Goal: Task Accomplishment & Management: Complete application form

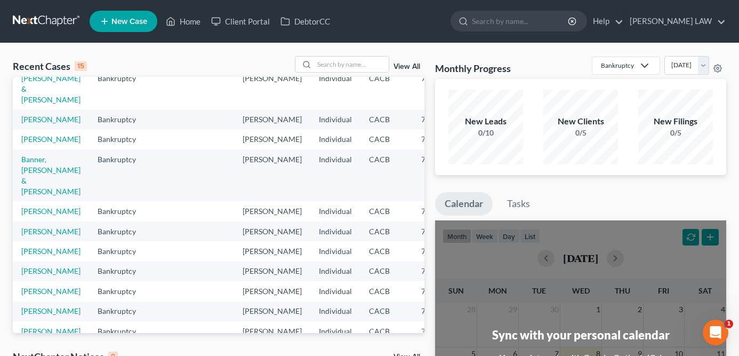
scroll to position [53, 0]
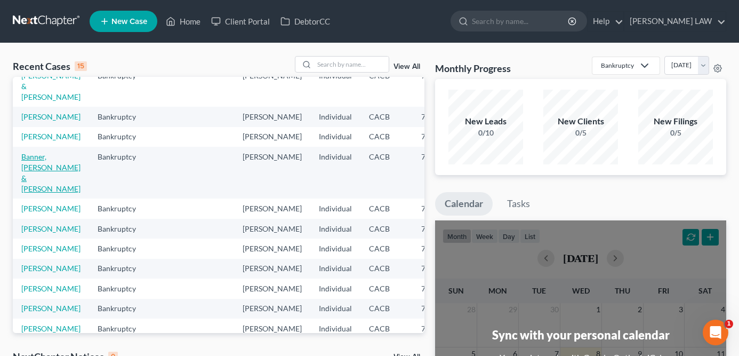
click at [45, 193] on link "Banner, Terrence & Stephanie" at bounding box center [50, 172] width 59 height 41
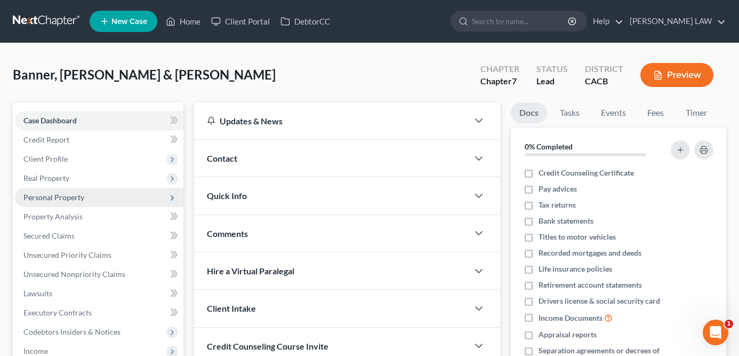
click at [81, 198] on span "Personal Property" at bounding box center [53, 197] width 61 height 9
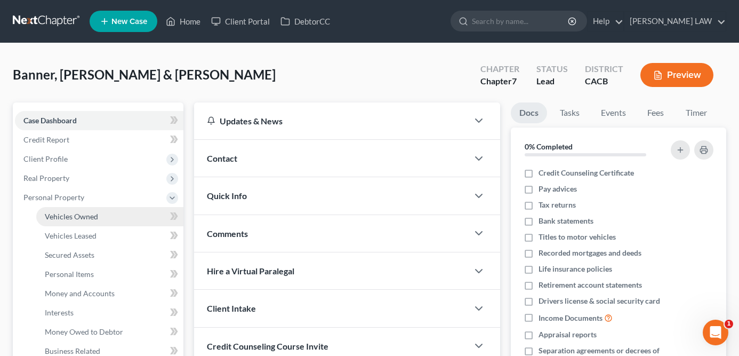
click at [84, 219] on span "Vehicles Owned" at bounding box center [71, 216] width 53 height 9
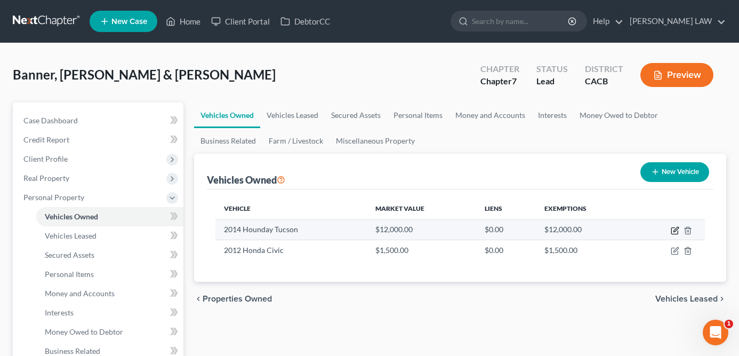
click at [673, 229] on icon "button" at bounding box center [675, 230] width 9 height 9
select select "0"
select select "12"
select select "2"
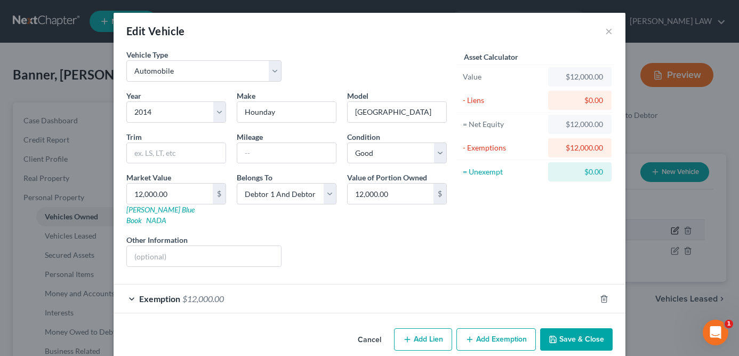
checkbox input "true"
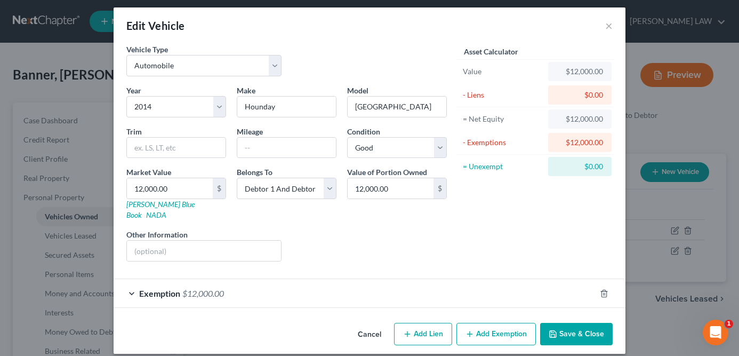
click at [538, 279] on div "Exemption $12,000.00" at bounding box center [355, 293] width 482 height 28
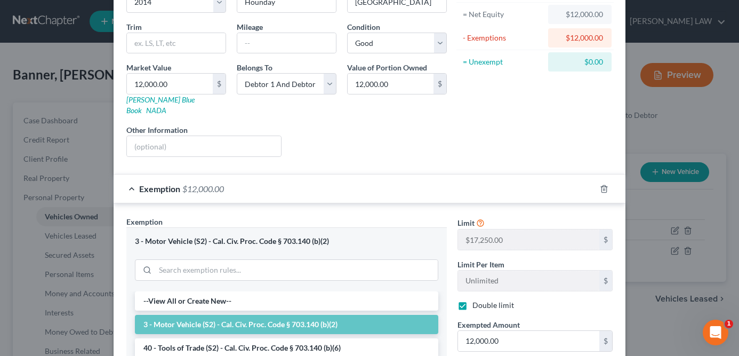
scroll to position [188, 0]
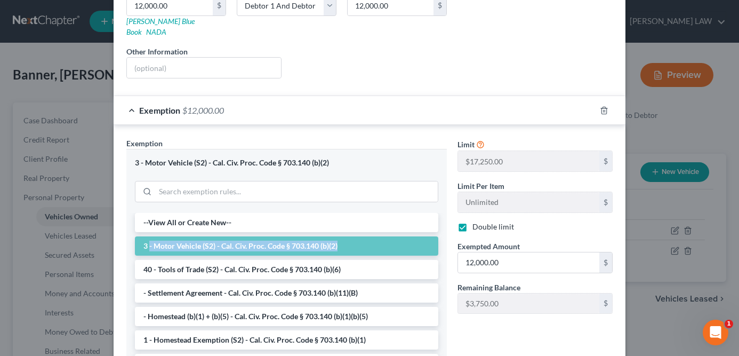
drag, startPoint x: 347, startPoint y: 236, endPoint x: 148, endPoint y: 237, distance: 198.4
click at [148, 237] on li "3 - Motor Vehicle (S2) - Cal. Civ. Proc. Code § 703.140 (b)(2)" at bounding box center [286, 245] width 303 height 19
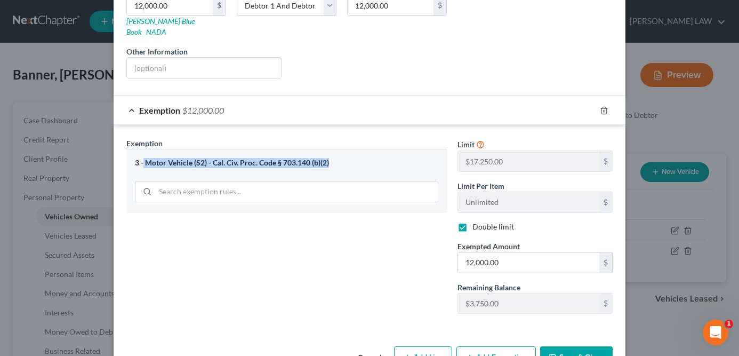
drag, startPoint x: 341, startPoint y: 155, endPoint x: 143, endPoint y: 151, distance: 197.4
click at [143, 158] on div "3 - Motor Vehicle (S2) - Cal. Civ. Proc. Code § 703.140 (b)(2)" at bounding box center [286, 163] width 303 height 10
copy div "Motor Vehicle (S2) - Cal. Civ. Proc. Code § 703.140 (b)(2)"
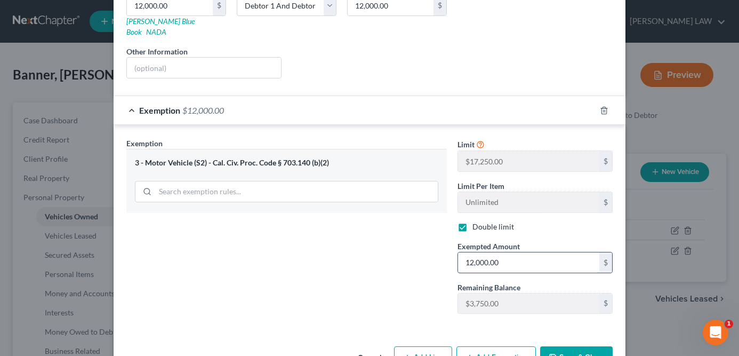
click at [507, 252] on input "12,000.00" at bounding box center [528, 262] width 141 height 20
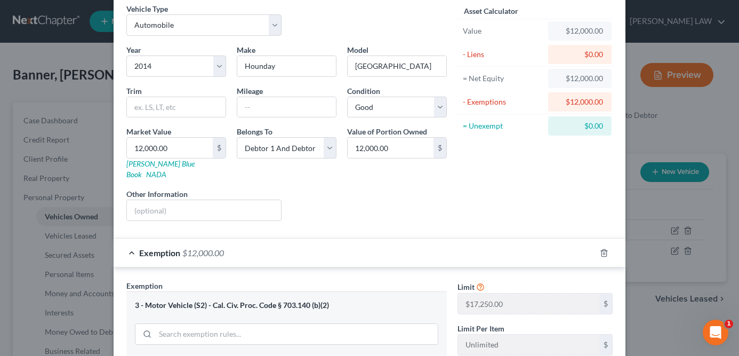
scroll to position [212, 0]
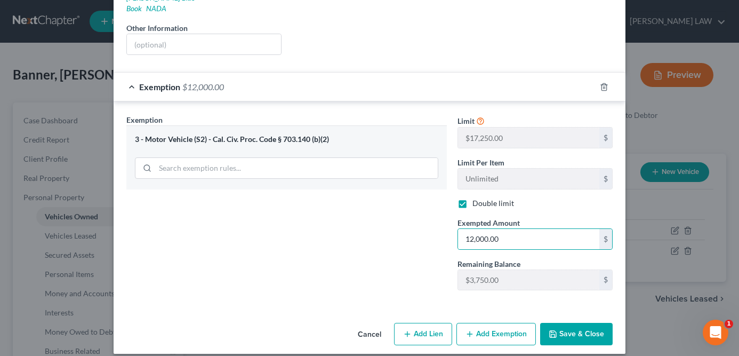
click at [645, 48] on div "Edit Vehicle × Vehicle Type Select Automobile Truck Trailer Watercraft Aircraft…" at bounding box center [369, 178] width 739 height 356
click at [568, 327] on button "Save & Close" at bounding box center [576, 334] width 73 height 22
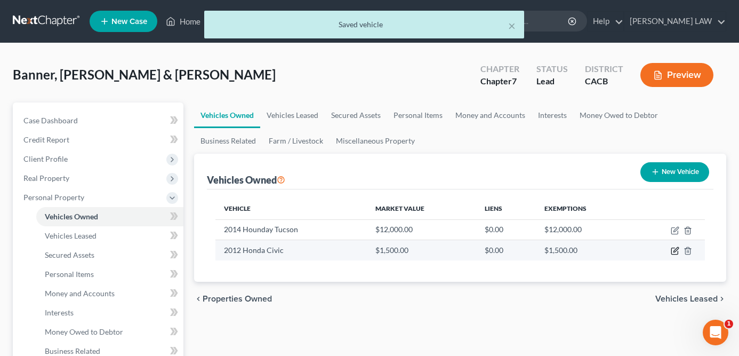
click at [672, 250] on icon "button" at bounding box center [675, 251] width 6 height 6
select select "0"
select select "14"
select select "2"
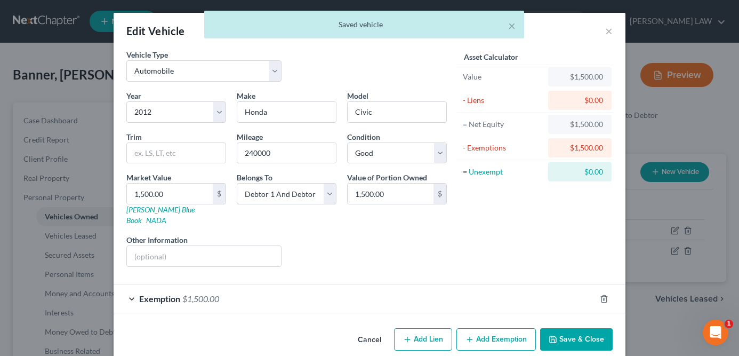
scroll to position [5, 0]
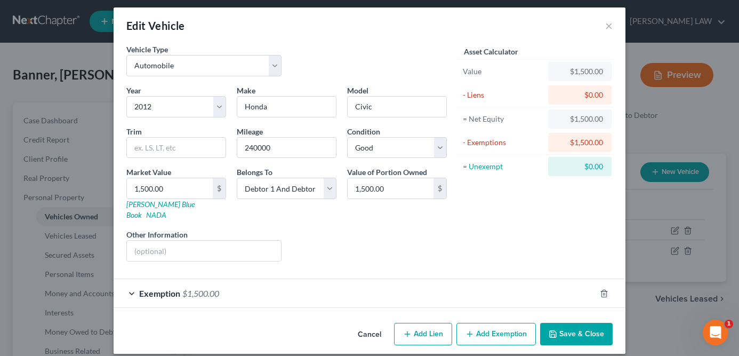
click at [518, 279] on div "Exemption $1,500.00" at bounding box center [355, 293] width 482 height 28
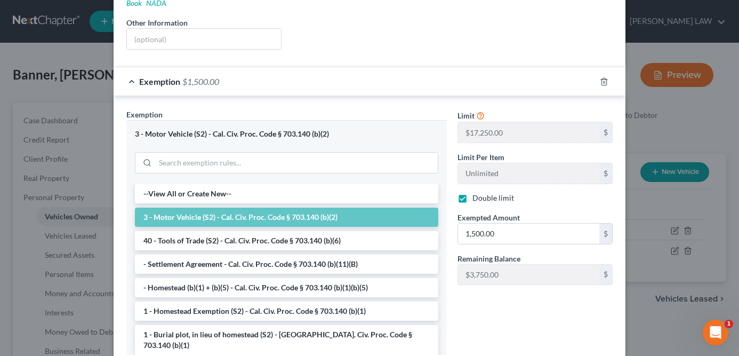
scroll to position [219, 0]
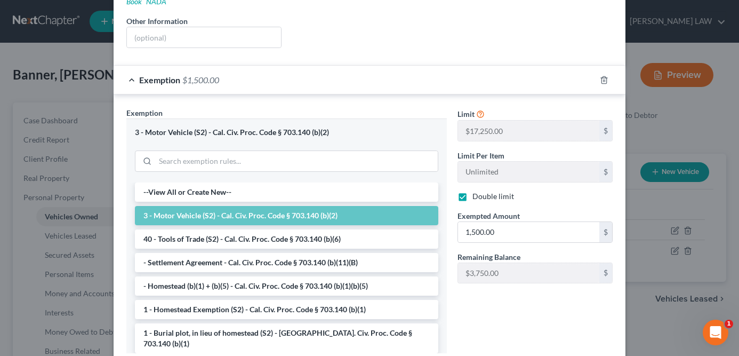
click at [532, 303] on div "Limit $17,250.00 $ Limit Per Item Unlimited $ Double limit Exempted Amount * 1,…" at bounding box center [535, 234] width 166 height 254
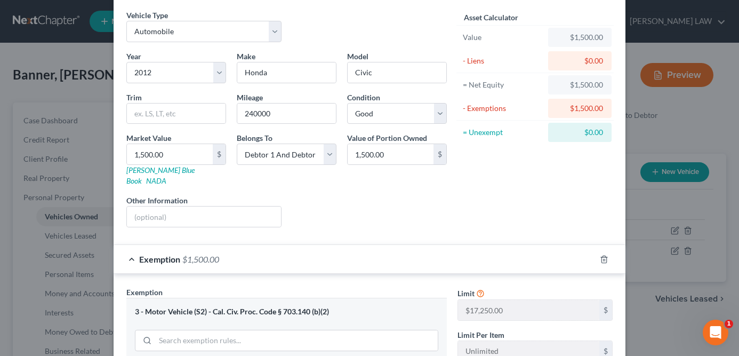
scroll to position [0, 0]
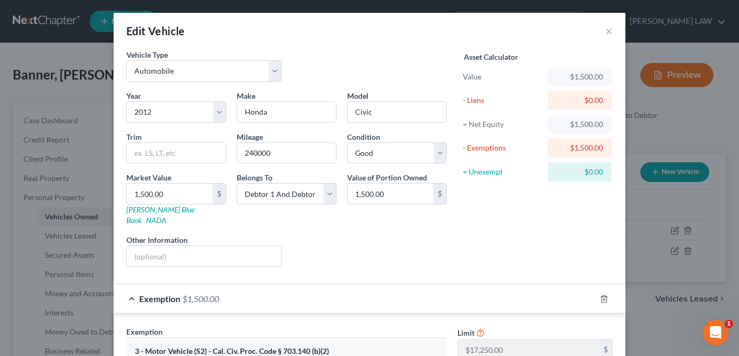
click at [516, 242] on div "Asset Calculator Value $1,500.00 - Liens $0.00 = Net Equity $1,500.00 - Exempti…" at bounding box center [535, 162] width 166 height 226
click at [610, 26] on button "×" at bounding box center [608, 31] width 7 height 13
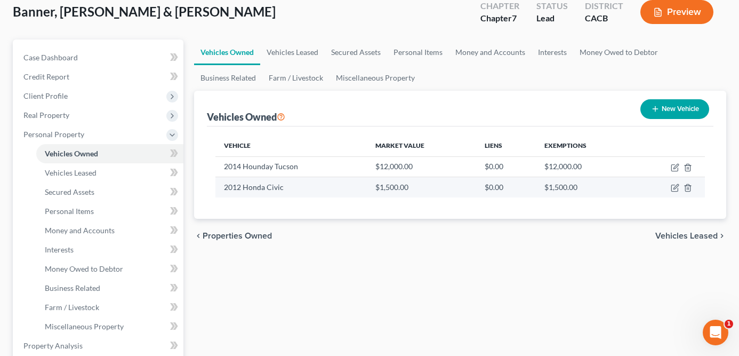
scroll to position [63, 0]
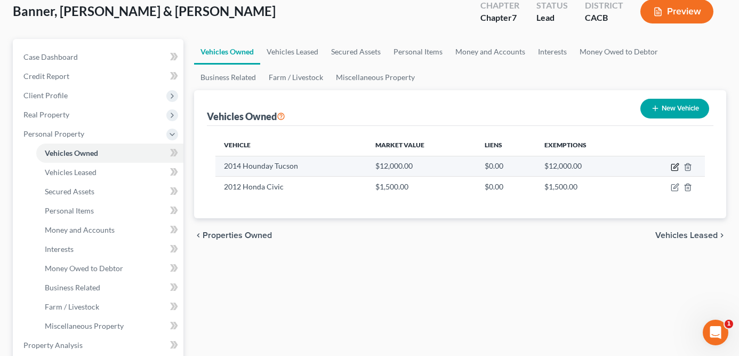
click at [673, 165] on icon "button" at bounding box center [675, 167] width 9 height 9
select select "0"
select select "12"
select select "2"
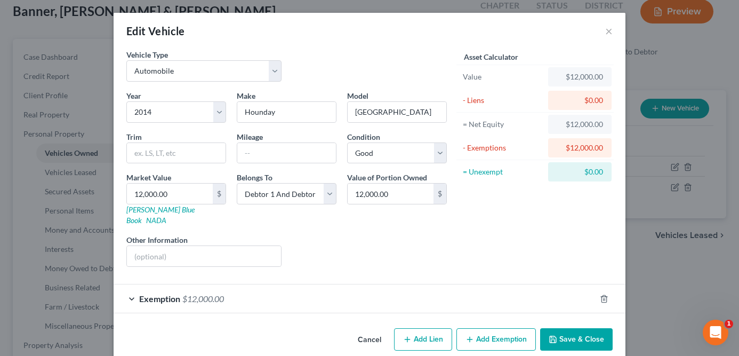
scroll to position [1, 0]
click at [513, 291] on div "Exemption $12,000.00" at bounding box center [355, 298] width 482 height 28
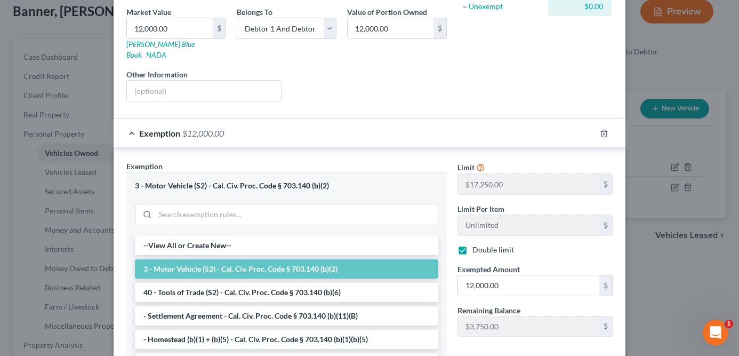
scroll to position [247, 0]
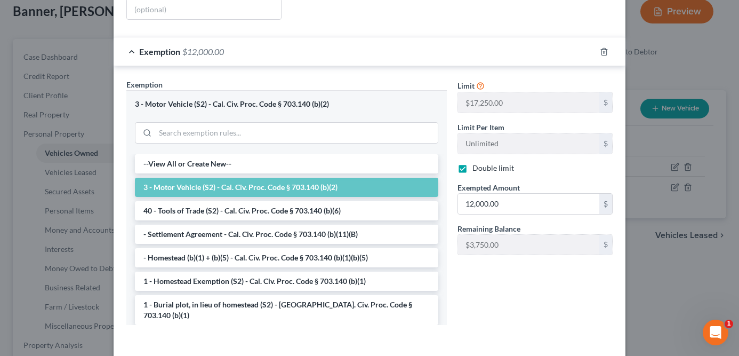
click at [504, 163] on label "Double limit" at bounding box center [494, 168] width 42 height 11
click at [484, 163] on input "Double limit" at bounding box center [480, 166] width 7 height 7
checkbox input "false"
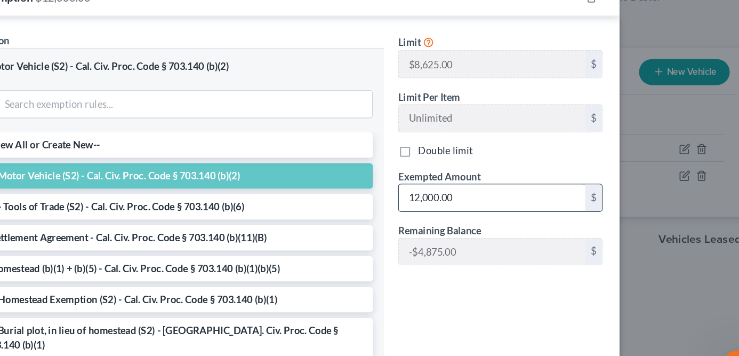
click at [553, 194] on input "12,000.00" at bounding box center [528, 204] width 141 height 20
type input "8,625"
click at [553, 163] on div "Double limit" at bounding box center [535, 168] width 155 height 11
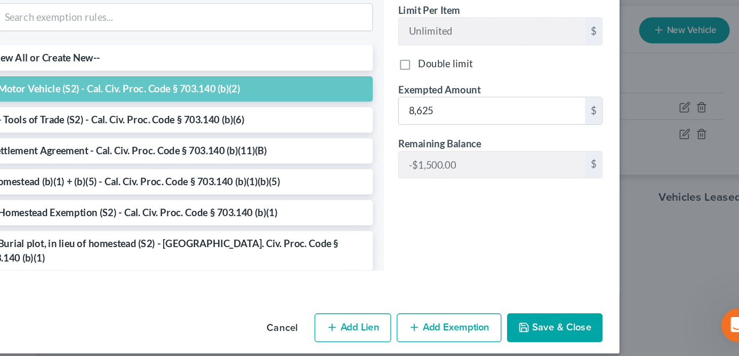
scroll to position [63, 0]
click at [494, 324] on button "Add Exemption" at bounding box center [496, 334] width 79 height 22
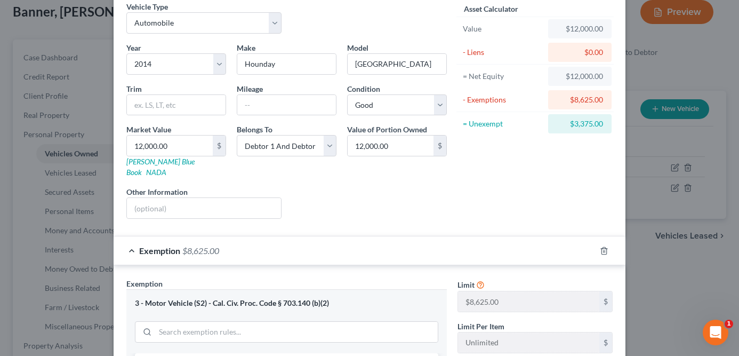
scroll to position [112, 0]
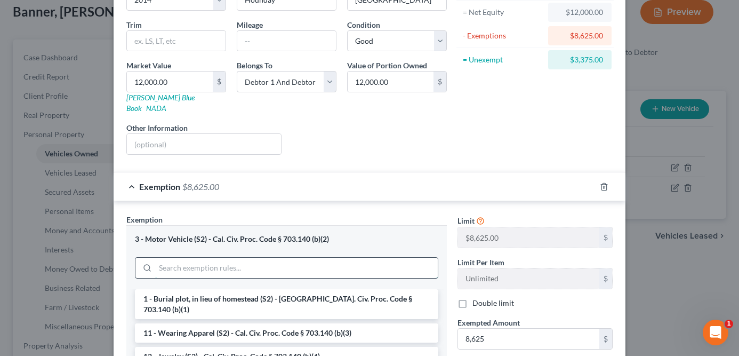
click at [214, 262] on input "search" at bounding box center [296, 268] width 283 height 20
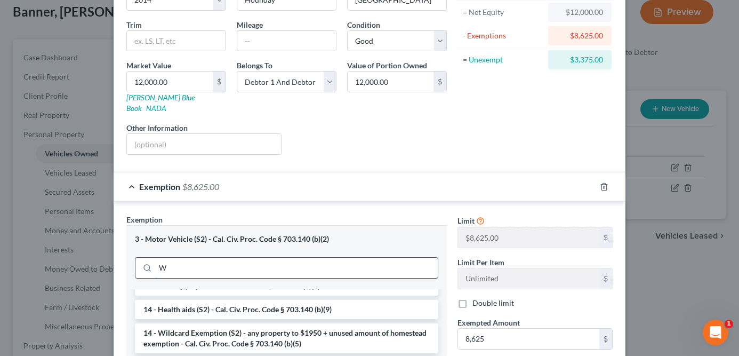
scroll to position [0, 0]
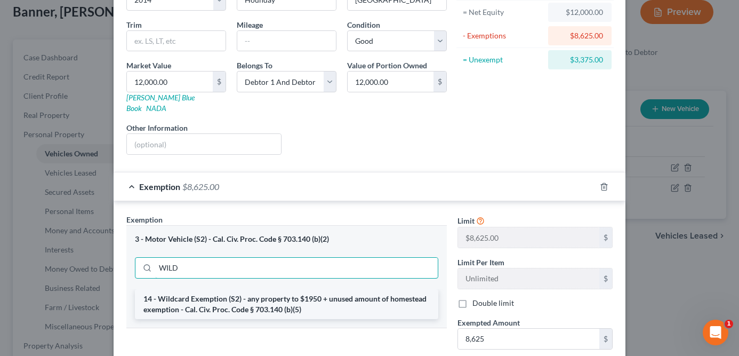
type input "WILD"
click at [210, 303] on li "14 - Wildcard Exemption (S2) - any property to $1950 + unused amount of homeste…" at bounding box center [286, 304] width 303 height 30
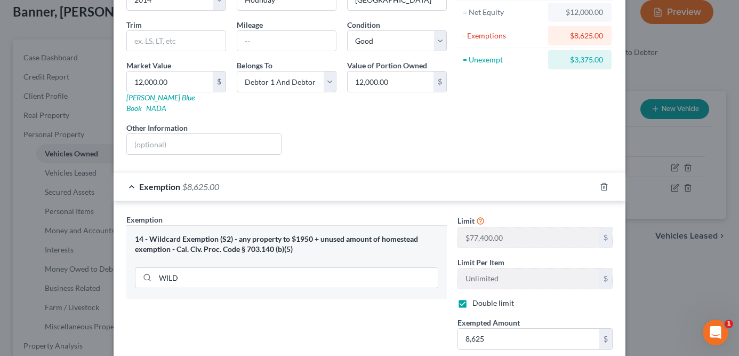
click at [494, 298] on label "Double limit" at bounding box center [494, 303] width 42 height 11
click at [484, 298] on input "Double limit" at bounding box center [480, 301] width 7 height 7
checkbox input "false"
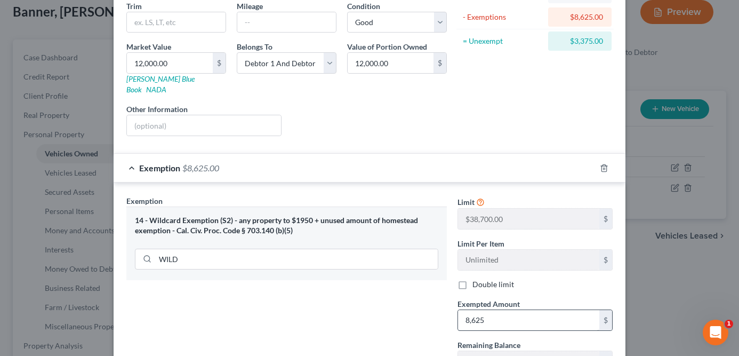
scroll to position [161, 0]
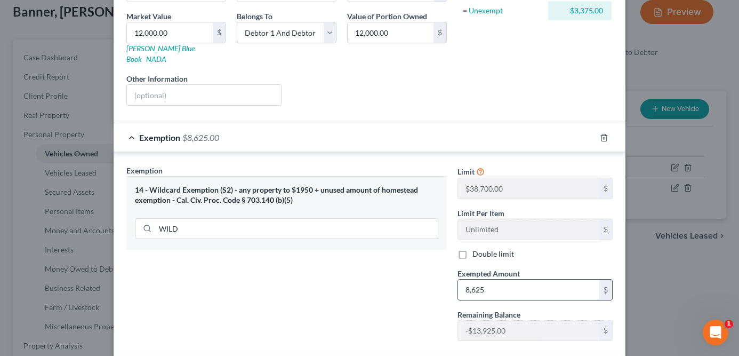
click at [489, 279] on input "8,625" at bounding box center [528, 289] width 141 height 20
type input "3,375"
click at [484, 123] on div "Exemption $3,375.00" at bounding box center [355, 137] width 482 height 28
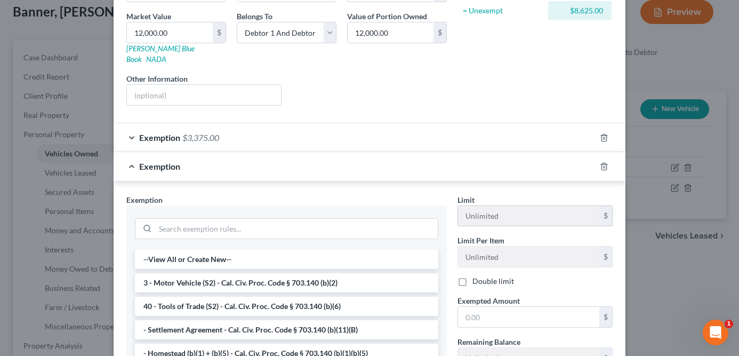
scroll to position [291, 0]
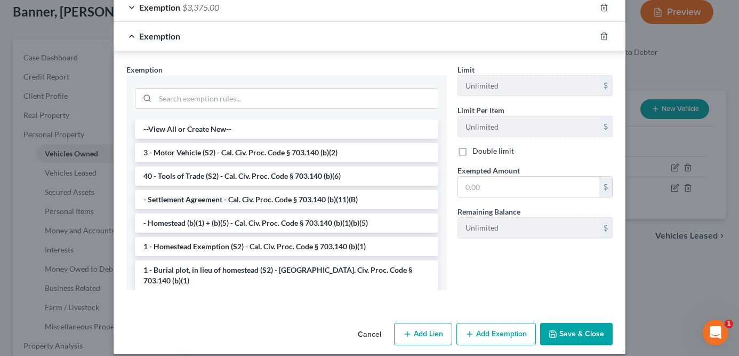
click at [584, 323] on button "Save & Close" at bounding box center [576, 334] width 73 height 22
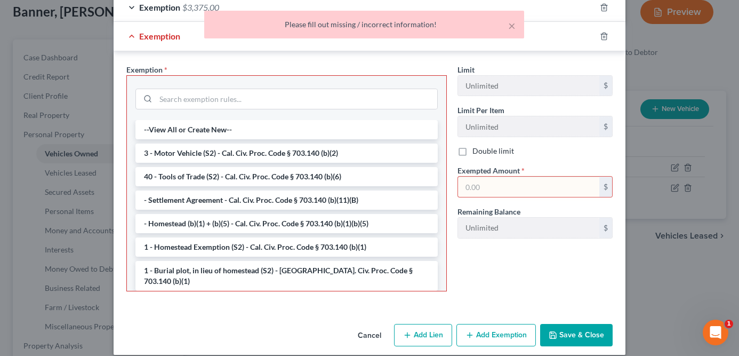
scroll to position [156, 0]
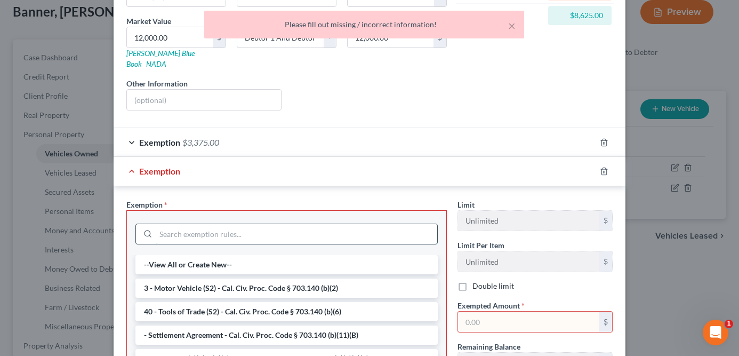
click at [291, 224] on input "search" at bounding box center [297, 234] width 282 height 20
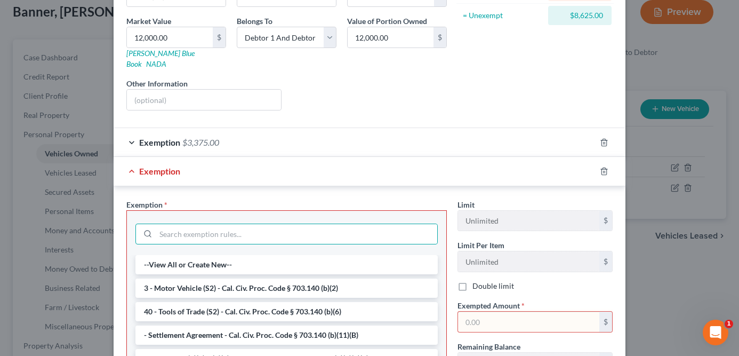
click at [300, 162] on div "Exemption" at bounding box center [355, 171] width 482 height 28
click at [282, 224] on input "search" at bounding box center [297, 234] width 282 height 20
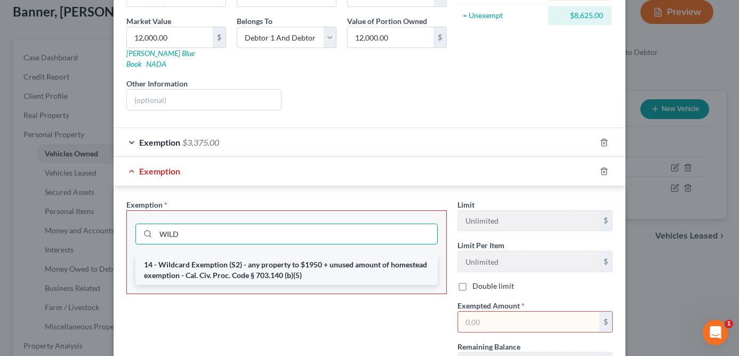
type input "WILD"
click at [248, 259] on li "14 - Wildcard Exemption (S2) - any property to $1950 + unused amount of homeste…" at bounding box center [286, 270] width 302 height 30
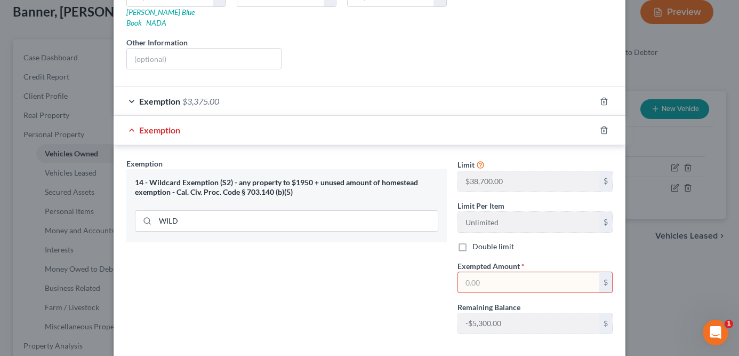
scroll to position [206, 0]
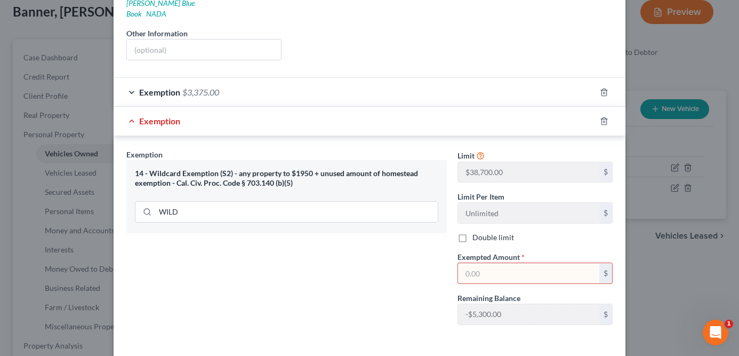
click at [507, 263] on input "text" at bounding box center [528, 273] width 141 height 20
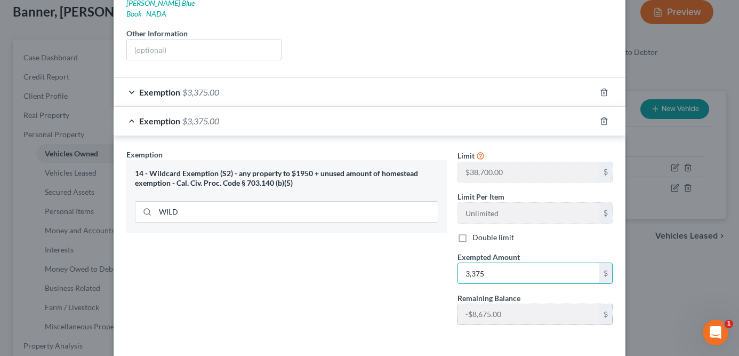
scroll to position [241, 0]
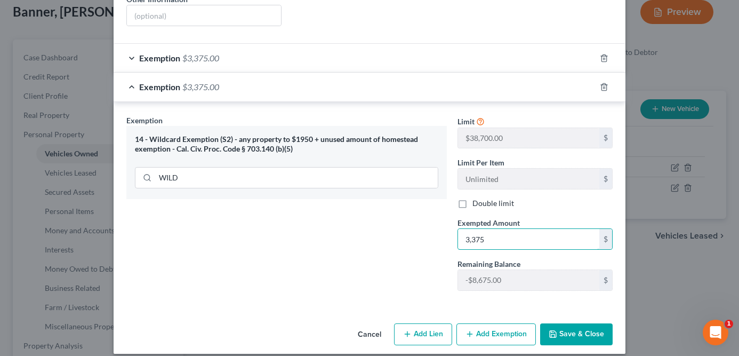
type input "3,375"
click at [564, 323] on button "Save & Close" at bounding box center [576, 334] width 73 height 22
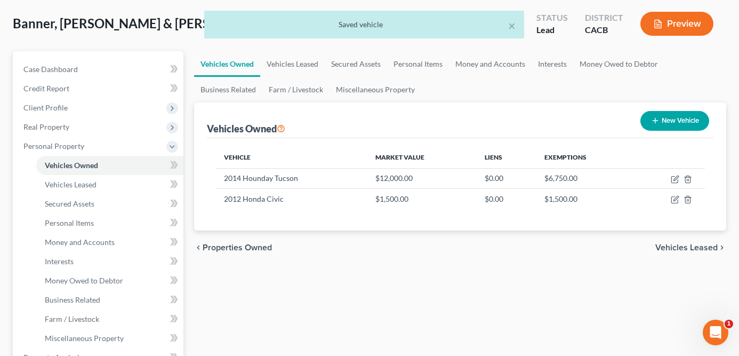
scroll to position [47, 0]
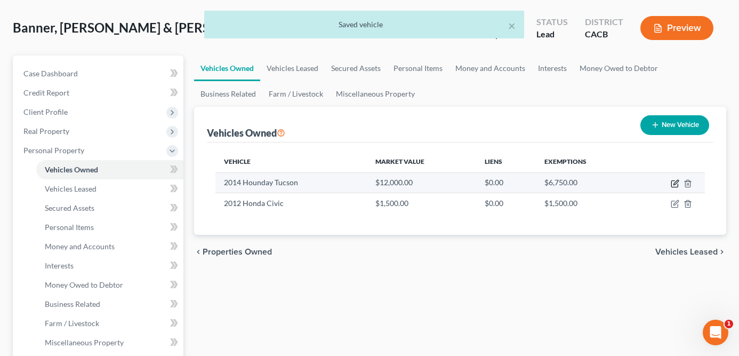
click at [674, 181] on icon "button" at bounding box center [675, 183] width 9 height 9
select select "0"
select select "12"
select select "2"
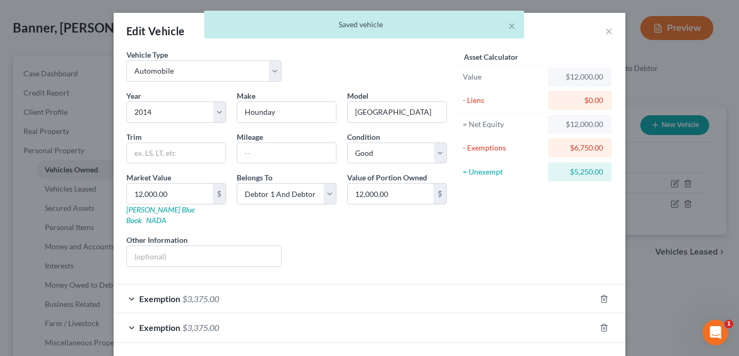
scroll to position [34, 0]
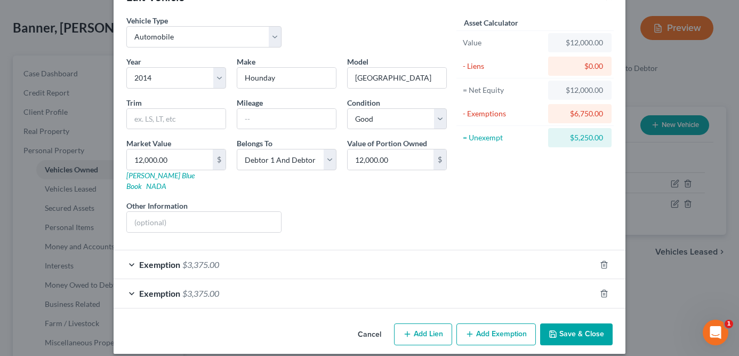
click at [483, 257] on div "Exemption $3,375.00" at bounding box center [355, 264] width 482 height 28
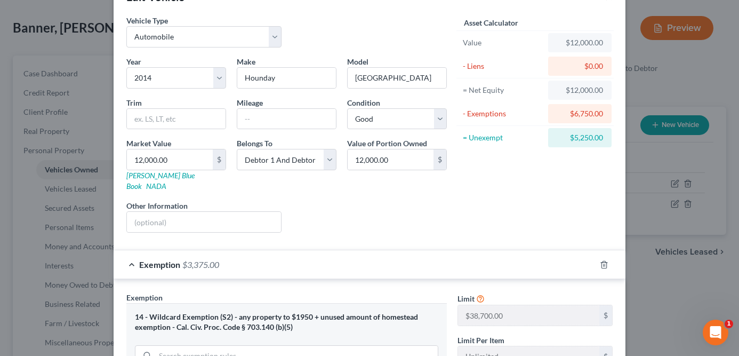
scroll to position [172, 0]
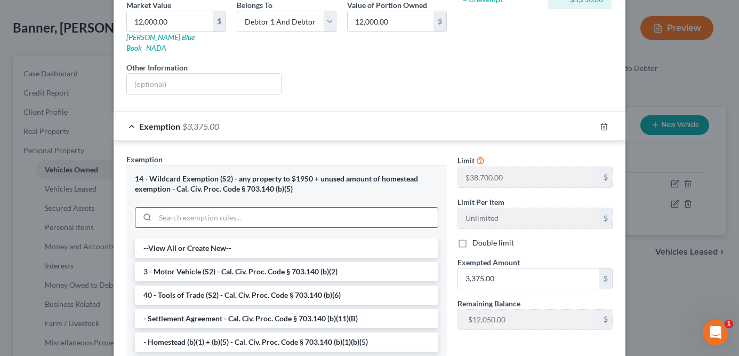
click at [325, 207] on input "search" at bounding box center [296, 217] width 283 height 20
click at [605, 118] on div at bounding box center [611, 126] width 30 height 17
click at [603, 123] on icon "button" at bounding box center [604, 126] width 5 height 7
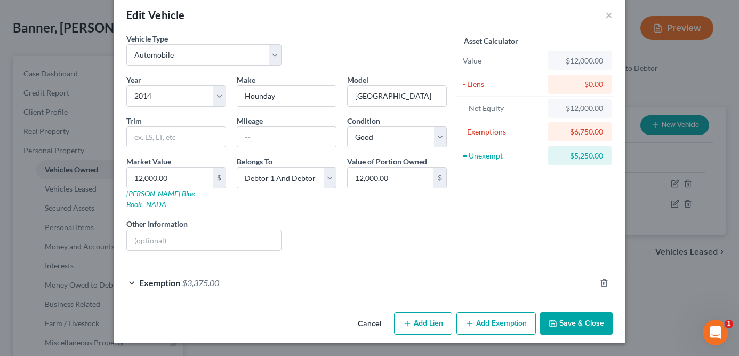
scroll to position [5, 0]
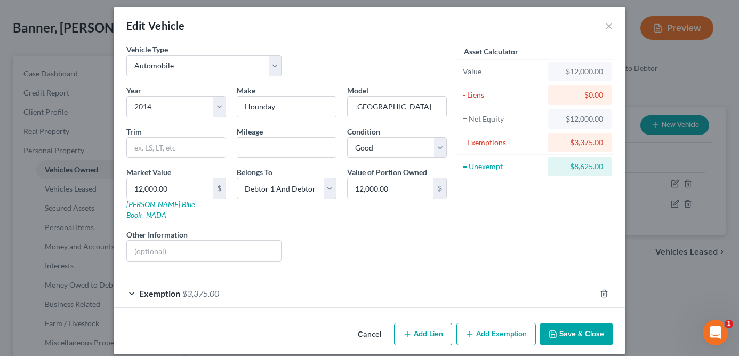
click at [484, 328] on button "Add Exemption" at bounding box center [496, 334] width 79 height 22
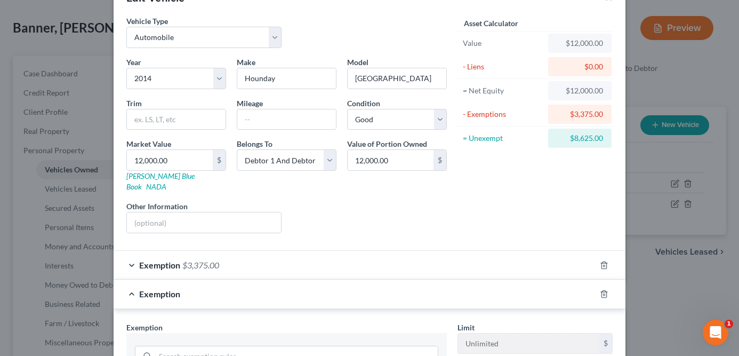
scroll to position [38, 0]
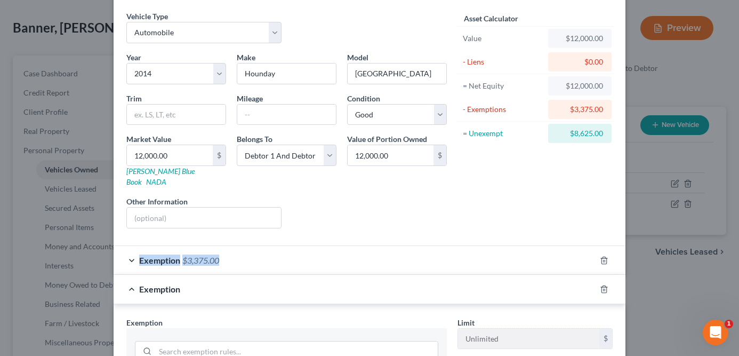
drag, startPoint x: 131, startPoint y: 279, endPoint x: 131, endPoint y: 245, distance: 34.1
click at [131, 279] on div "Exemption" at bounding box center [355, 289] width 482 height 28
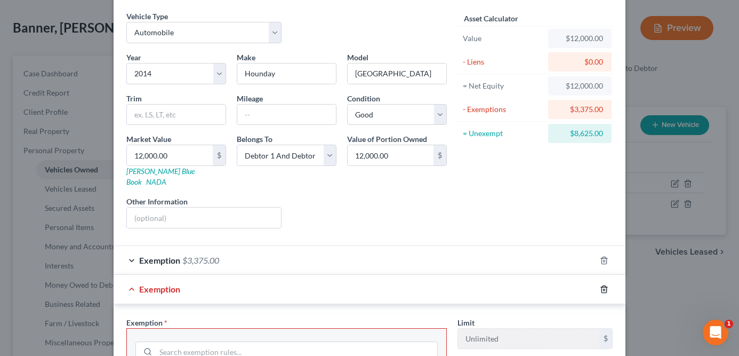
click at [608, 285] on icon "button" at bounding box center [604, 289] width 9 height 9
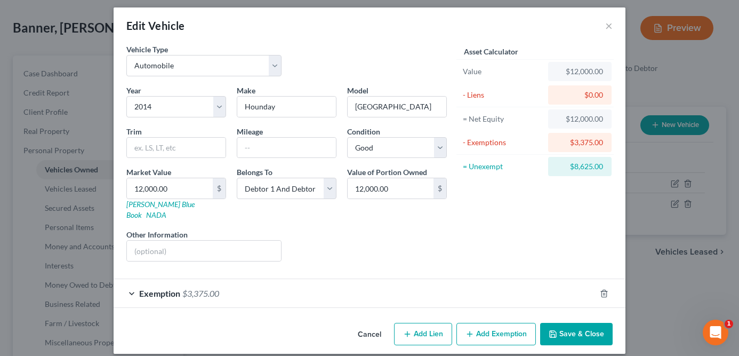
click at [605, 292] on div "Exemption $3,375.00" at bounding box center [370, 292] width 512 height 29
click at [602, 288] on div at bounding box center [611, 293] width 30 height 17
click at [602, 290] on icon "button" at bounding box center [604, 293] width 5 height 7
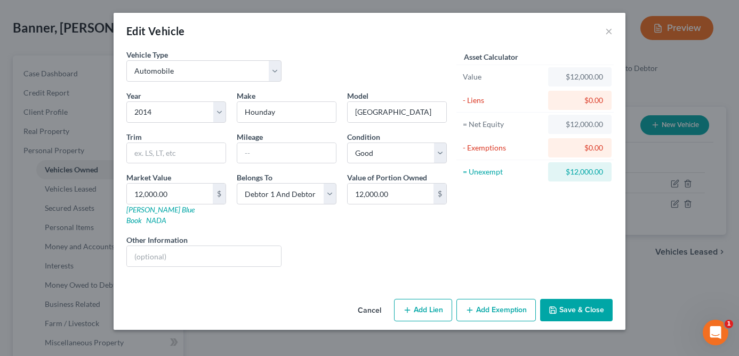
click at [514, 301] on button "Add Exemption" at bounding box center [496, 310] width 79 height 22
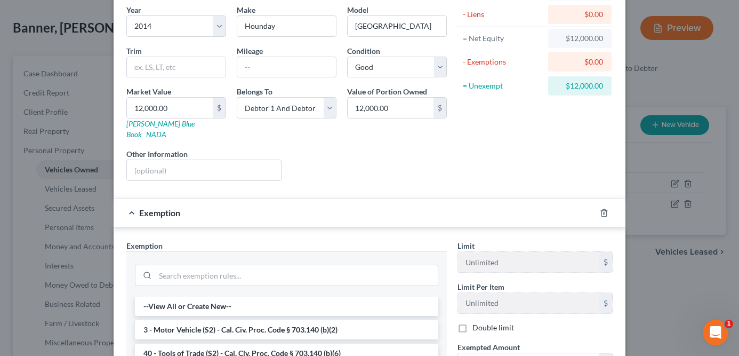
scroll to position [106, 0]
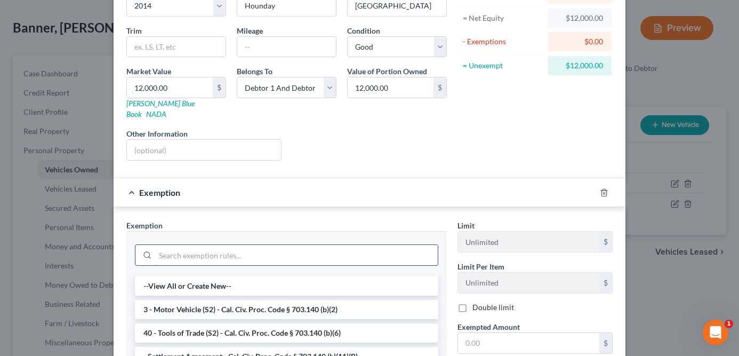
click at [299, 245] on input "search" at bounding box center [296, 255] width 283 height 20
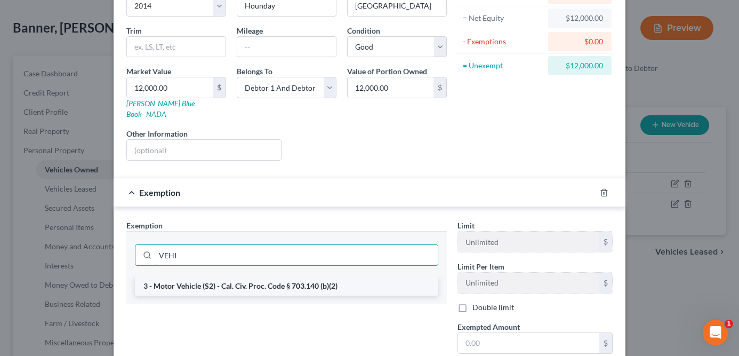
type input "VEHI"
click at [253, 276] on li "3 - Motor Vehicle (S2) - Cal. Civ. Proc. Code § 703.140 (b)(2)" at bounding box center [286, 285] width 303 height 19
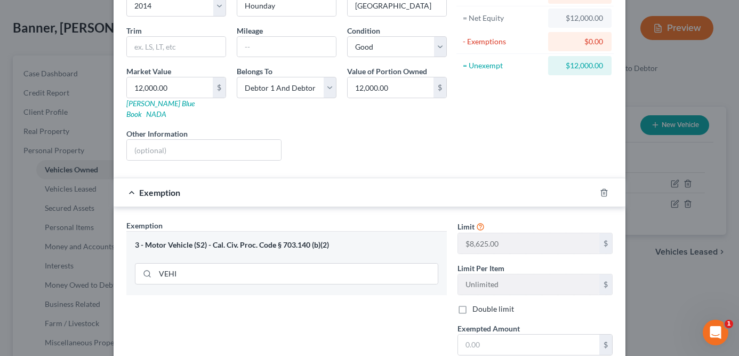
scroll to position [175, 0]
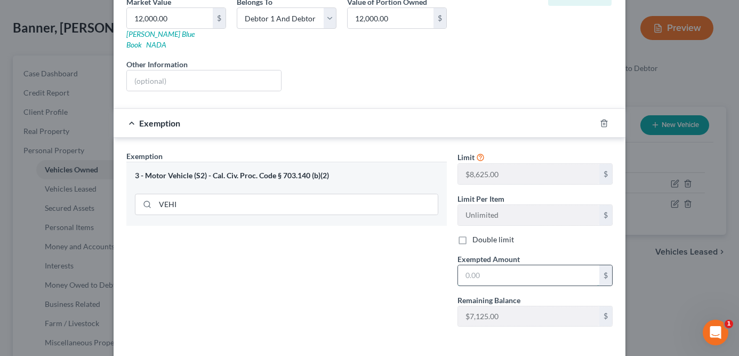
click at [541, 265] on input "text" at bounding box center [528, 275] width 141 height 20
type input "8,625"
click at [401, 273] on div "Exemption Set must be selected for CA. Exemption * 3 - Motor Vehicle (S2) - Cal…" at bounding box center [286, 242] width 331 height 185
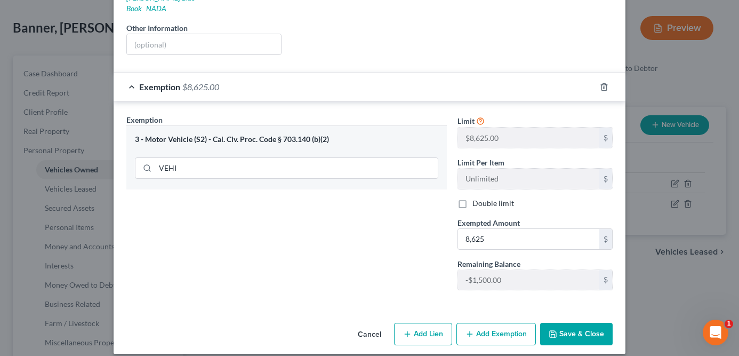
click at [563, 323] on button "Save & Close" at bounding box center [576, 334] width 73 height 22
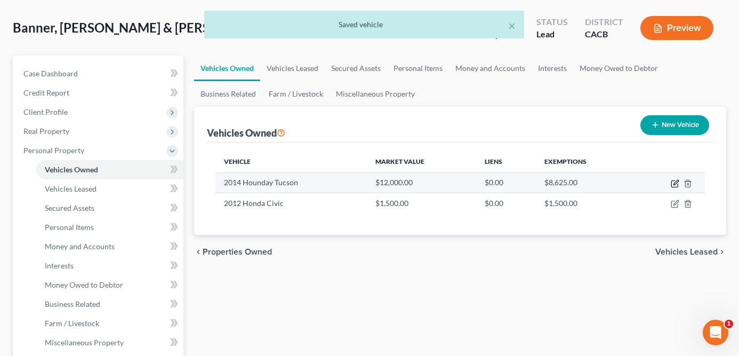
click at [674, 183] on icon "button" at bounding box center [675, 183] width 9 height 9
select select "0"
select select "12"
select select "2"
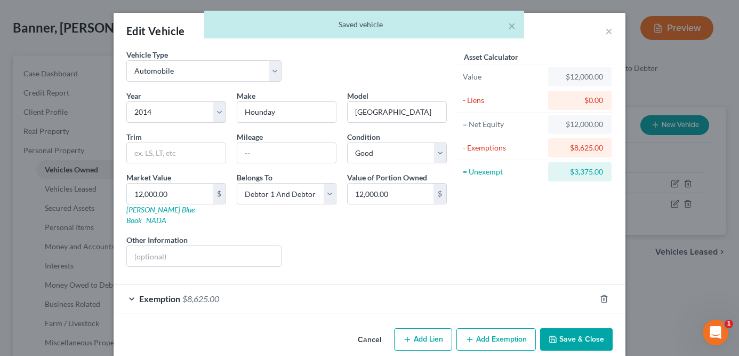
scroll to position [5, 0]
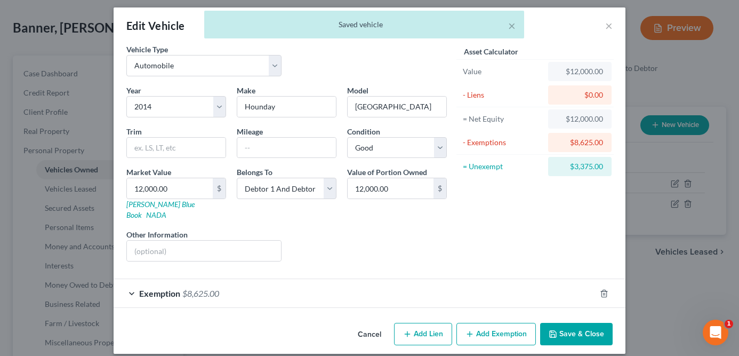
click at [506, 323] on button "Add Exemption" at bounding box center [496, 334] width 79 height 22
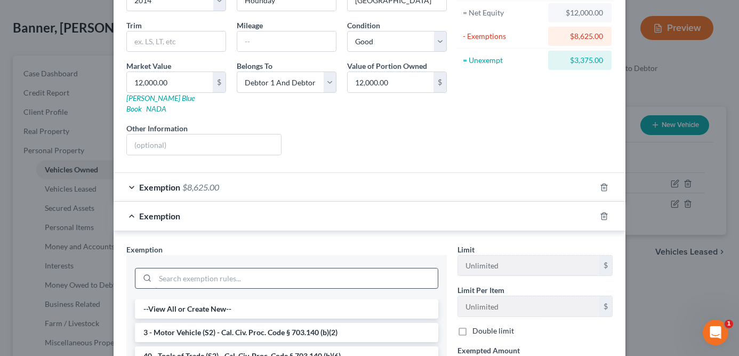
scroll to position [113, 0]
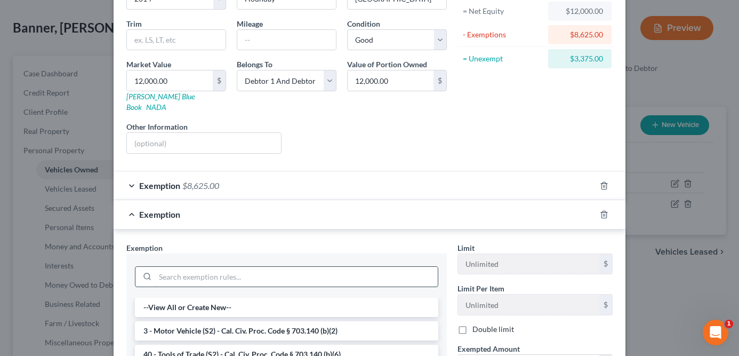
click at [324, 270] on input "search" at bounding box center [296, 277] width 283 height 20
type input "I"
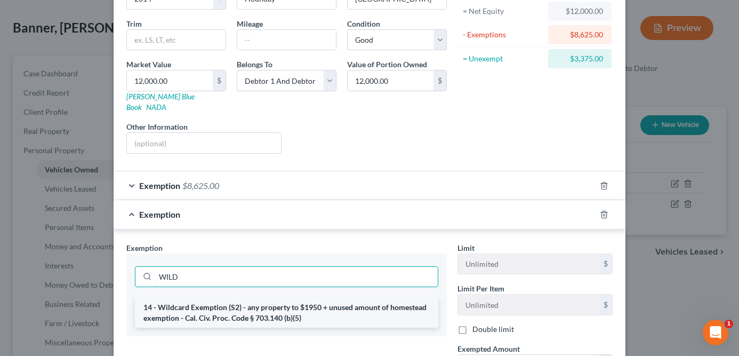
type input "WILD"
click at [291, 300] on li "14 - Wildcard Exemption (S2) - any property to $1950 + unused amount of homeste…" at bounding box center [286, 313] width 303 height 30
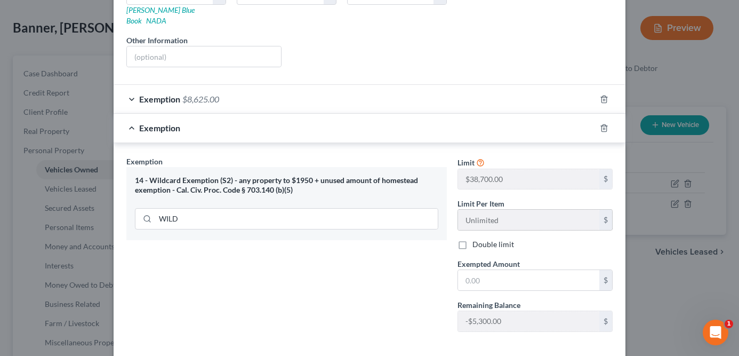
scroll to position [201, 0]
click at [526, 269] on input "text" at bounding box center [528, 279] width 141 height 20
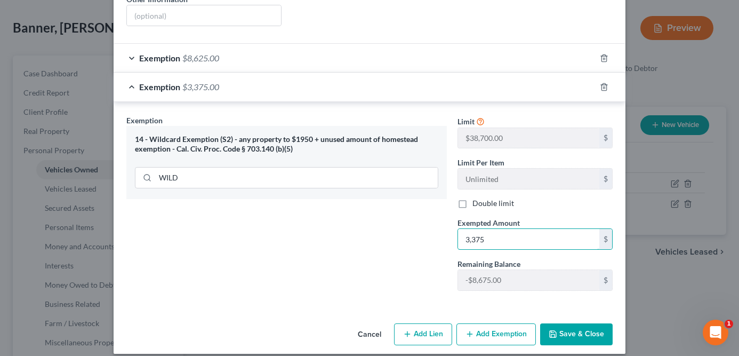
type input "3,375"
click at [586, 323] on button "Save & Close" at bounding box center [576, 334] width 73 height 22
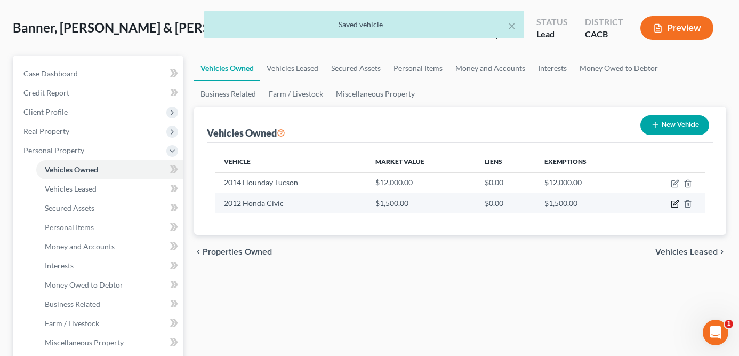
click at [674, 205] on icon "button" at bounding box center [675, 203] width 9 height 9
select select "0"
select select "14"
select select "2"
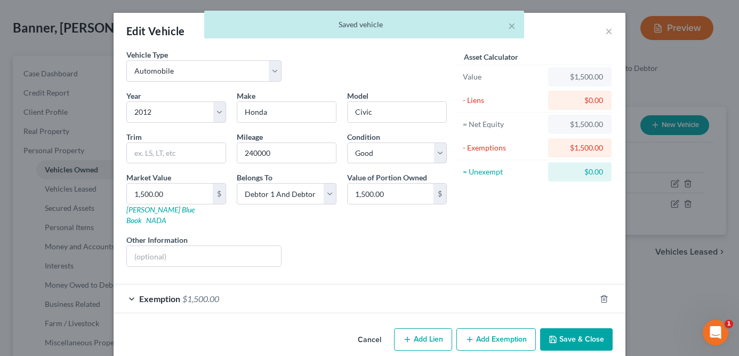
scroll to position [5, 0]
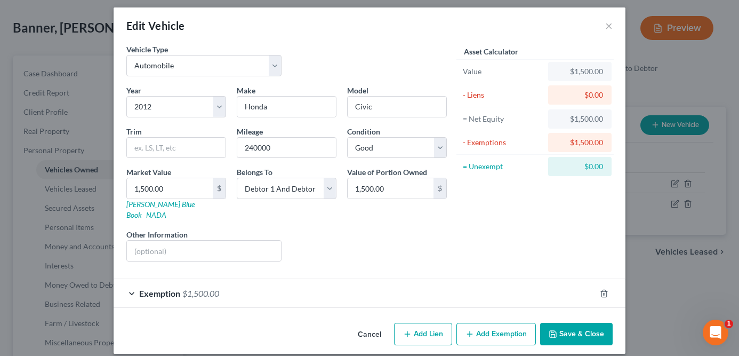
click at [396, 281] on div "Exemption $1,500.00" at bounding box center [355, 293] width 482 height 28
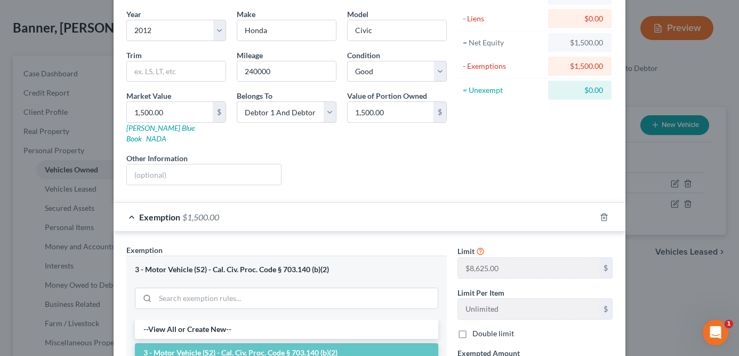
scroll to position [178, 0]
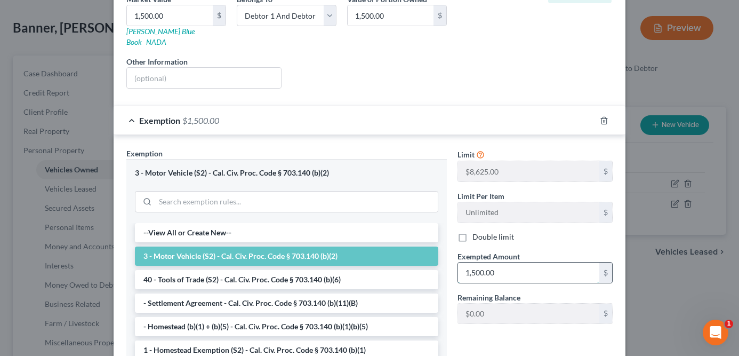
click at [501, 265] on input "1,500.00" at bounding box center [528, 272] width 141 height 20
click at [319, 191] on input "search" at bounding box center [296, 201] width 283 height 20
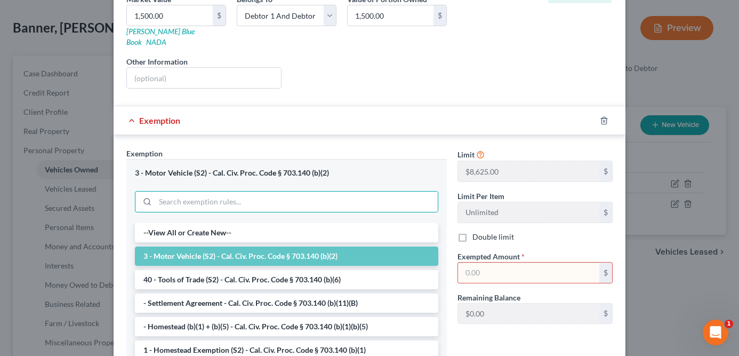
click at [604, 112] on div at bounding box center [611, 120] width 30 height 17
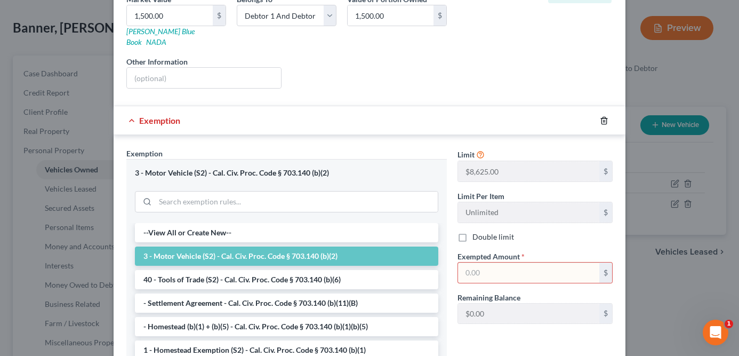
click at [600, 116] on icon "button" at bounding box center [604, 120] width 9 height 9
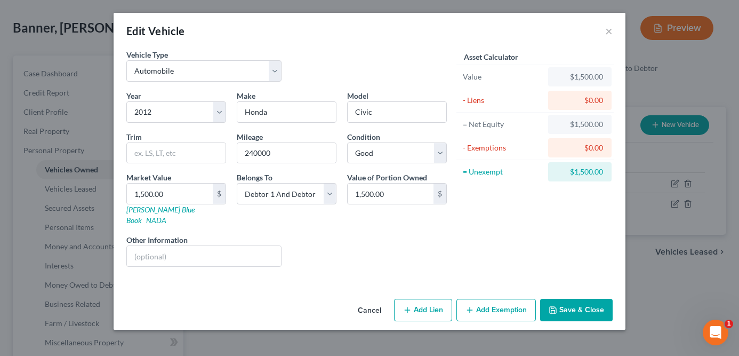
scroll to position [0, 0]
click at [495, 305] on button "Add Exemption" at bounding box center [496, 310] width 79 height 22
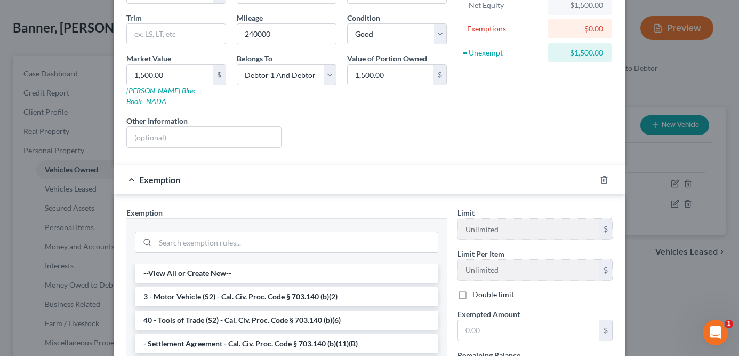
scroll to position [119, 0]
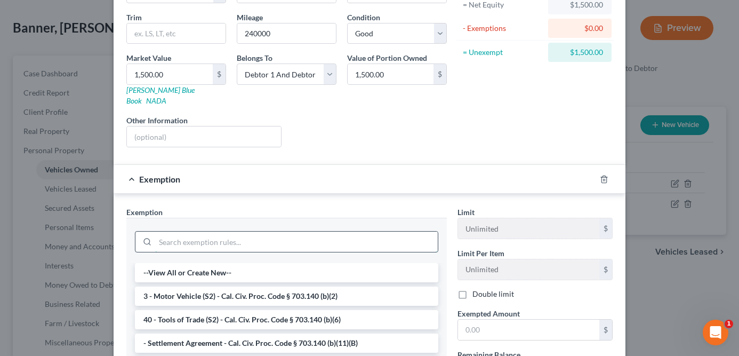
click at [284, 233] on input "search" at bounding box center [296, 241] width 283 height 20
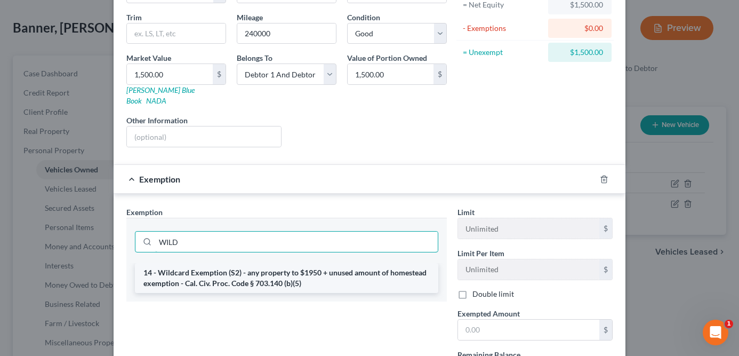
type input "WILD"
click at [231, 270] on li "14 - Wildcard Exemption (S2) - any property to $1950 + unused amount of homeste…" at bounding box center [286, 278] width 303 height 30
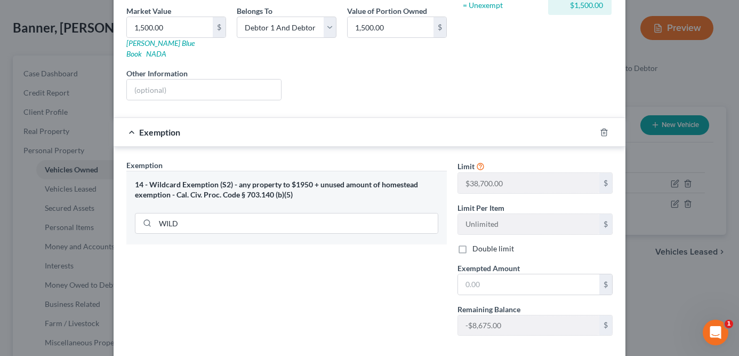
scroll to position [176, 0]
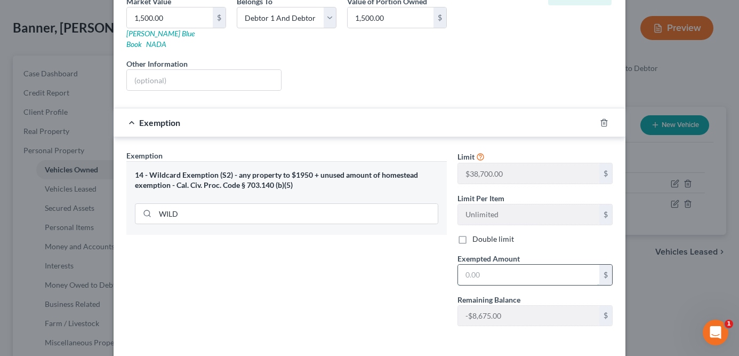
click at [514, 269] on input "text" at bounding box center [528, 275] width 141 height 20
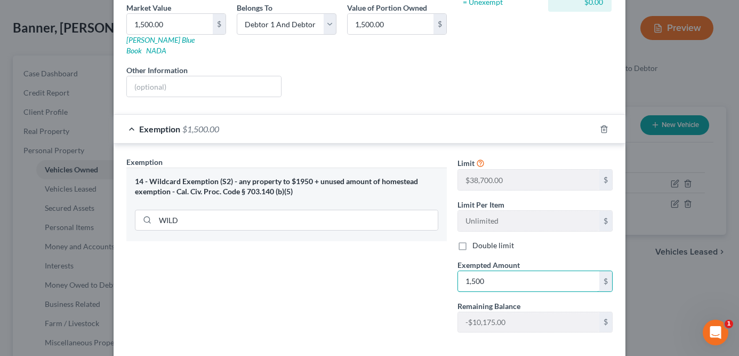
scroll to position [212, 0]
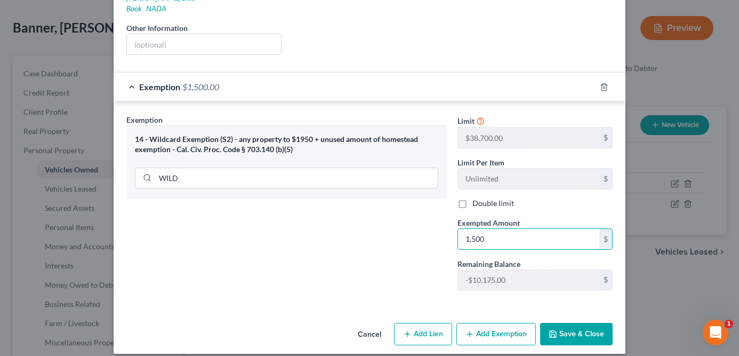
type input "1,500"
click at [584, 323] on button "Save & Close" at bounding box center [576, 334] width 73 height 22
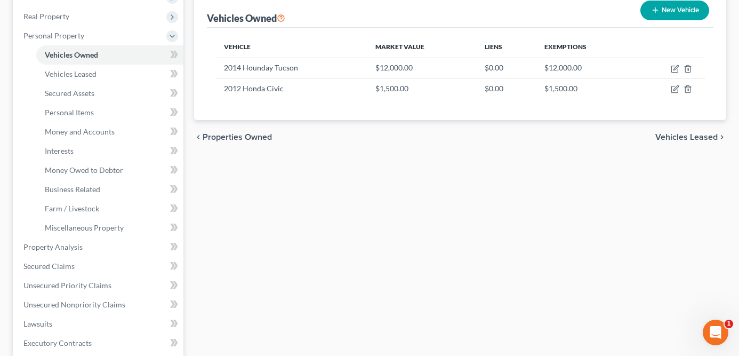
scroll to position [166, 0]
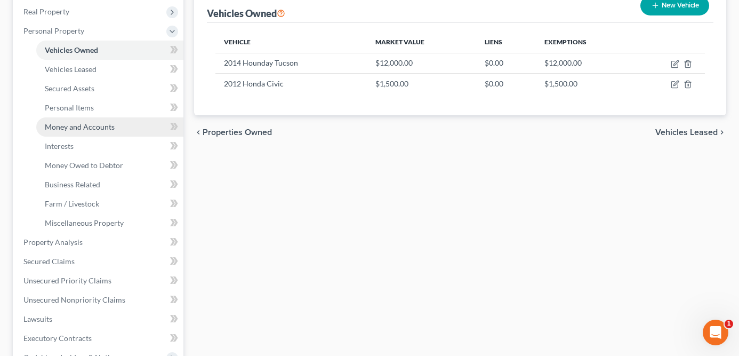
click at [91, 126] on span "Money and Accounts" at bounding box center [80, 126] width 70 height 9
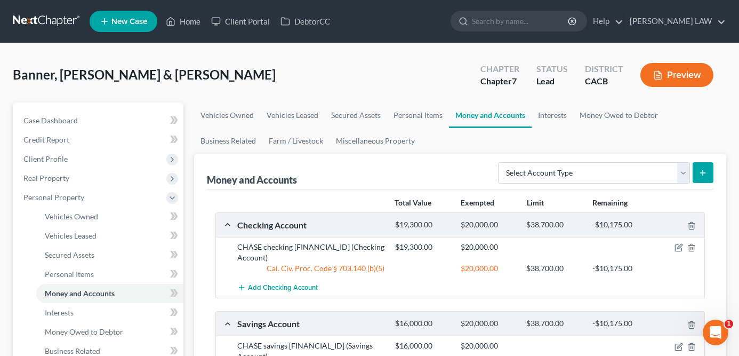
scroll to position [109, 0]
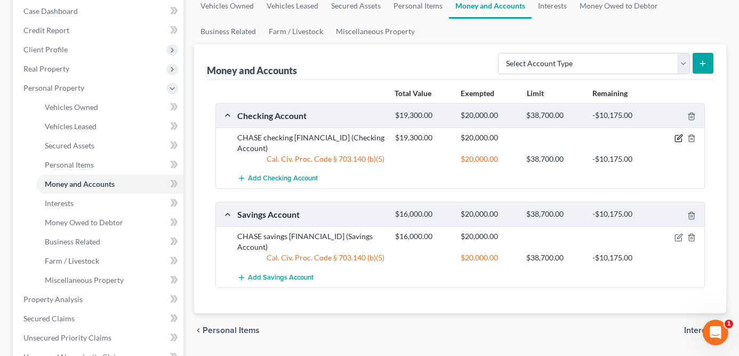
click at [678, 139] on icon "button" at bounding box center [679, 137] width 5 height 5
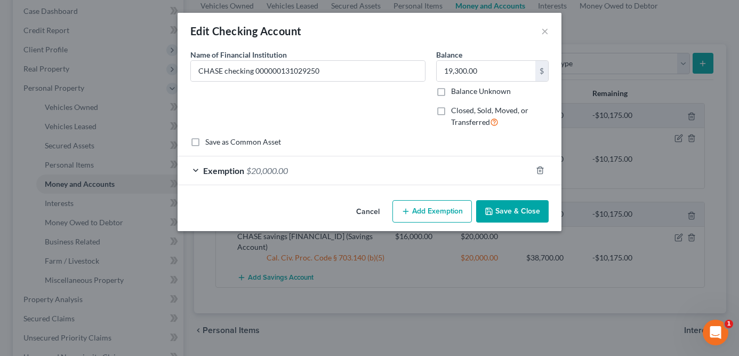
click at [484, 173] on div "Exemption $20,000.00" at bounding box center [355, 170] width 354 height 28
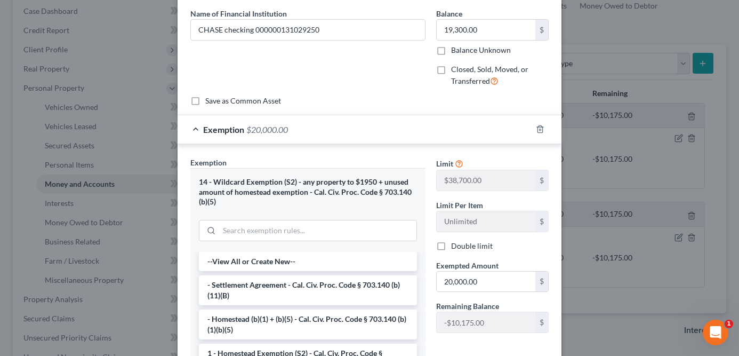
scroll to position [43, 0]
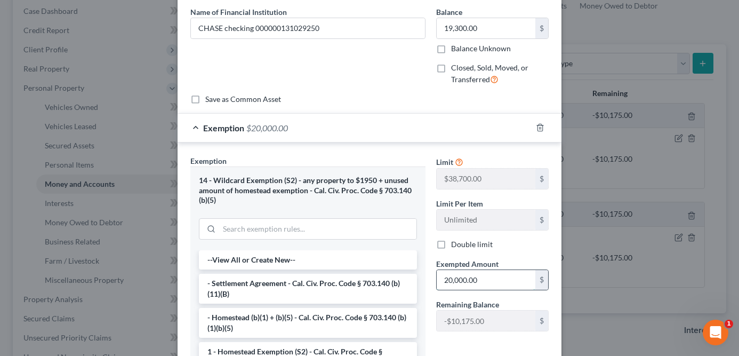
click at [505, 277] on input "20,000.00" at bounding box center [486, 280] width 99 height 20
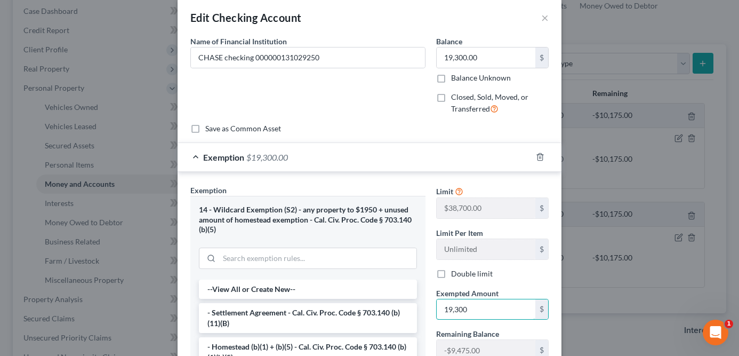
scroll to position [0, 0]
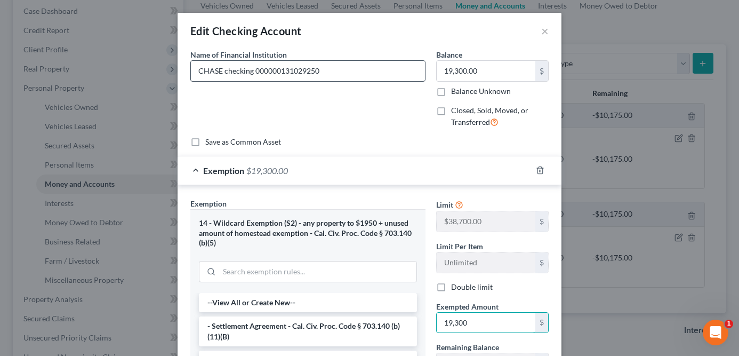
type input "19,300"
drag, startPoint x: 337, startPoint y: 76, endPoint x: 263, endPoint y: 71, distance: 73.2
click at [263, 71] on input "CHASE checking 000000131029250" at bounding box center [308, 71] width 234 height 20
click at [270, 70] on input "CHASE checking 000000131029250" at bounding box center [308, 71] width 234 height 20
drag, startPoint x: 299, startPoint y: 70, endPoint x: 252, endPoint y: 70, distance: 46.4
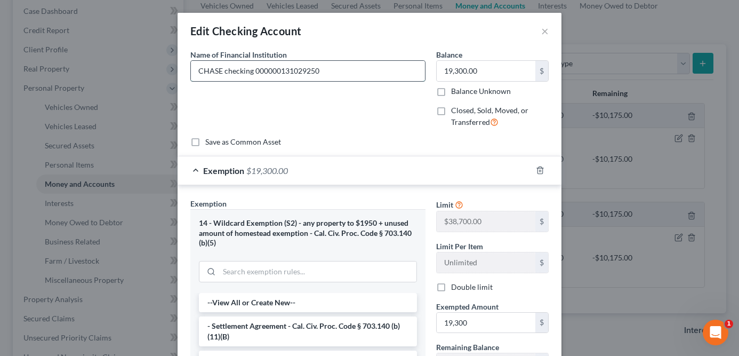
click at [252, 70] on input "CHASE checking 000000131029250" at bounding box center [308, 71] width 234 height 20
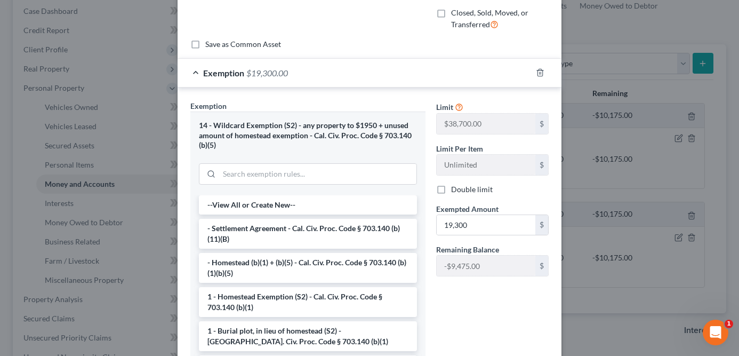
scroll to position [183, 0]
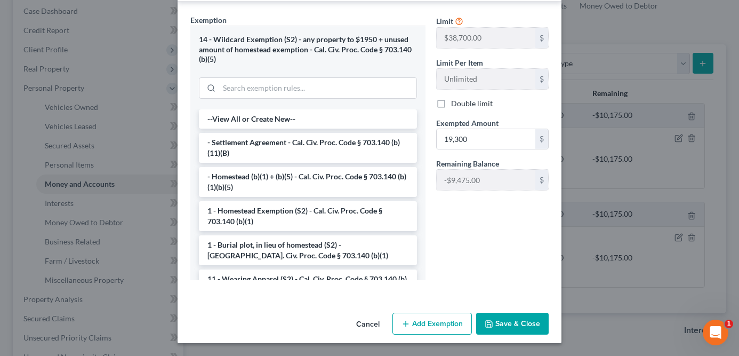
type input "CHASE checking XX29250"
click at [522, 325] on button "Save & Close" at bounding box center [512, 324] width 73 height 22
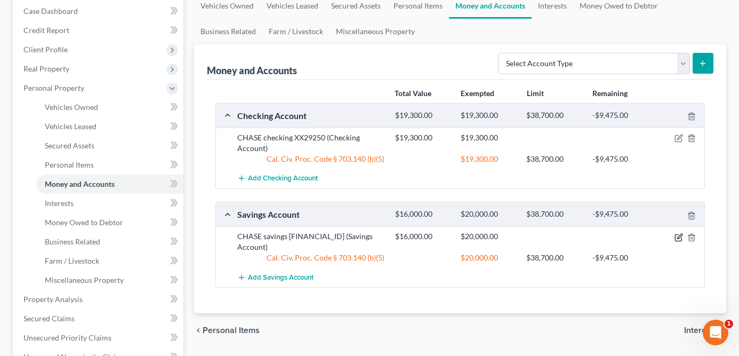
click at [677, 234] on icon "button" at bounding box center [678, 237] width 6 height 6
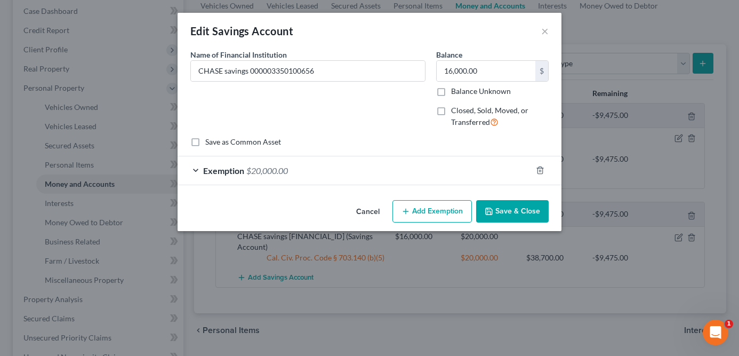
click at [277, 82] on div "Name of Financial Institution * CHASE savings 000003350100656" at bounding box center [308, 92] width 246 height 87
click at [287, 70] on input "CHASE savings 000003350100656" at bounding box center [308, 71] width 234 height 20
drag, startPoint x: 300, startPoint y: 70, endPoint x: 253, endPoint y: 71, distance: 46.9
click at [253, 71] on input "CHASE savings 000003350100656" at bounding box center [308, 71] width 234 height 20
type input "CHASE savings 656"
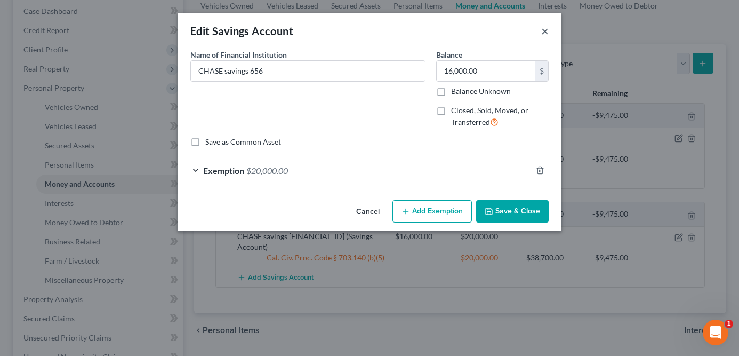
click at [547, 29] on button "×" at bounding box center [544, 31] width 7 height 13
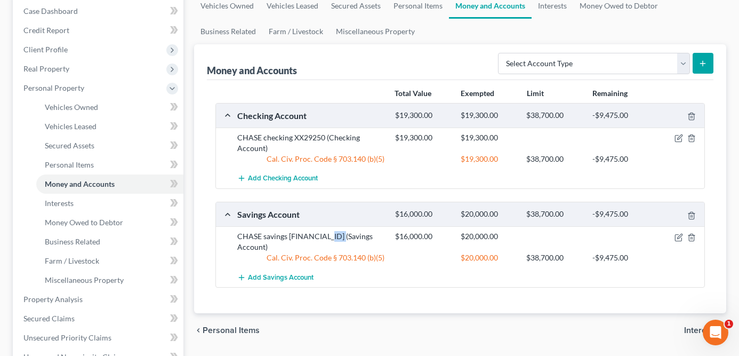
drag, startPoint x: 337, startPoint y: 238, endPoint x: 353, endPoint y: 238, distance: 16.0
click at [353, 238] on div "CHASE savings 000003350100656 (Savings Account)" at bounding box center [311, 241] width 158 height 21
click at [679, 236] on icon "button" at bounding box center [679, 237] width 9 height 9
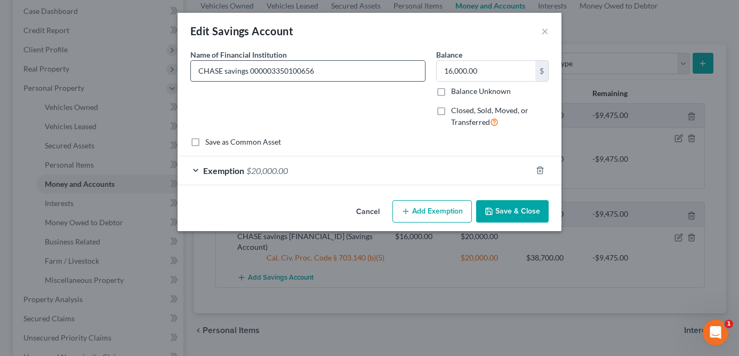
drag, startPoint x: 295, startPoint y: 71, endPoint x: 246, endPoint y: 75, distance: 48.7
click at [246, 75] on input "CHASE savings 000003350100656" at bounding box center [308, 71] width 234 height 20
type input "CHASE savings 0656"
click at [467, 169] on div "Exemption $20,000.00" at bounding box center [355, 170] width 354 height 28
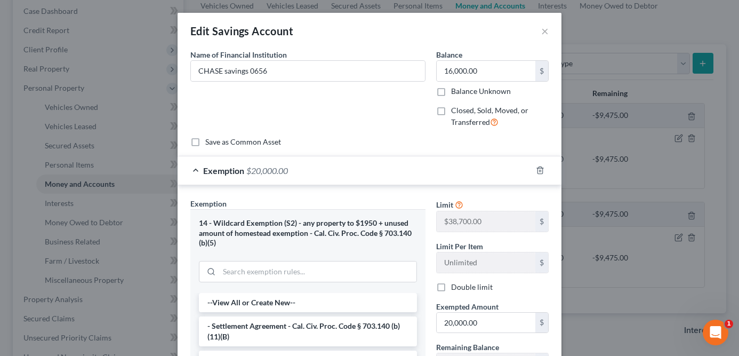
scroll to position [65, 0]
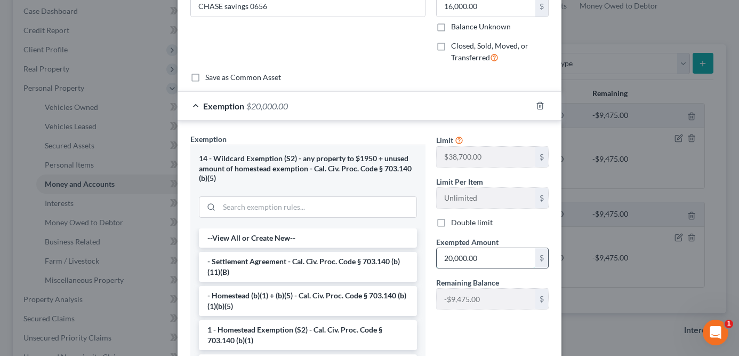
click at [498, 258] on input "20,000.00" at bounding box center [486, 258] width 99 height 20
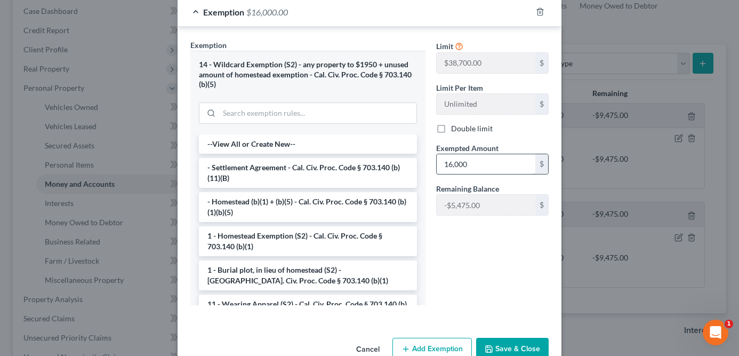
scroll to position [174, 0]
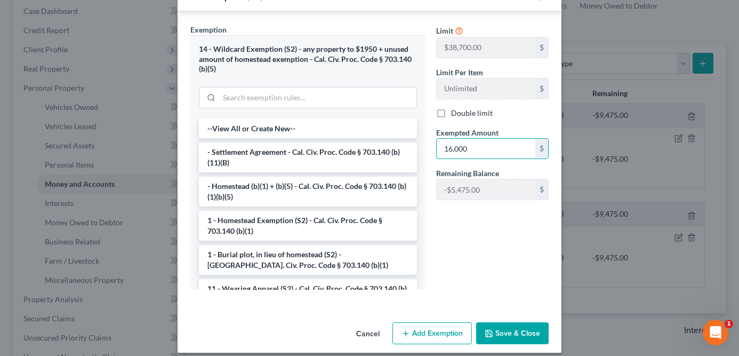
type input "16,000"
click at [523, 333] on button "Save & Close" at bounding box center [512, 333] width 73 height 22
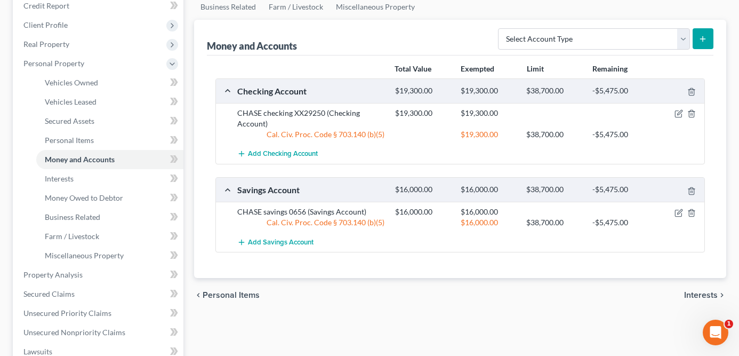
scroll to position [128, 0]
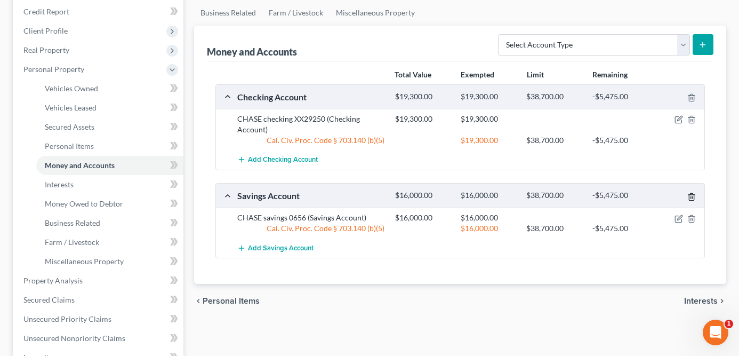
click at [693, 194] on icon "button" at bounding box center [692, 197] width 9 height 9
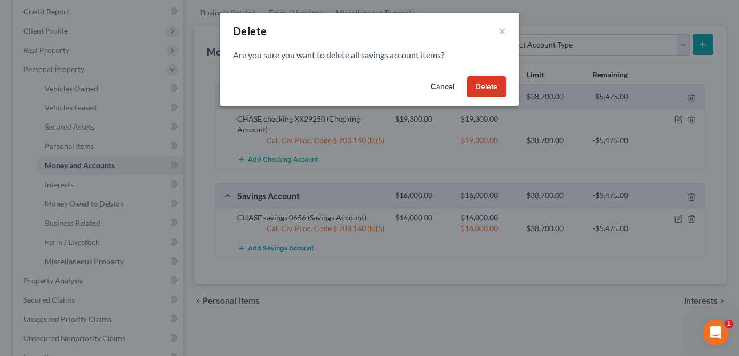
click at [506, 27] on div "Delete ×" at bounding box center [369, 31] width 299 height 36
click at [501, 27] on button "×" at bounding box center [502, 31] width 7 height 13
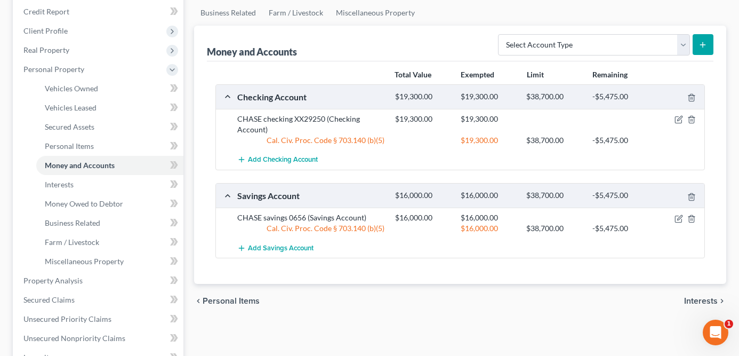
click at [677, 213] on div at bounding box center [679, 217] width 53 height 11
click at [678, 218] on icon "button" at bounding box center [679, 217] width 5 height 5
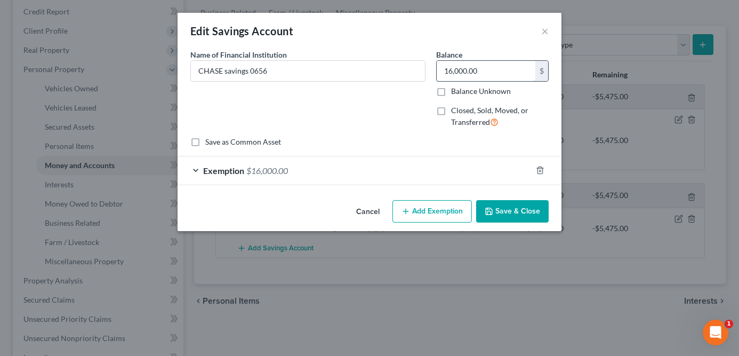
click at [478, 78] on input "16,000.00" at bounding box center [486, 71] width 99 height 20
type input "15,070"
click at [507, 175] on div "Exemption $16,000.00" at bounding box center [355, 170] width 354 height 28
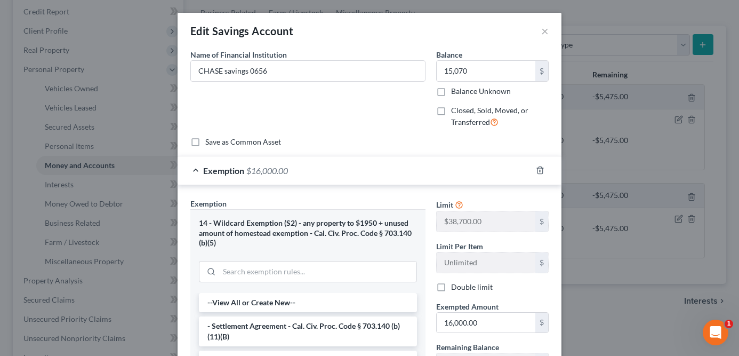
scroll to position [14, 0]
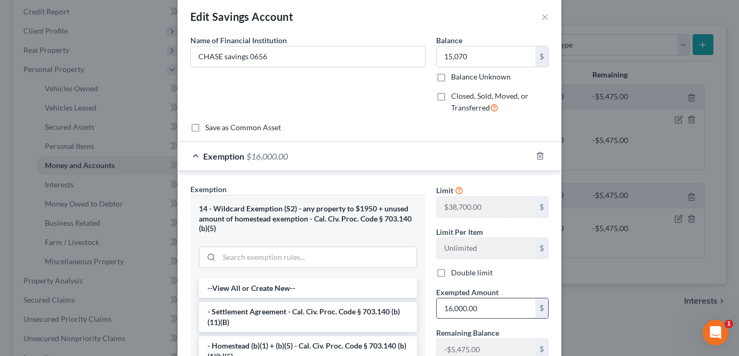
click at [497, 306] on input "16,000.00" at bounding box center [486, 308] width 99 height 20
click at [497, 305] on input "16,000.00" at bounding box center [486, 308] width 99 height 20
type input "1"
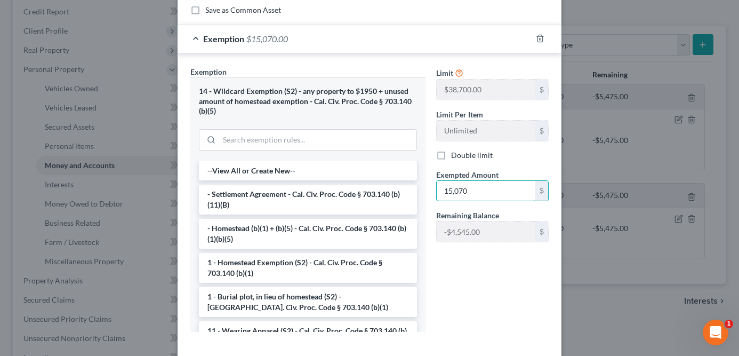
scroll to position [183, 0]
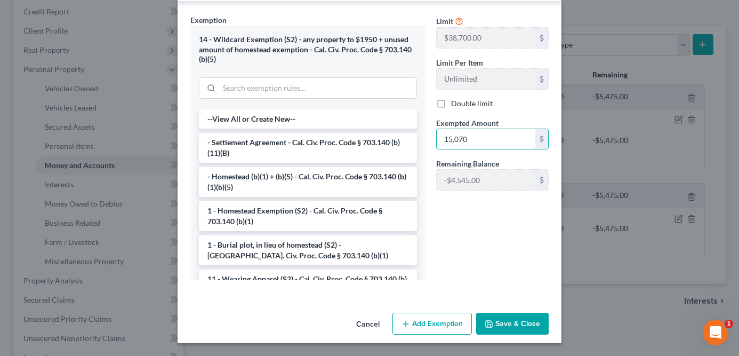
type input "15,070"
click at [520, 326] on button "Save & Close" at bounding box center [512, 324] width 73 height 22
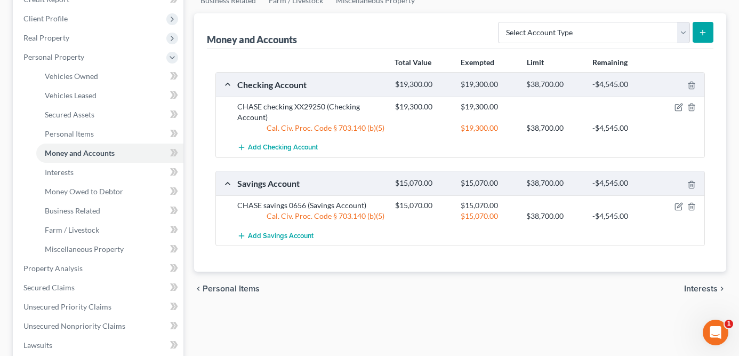
scroll to position [0, 0]
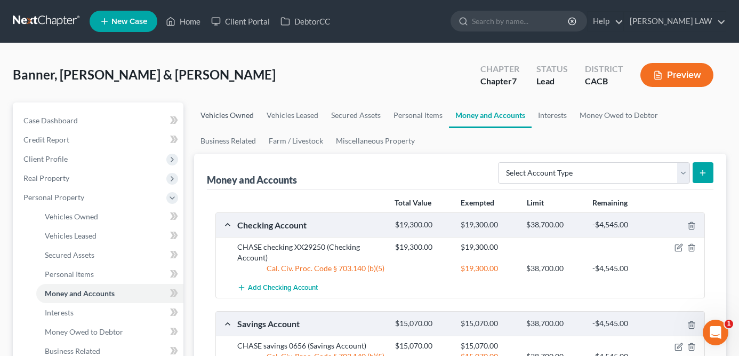
click at [242, 110] on link "Vehicles Owned" at bounding box center [227, 115] width 66 height 26
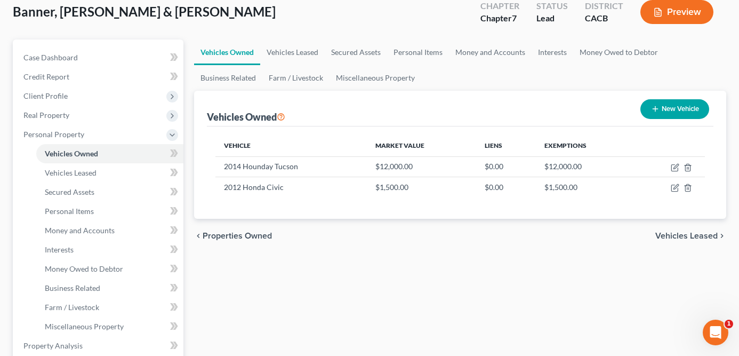
scroll to position [63, 0]
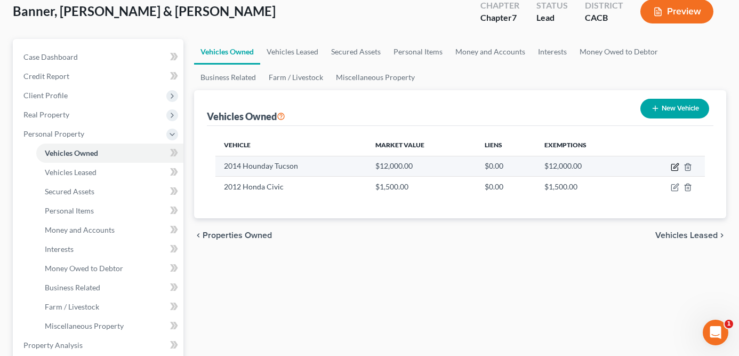
click at [673, 168] on icon "button" at bounding box center [675, 167] width 9 height 9
select select "0"
select select "12"
select select "2"
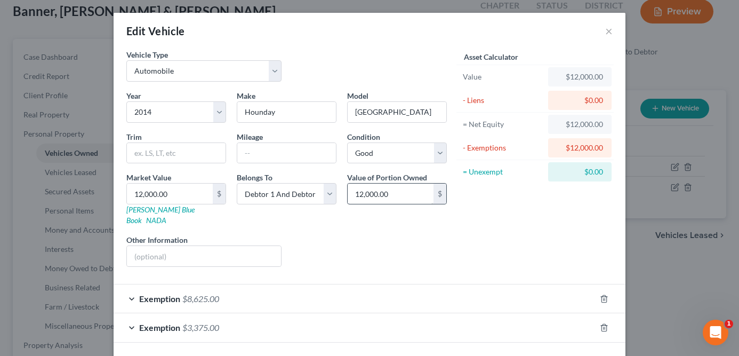
scroll to position [34, 0]
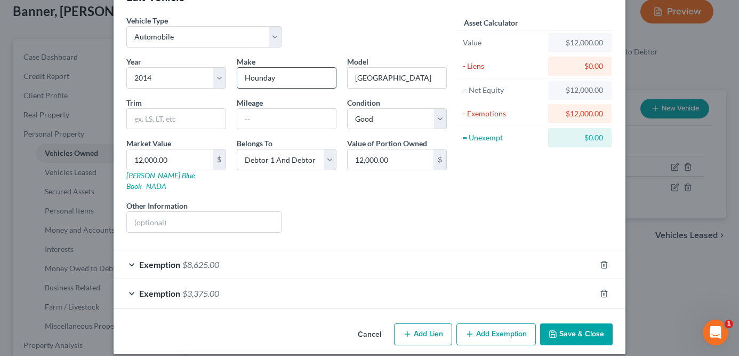
click at [281, 80] on input "Hounday" at bounding box center [286, 78] width 99 height 20
click at [266, 77] on input "Hounday" at bounding box center [286, 78] width 99 height 20
click at [381, 78] on input "Tucson" at bounding box center [397, 78] width 99 height 20
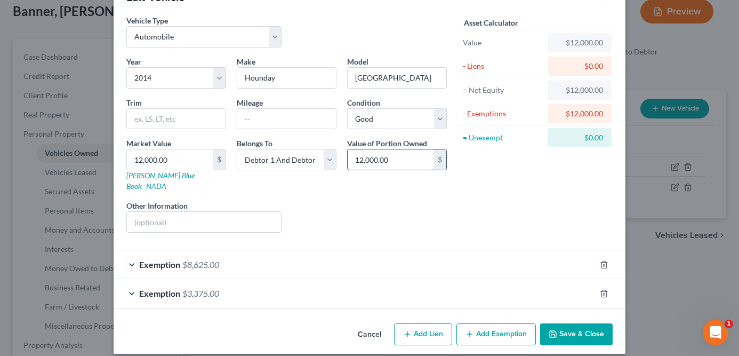
click at [414, 163] on input "12,000.00" at bounding box center [391, 159] width 86 height 20
click at [199, 156] on input "12,000.00" at bounding box center [170, 159] width 86 height 20
click at [153, 178] on link "Kelly Blue Book" at bounding box center [160, 181] width 68 height 20
click at [190, 159] on input "12,000.00" at bounding box center [170, 159] width 86 height 20
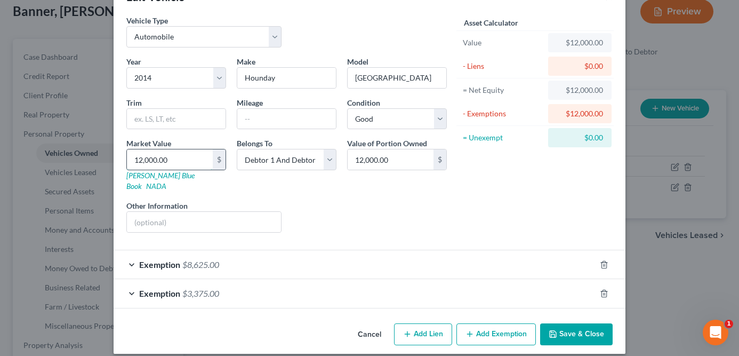
click at [190, 159] on input "12,000.00" at bounding box center [170, 159] width 86 height 20
type input "8"
type input "8.00"
type input "85"
type input "85.00"
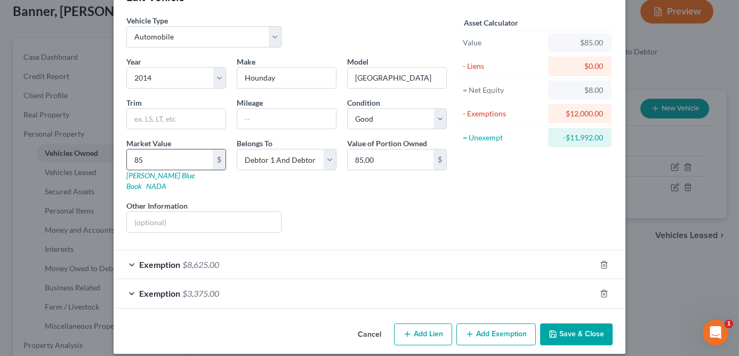
type input "850"
type input "850.00"
type input "8500"
type input "8,500.00"
click at [356, 283] on div "Exemption $3,375.00" at bounding box center [355, 293] width 482 height 28
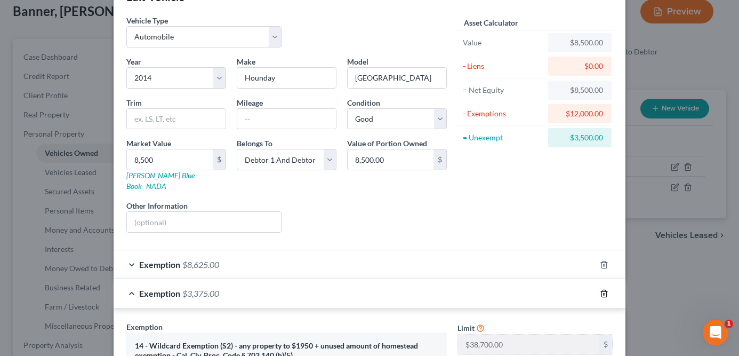
click at [606, 289] on icon "button" at bounding box center [604, 293] width 9 height 9
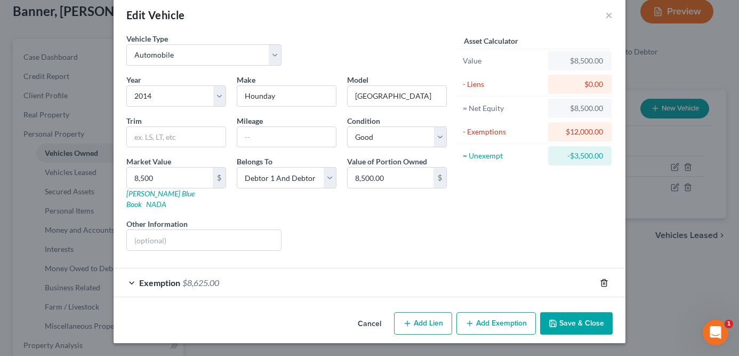
scroll to position [5, 0]
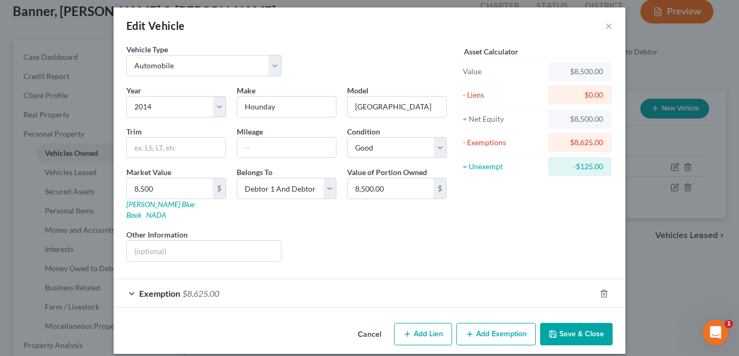
click at [471, 187] on div "Asset Calculator Value $8,500.00 - Liens $0.00 = Net Equity $8,500.00 - Exempti…" at bounding box center [535, 157] width 166 height 226
click at [180, 190] on input "8,500" at bounding box center [170, 188] width 86 height 20
type input "8"
type input "8.00"
type input "86"
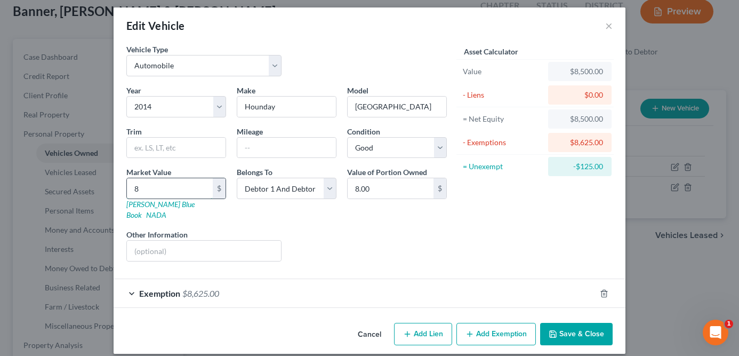
type input "86.00"
type input "8"
type input "8.00"
type input "86"
type input "86.00"
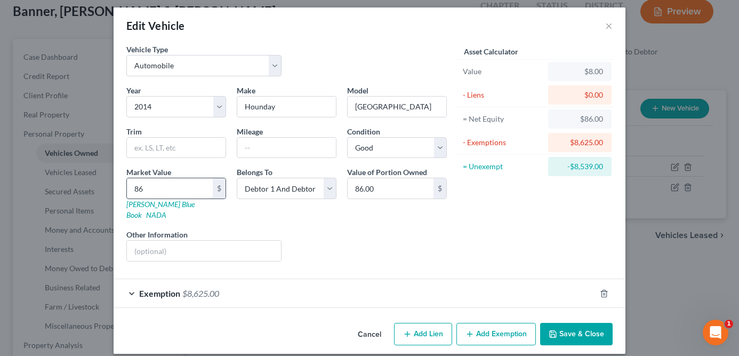
type input "860"
type input "860.00"
type input "8600"
type input "8,600.00"
type input "8,60"
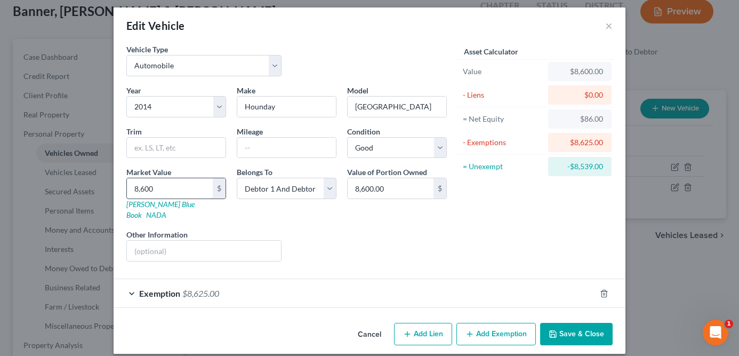
type input "860.00"
type input "86"
type input "86.00"
type input "8"
type input "8.00"
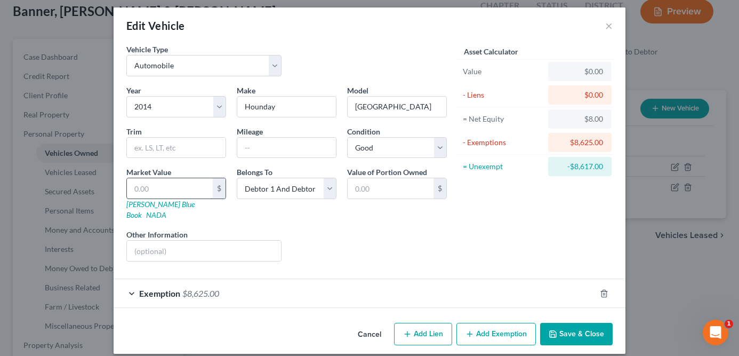
type input "7"
type input "7.00"
type input "79"
type input "79.00"
type input "799"
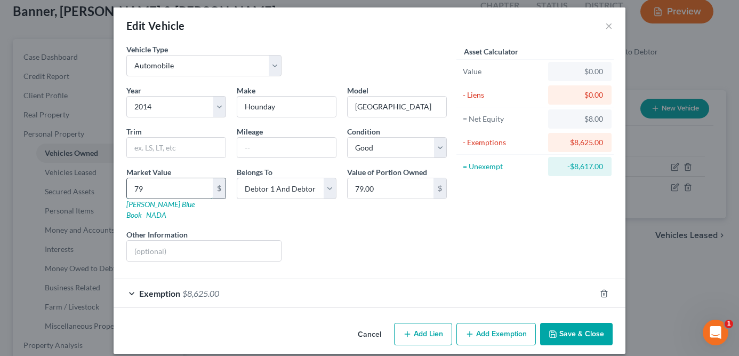
type input "799.00"
type input "79"
type input "79.00"
type input "7"
type input "7.00"
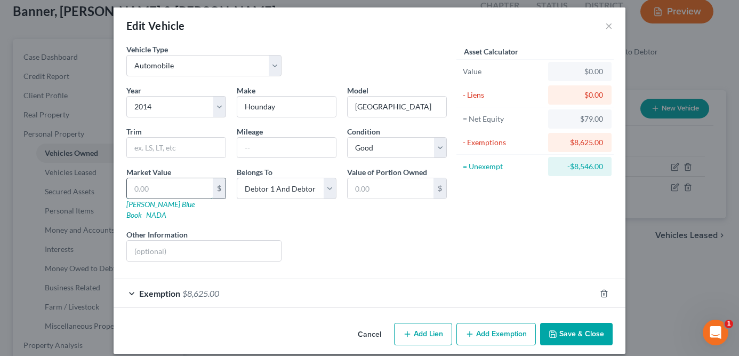
type input "8"
type input "8.00"
type input "80"
type input "80.00"
type input "800"
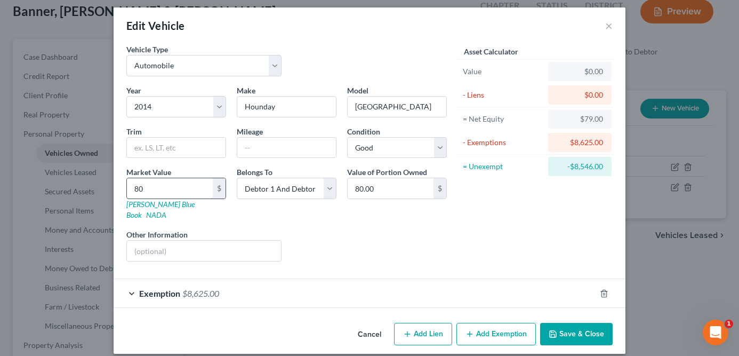
type input "800.00"
type input "8000"
type input "8,000.00"
type input "8,000"
click at [349, 229] on div "Liens Select" at bounding box center [370, 245] width 166 height 33
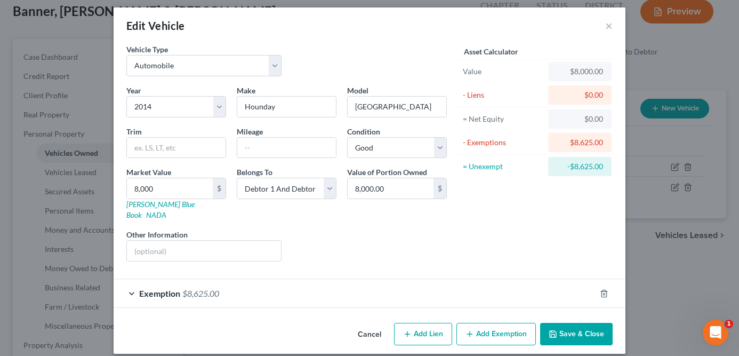
click at [342, 279] on div "Exemption $8,625.00" at bounding box center [355, 293] width 482 height 28
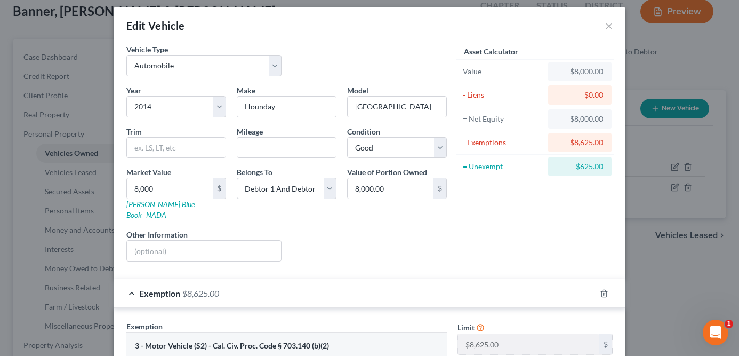
scroll to position [114, 0]
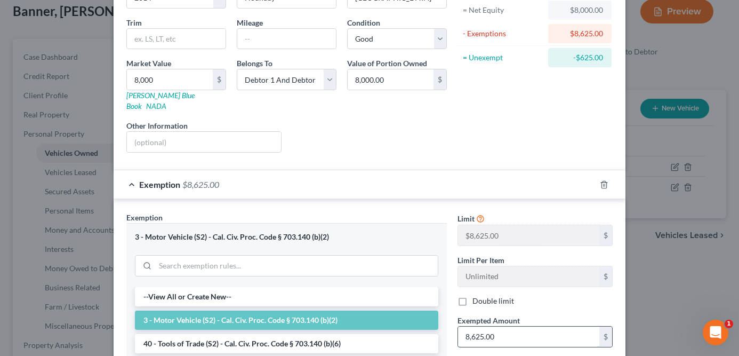
click at [505, 335] on input "8,625.00" at bounding box center [528, 336] width 141 height 20
type input "8,000"
click at [467, 155] on form "Vehicle Type Select Automobile Truck Trailer Watercraft Aircraft Motor Home Atv…" at bounding box center [369, 205] width 486 height 540
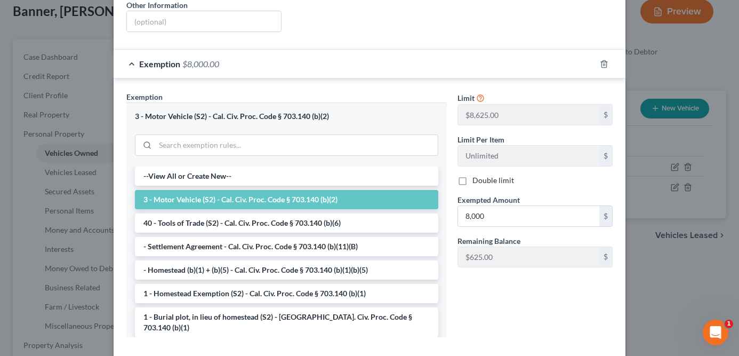
scroll to position [281, 0]
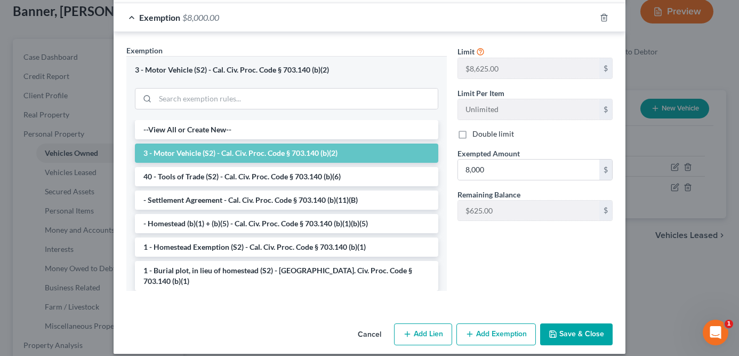
click at [578, 332] on button "Save & Close" at bounding box center [576, 334] width 73 height 22
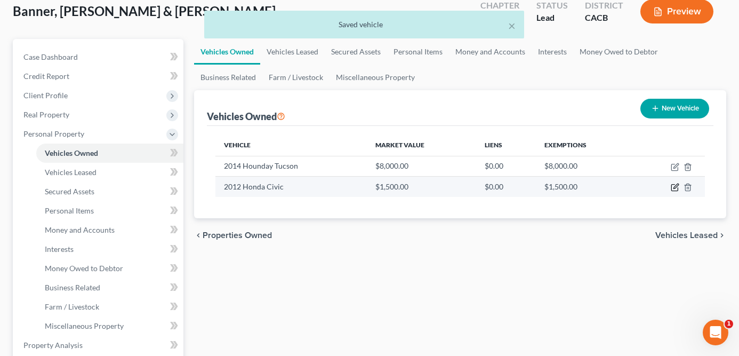
click at [675, 188] on icon "button" at bounding box center [676, 186] width 5 height 5
select select "0"
select select "14"
select select "2"
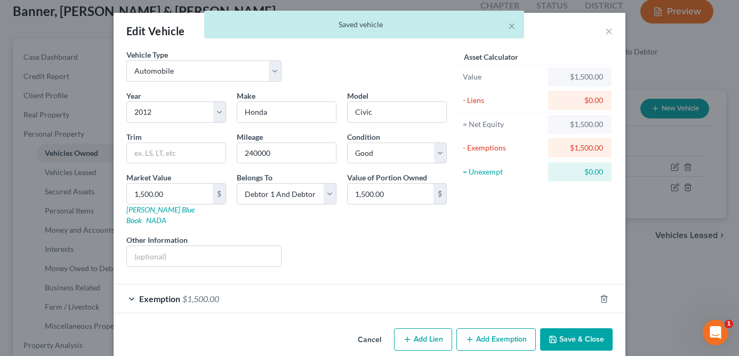
scroll to position [5, 0]
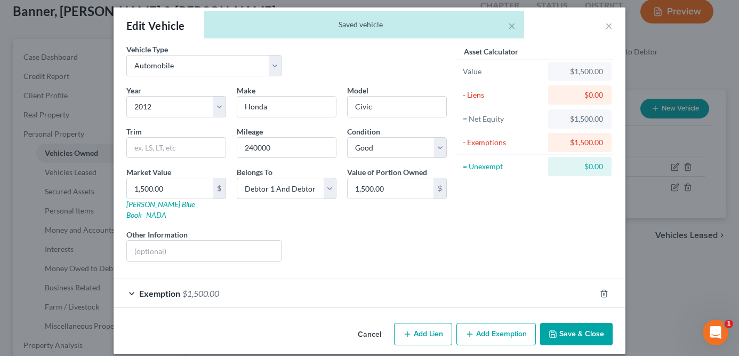
click at [541, 279] on div "Exemption $1,500.00" at bounding box center [355, 293] width 482 height 28
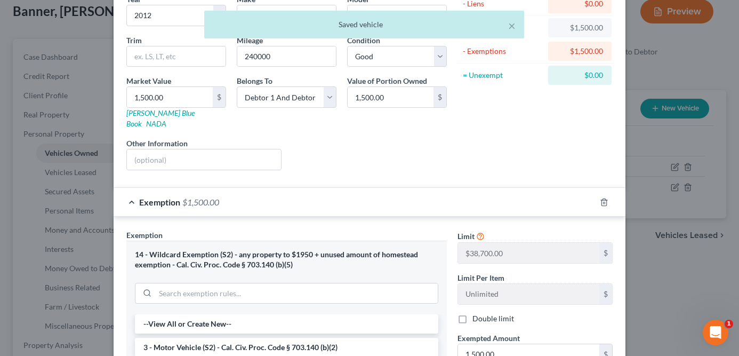
scroll to position [110, 0]
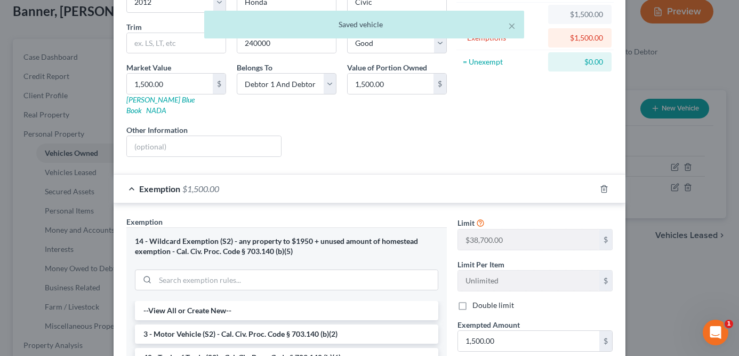
click at [596, 180] on div at bounding box center [611, 188] width 30 height 17
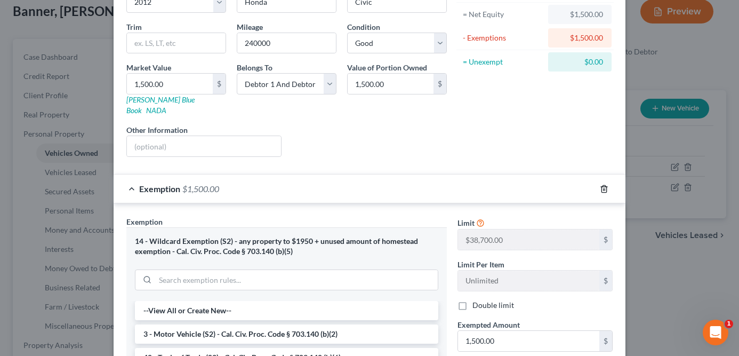
click at [606, 185] on icon "button" at bounding box center [604, 189] width 9 height 9
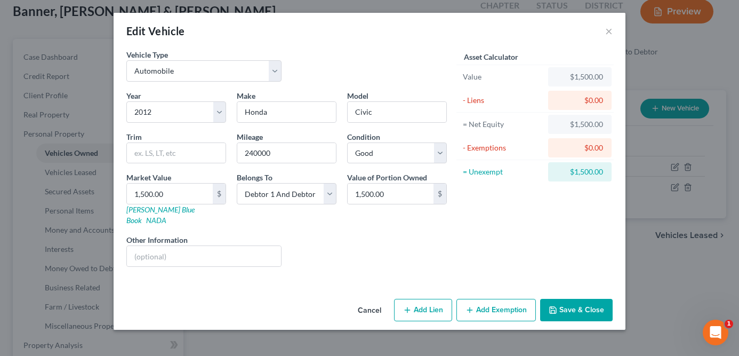
click at [500, 299] on button "Add Exemption" at bounding box center [496, 310] width 79 height 22
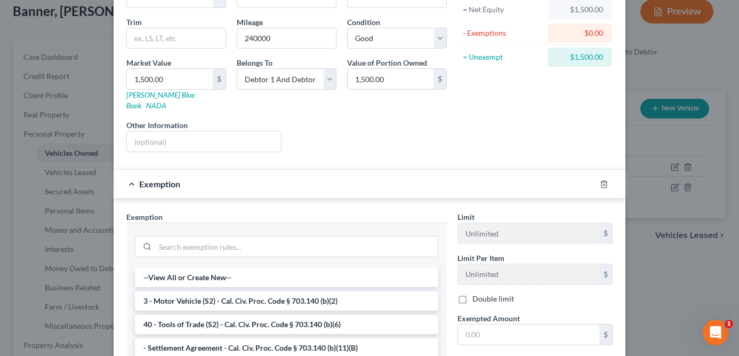
scroll to position [135, 0]
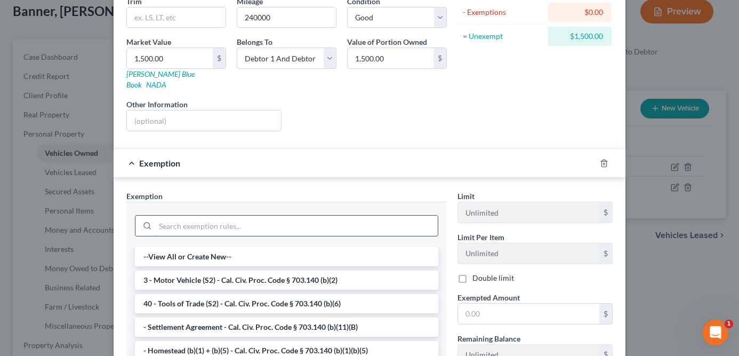
click at [351, 215] on input "search" at bounding box center [296, 225] width 283 height 20
click at [297, 270] on li "3 - Motor Vehicle (S2) - Cal. Civ. Proc. Code § 703.140 (b)(2)" at bounding box center [286, 279] width 303 height 19
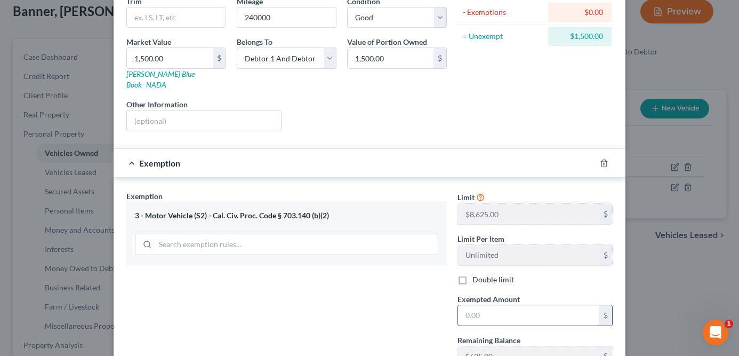
click at [485, 305] on input "text" at bounding box center [528, 315] width 141 height 20
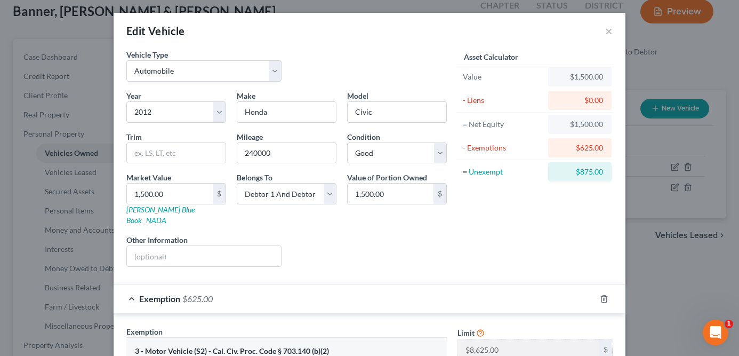
scroll to position [212, 0]
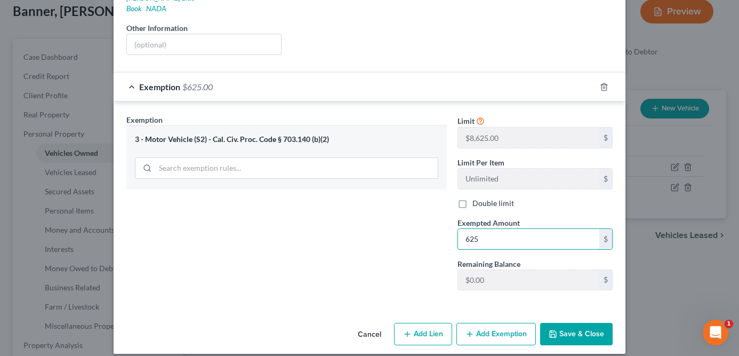
type input "625"
click at [583, 323] on button "Save & Close" at bounding box center [576, 334] width 73 height 22
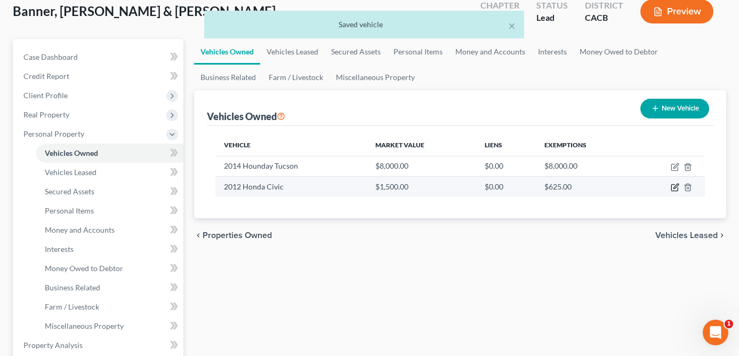
click at [677, 187] on icon "button" at bounding box center [675, 187] width 9 height 9
select select "0"
select select "14"
select select "2"
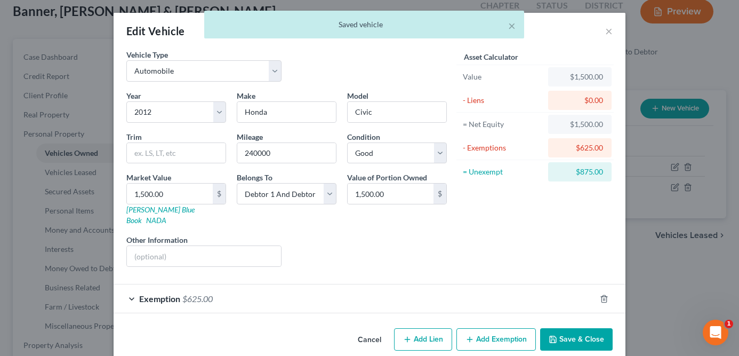
scroll to position [5, 0]
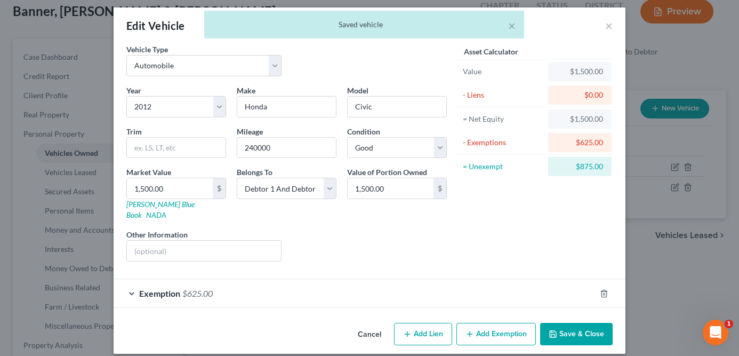
click at [475, 326] on button "Add Exemption" at bounding box center [496, 334] width 79 height 22
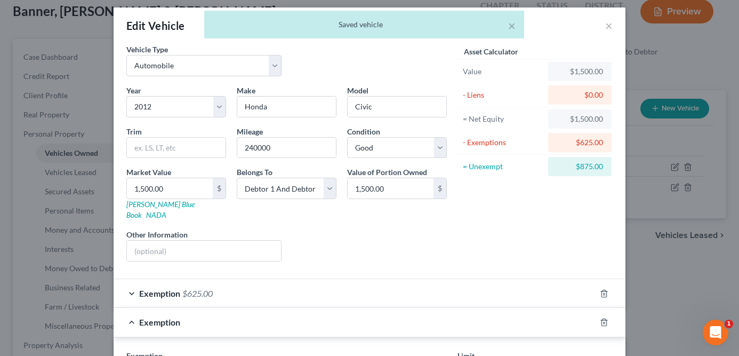
scroll to position [136, 0]
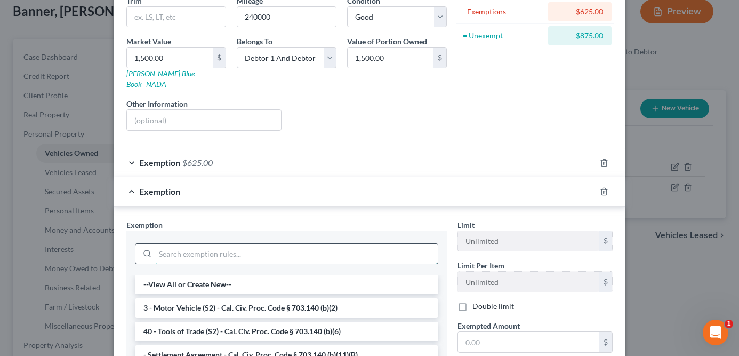
click at [340, 244] on input "search" at bounding box center [296, 254] width 283 height 20
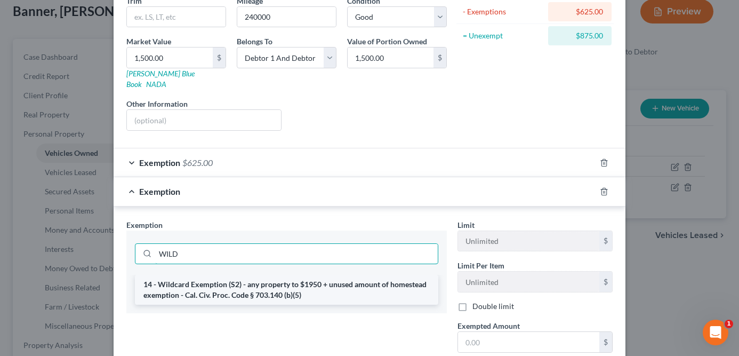
type input "WILD"
click at [266, 279] on li "14 - Wildcard Exemption (S2) - any property to $1950 + unused amount of homeste…" at bounding box center [286, 290] width 303 height 30
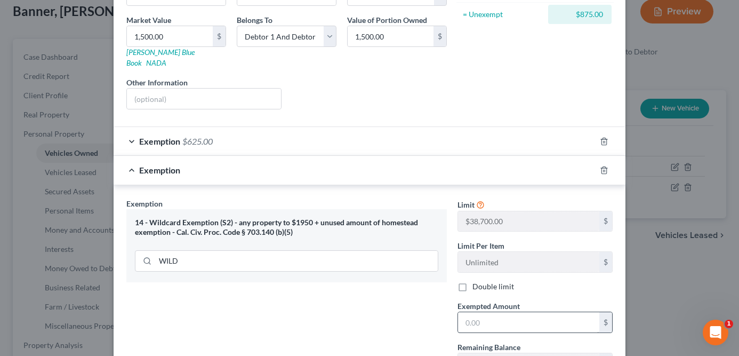
scroll to position [159, 0]
click at [493, 310] on input "text" at bounding box center [528, 320] width 141 height 20
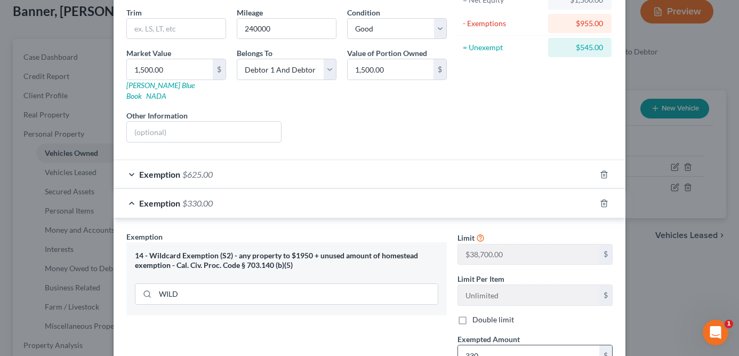
scroll to position [241, 0]
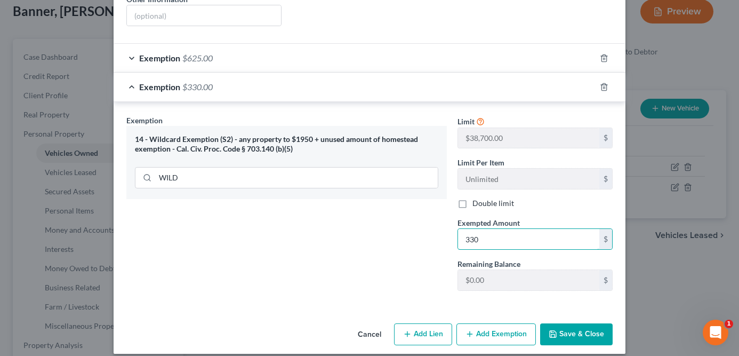
type input "330"
click at [574, 323] on button "Save & Close" at bounding box center [576, 334] width 73 height 22
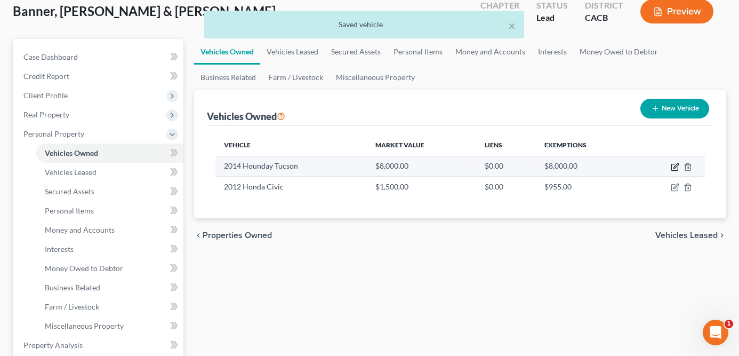
click at [676, 168] on icon "button" at bounding box center [675, 167] width 9 height 9
select select "0"
select select "12"
select select "2"
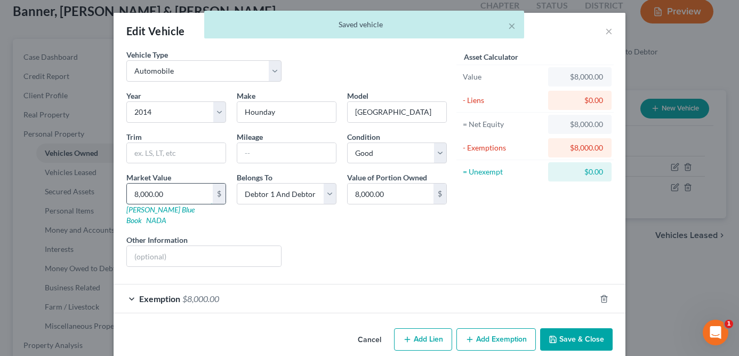
click at [186, 194] on input "8,000.00" at bounding box center [170, 193] width 86 height 20
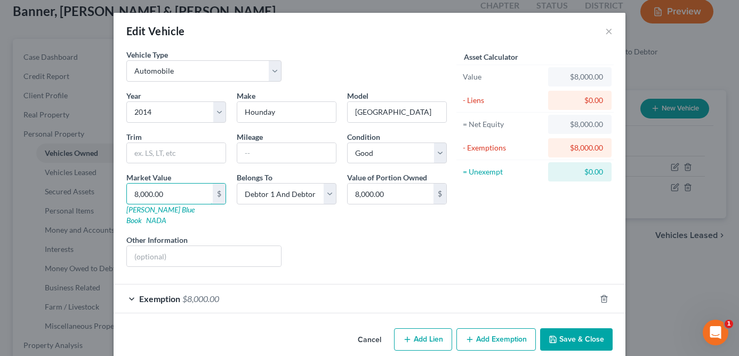
scroll to position [5, 0]
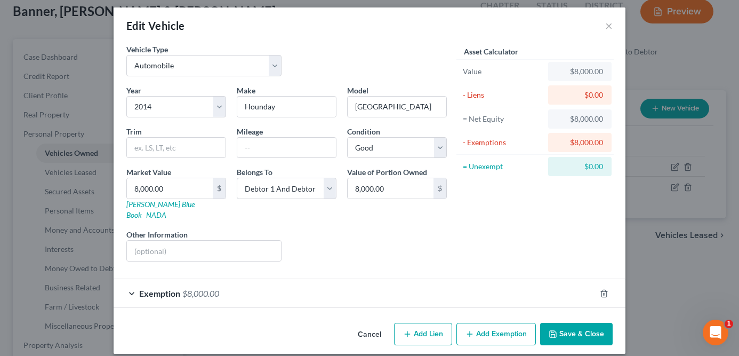
click at [585, 324] on button "Save & Close" at bounding box center [576, 334] width 73 height 22
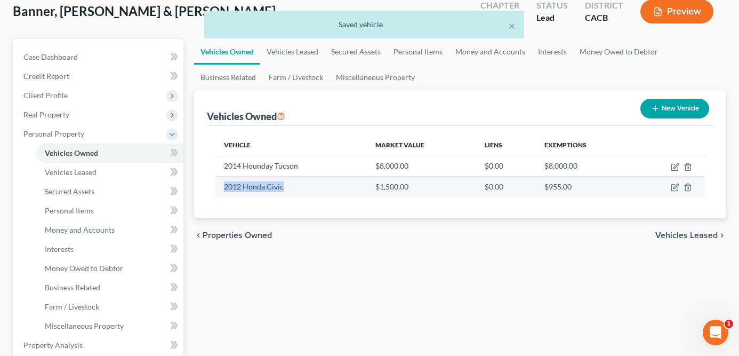
drag, startPoint x: 297, startPoint y: 187, endPoint x: 223, endPoint y: 187, distance: 74.1
click at [223, 187] on td "2012 Honda Civic" at bounding box center [290, 187] width 151 height 20
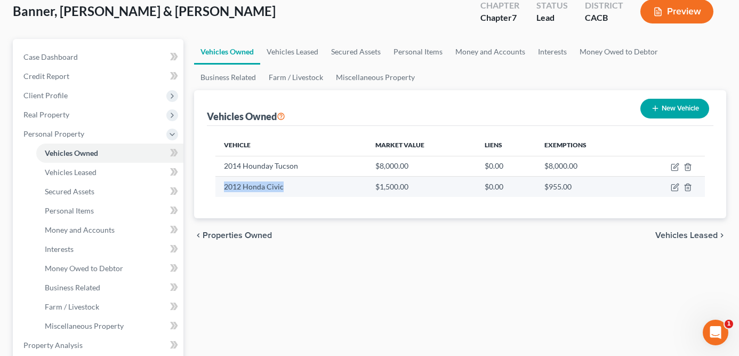
copy td "2012 Honda Civic"
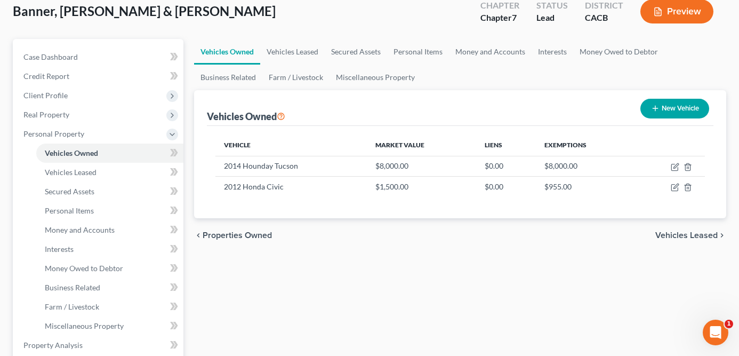
click at [516, 94] on div "Vehicles Owned New Vehicle" at bounding box center [460, 108] width 507 height 36
click at [677, 169] on icon "button" at bounding box center [675, 167] width 9 height 9
select select "0"
select select "12"
select select "2"
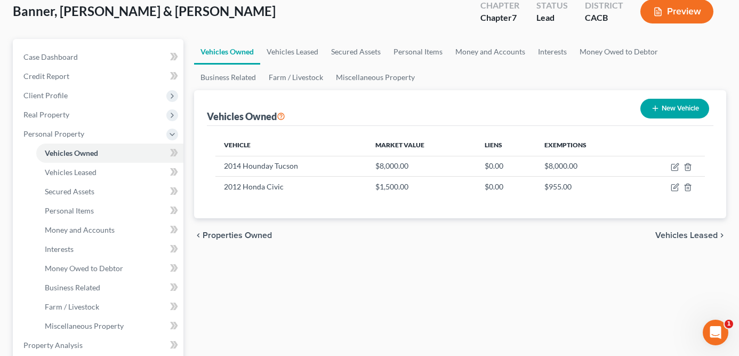
select select "2"
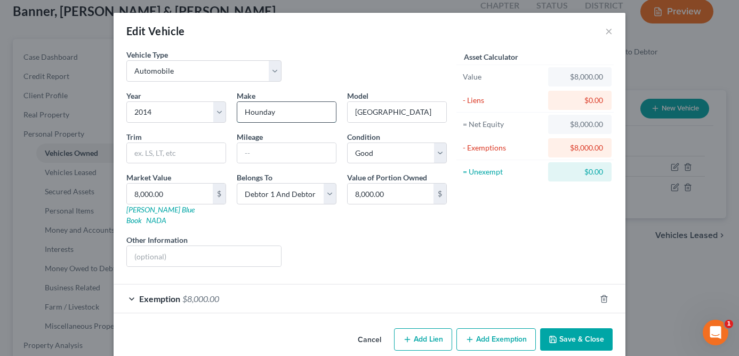
click at [275, 113] on input "Hounday" at bounding box center [286, 112] width 99 height 20
click at [181, 192] on input "8,000.00" at bounding box center [170, 193] width 86 height 20
type input "7"
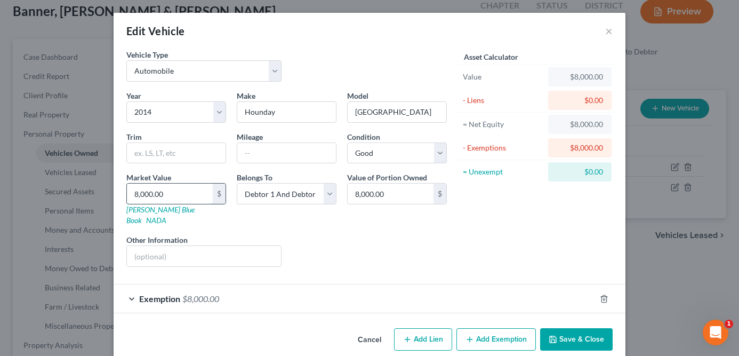
type input "7.00"
type input "76"
type input "76.00"
type input "760"
type input "760.00"
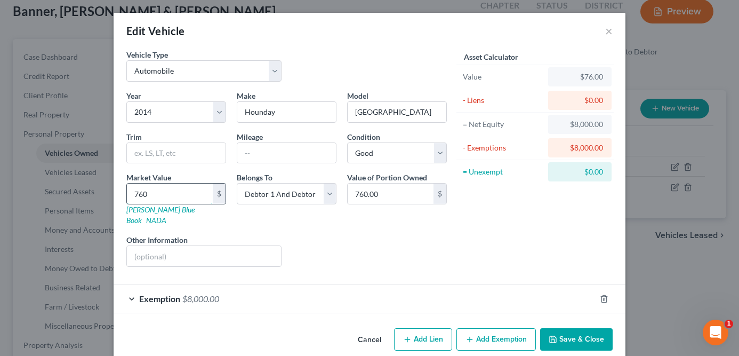
type input "7600"
type input "7,600.00"
type input "7,600"
click at [364, 245] on div "Liens Select" at bounding box center [370, 250] width 166 height 33
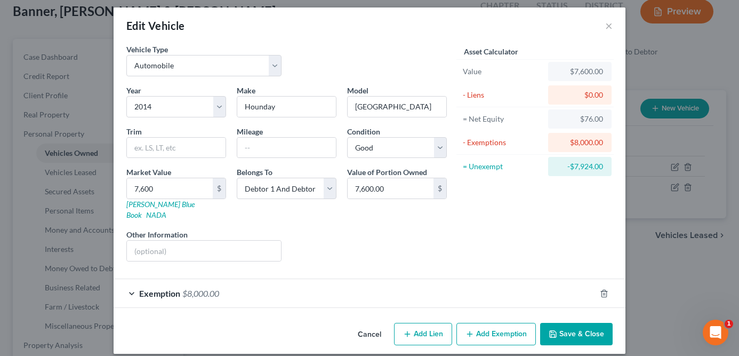
click at [420, 279] on div "Exemption $8,000.00" at bounding box center [355, 293] width 482 height 28
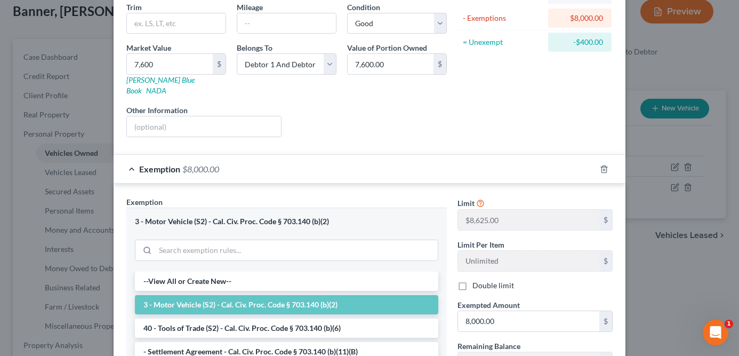
scroll to position [137, 0]
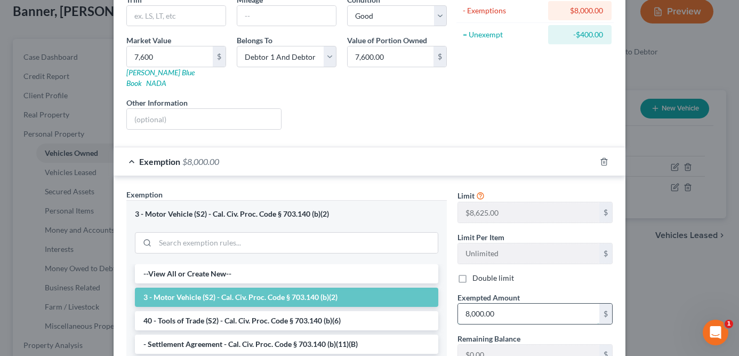
click at [526, 305] on input "8,000.00" at bounding box center [528, 313] width 141 height 20
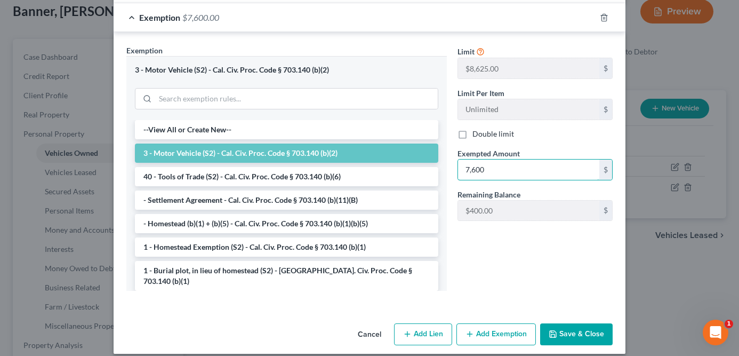
type input "7,600"
click at [576, 324] on button "Save & Close" at bounding box center [576, 334] width 73 height 22
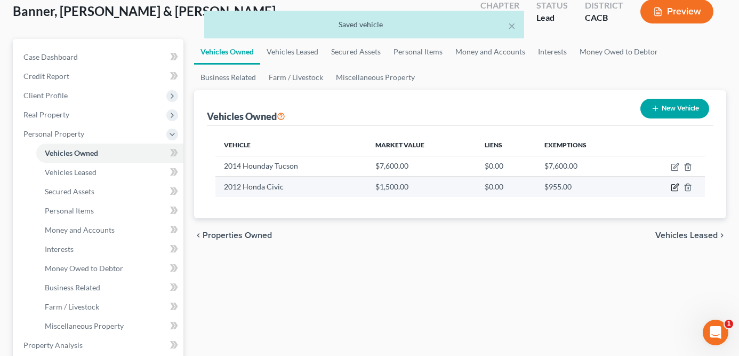
click at [674, 190] on icon "button" at bounding box center [675, 188] width 6 height 6
select select "0"
select select "14"
select select "2"
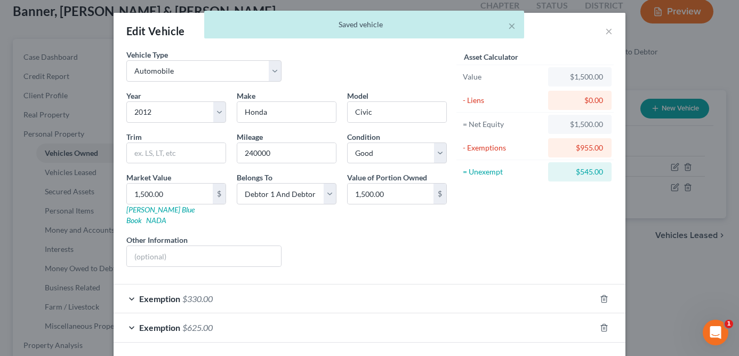
scroll to position [34, 0]
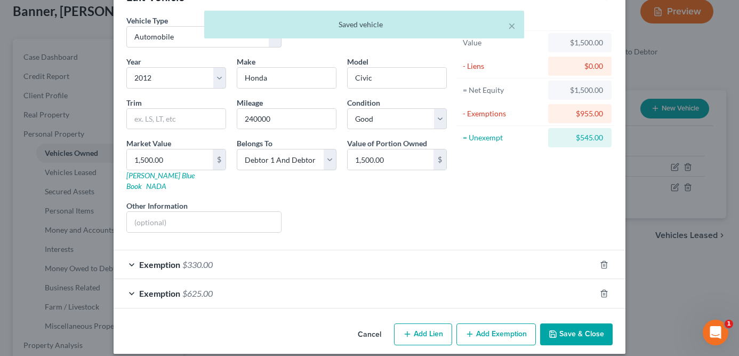
click at [517, 251] on div "Exemption $330.00" at bounding box center [355, 264] width 482 height 28
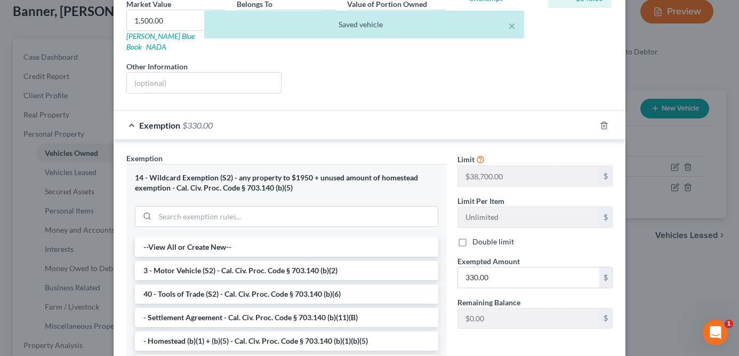
scroll to position [172, 0]
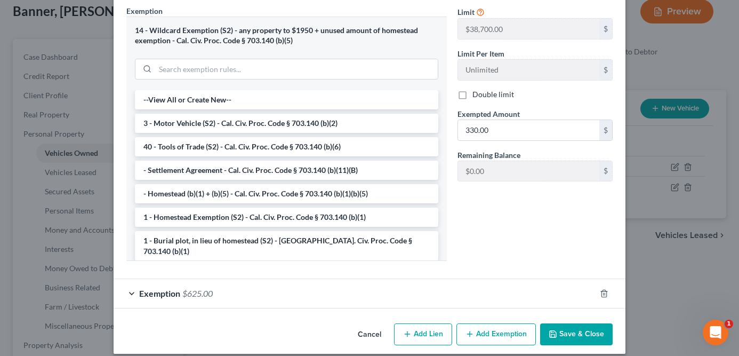
click at [325, 281] on div "Exemption $625.00" at bounding box center [355, 293] width 482 height 28
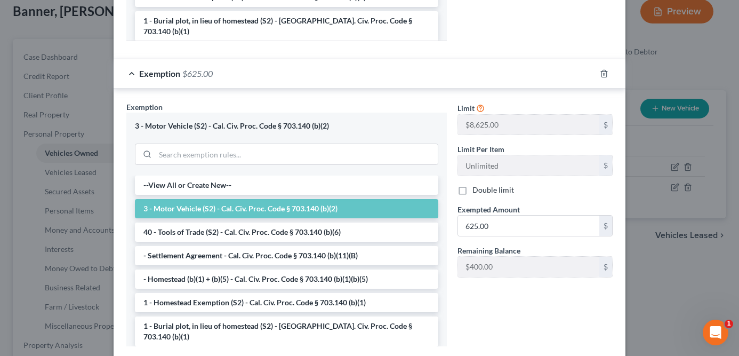
scroll to position [586, 0]
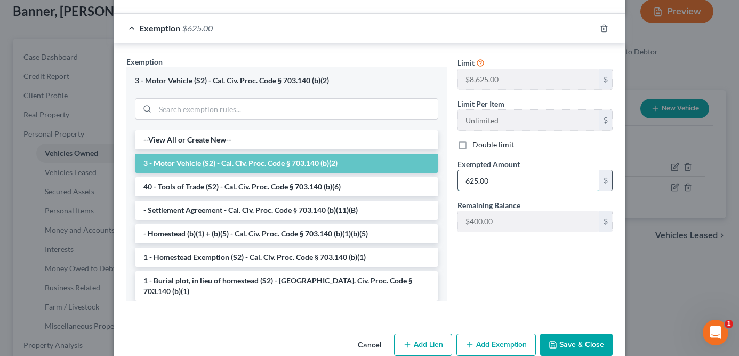
click at [499, 170] on input "625.00" at bounding box center [528, 180] width 141 height 20
type input "1,025"
click at [572, 333] on button "Save & Close" at bounding box center [576, 344] width 73 height 22
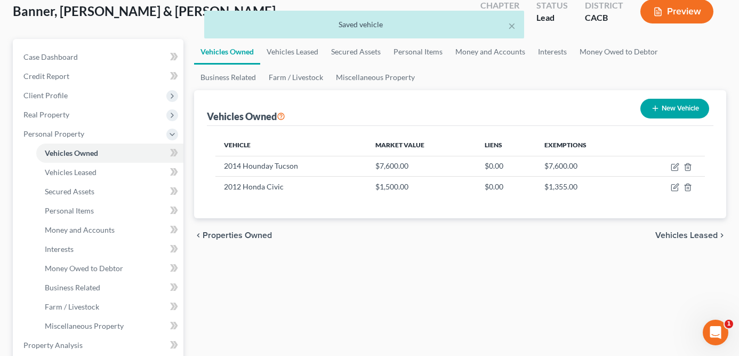
scroll to position [51, 0]
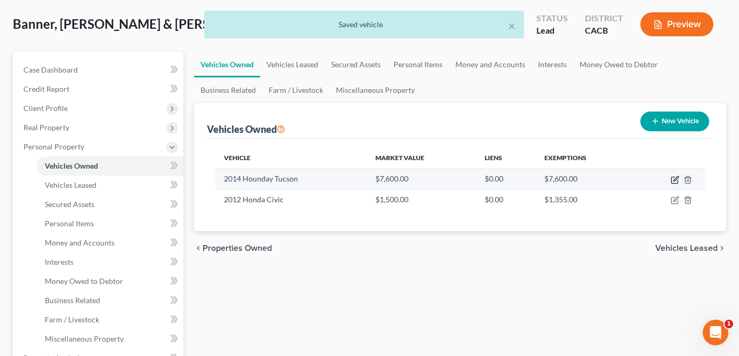
click at [674, 180] on icon "button" at bounding box center [675, 179] width 9 height 9
select select "0"
select select "12"
select select "2"
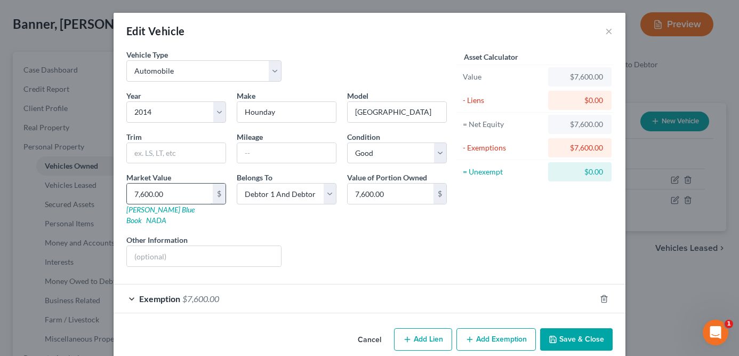
click at [166, 190] on input "7,600.00" at bounding box center [170, 193] width 86 height 20
type input "7"
type input "7.00"
type input "74"
type input "74.00"
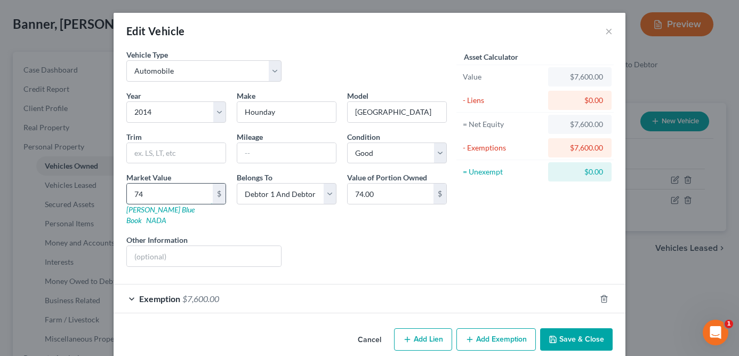
type input "7"
type input "7.00"
type input "73"
type input "73.00"
type input "730"
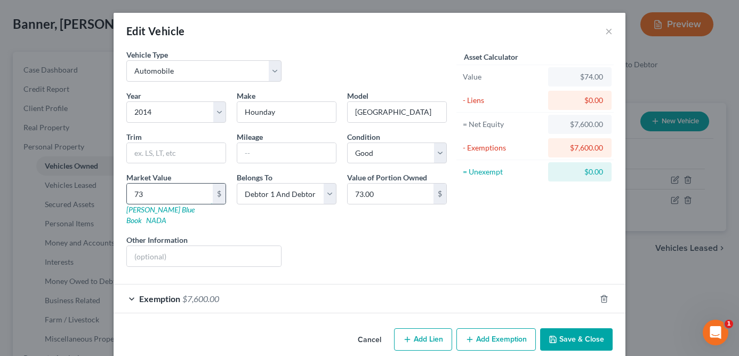
type input "730.00"
type input "7300"
type input "7,300.00"
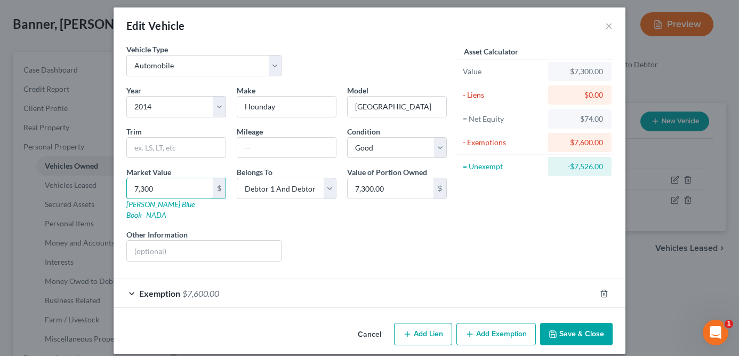
type input "7,300"
click at [306, 298] on div "Vehicle Type Select Automobile Truck Trailer Watercraft Aircraft Motor Home Atv…" at bounding box center [370, 181] width 512 height 275
click at [310, 289] on div "Exemption $7,600.00" at bounding box center [355, 293] width 482 height 28
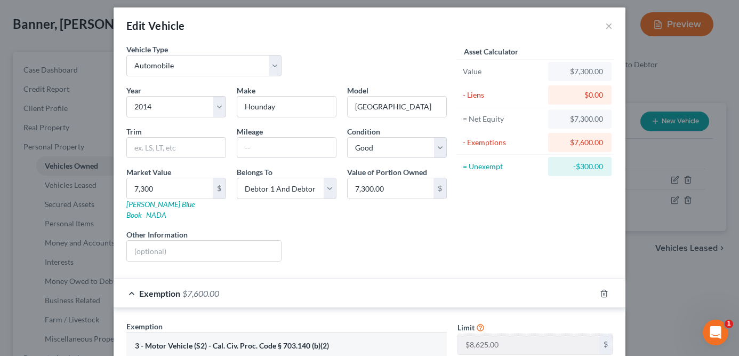
scroll to position [130, 0]
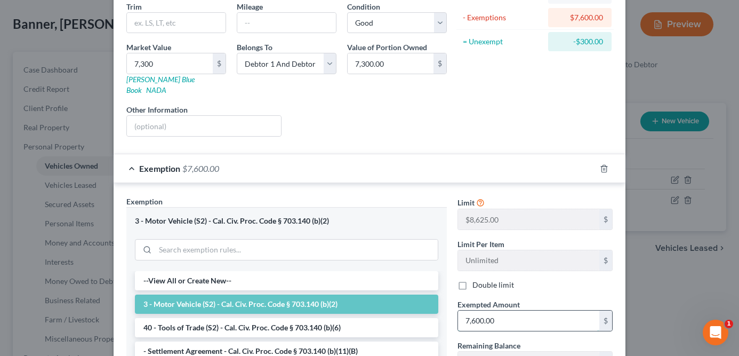
click at [500, 310] on input "7,600.00" at bounding box center [528, 320] width 141 height 20
click at [502, 310] on input "7,600.00" at bounding box center [528, 320] width 141 height 20
click at [503, 310] on input "7,600.00" at bounding box center [528, 320] width 141 height 20
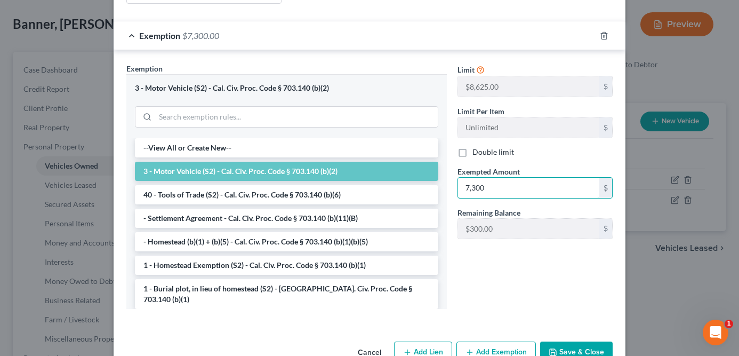
scroll to position [271, 0]
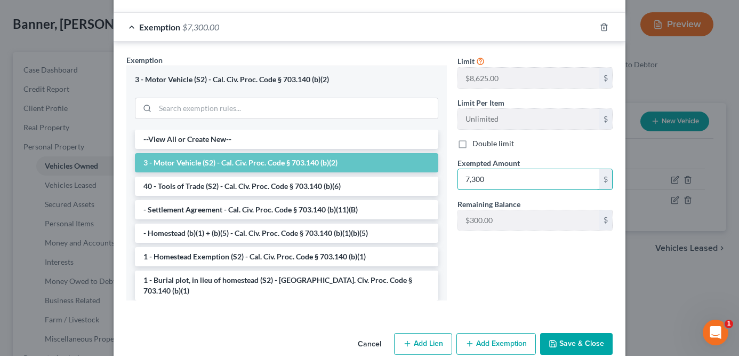
type input "7,300"
click at [573, 333] on button "Save & Close" at bounding box center [576, 344] width 73 height 22
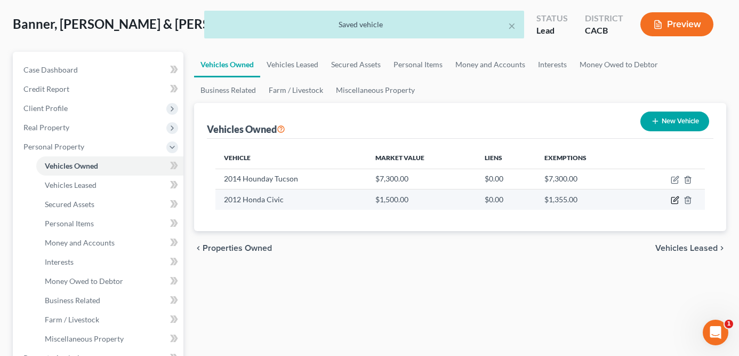
click at [674, 198] on icon "button" at bounding box center [675, 200] width 9 height 9
select select "0"
select select "14"
select select "2"
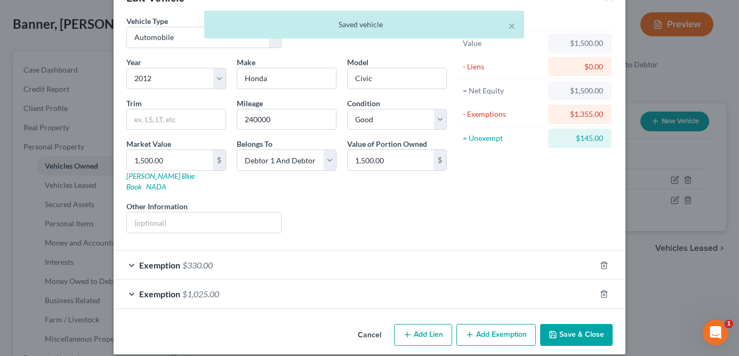
click at [557, 285] on div "Exemption $1,025.00" at bounding box center [355, 293] width 482 height 28
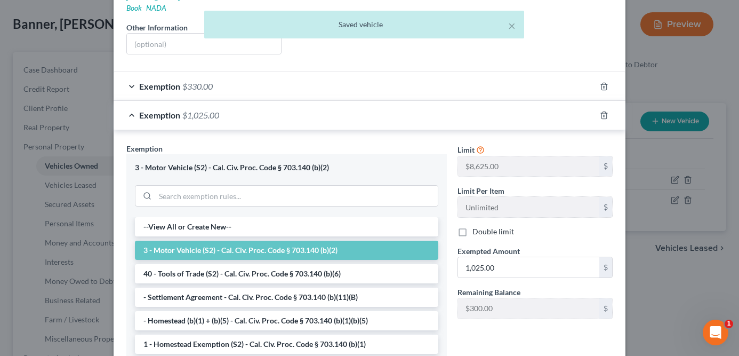
scroll to position [223, 0]
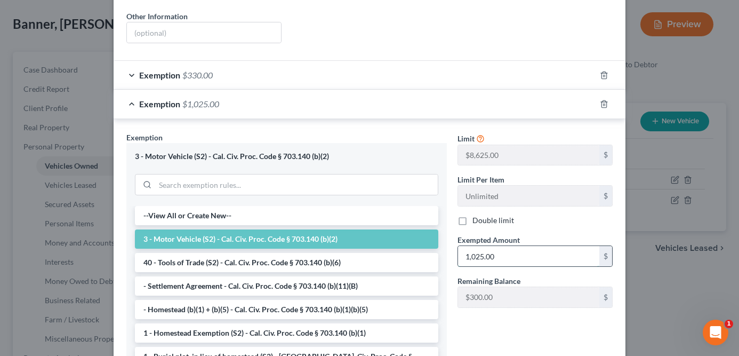
click at [498, 246] on input "1,025.00" at bounding box center [528, 256] width 141 height 20
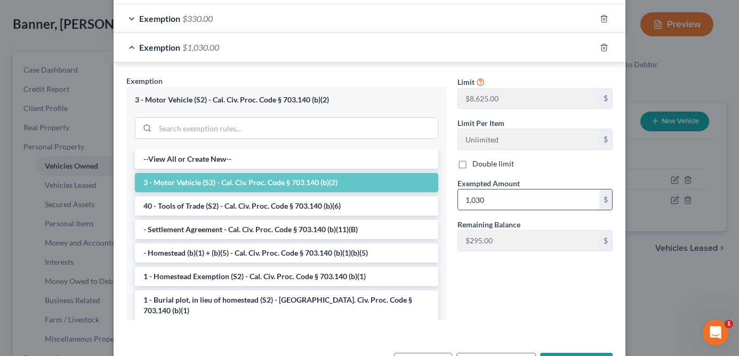
scroll to position [281, 0]
type input "1,325"
click at [579, 352] on button "Save & Close" at bounding box center [576, 363] width 73 height 22
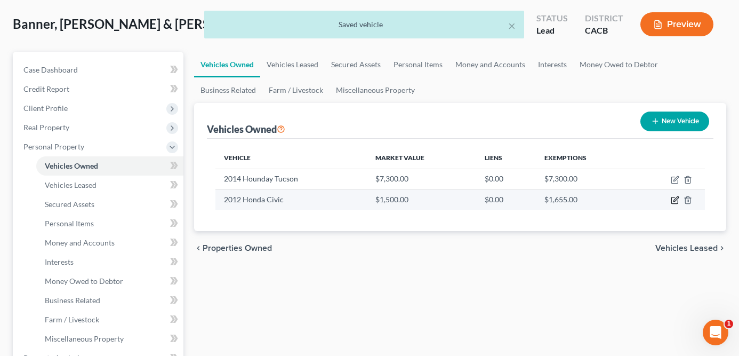
click at [677, 202] on icon "button" at bounding box center [675, 200] width 9 height 9
select select "0"
select select "14"
select select "2"
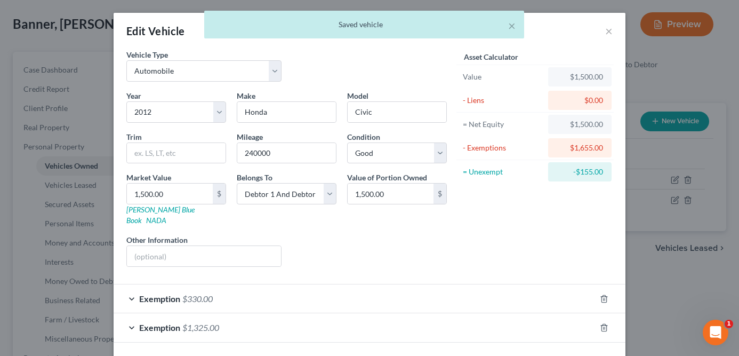
scroll to position [34, 0]
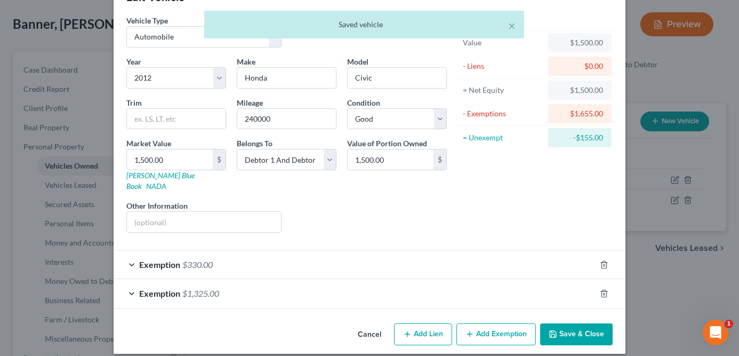
click at [550, 255] on div "Exemption $330.00" at bounding box center [355, 264] width 482 height 28
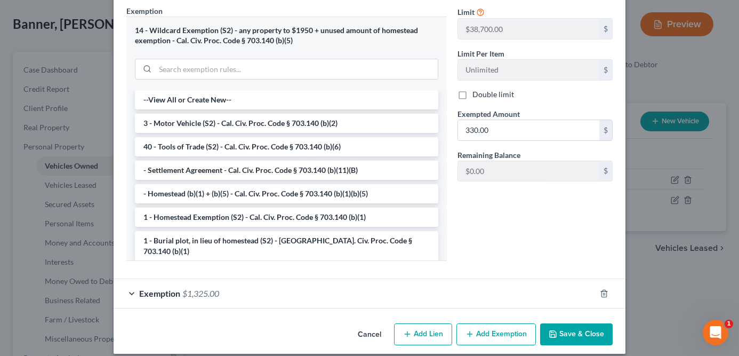
scroll to position [186, 0]
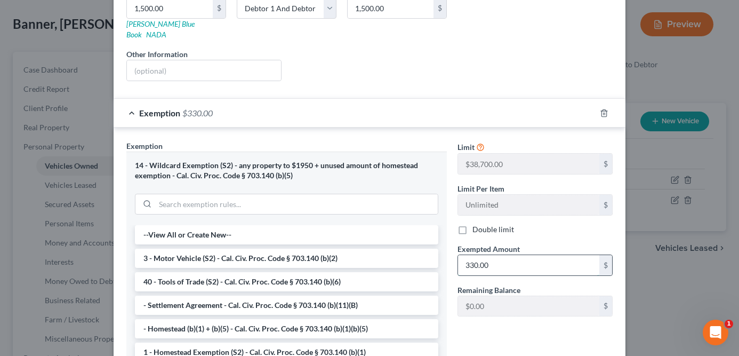
click at [523, 255] on input "330.00" at bounding box center [528, 265] width 141 height 20
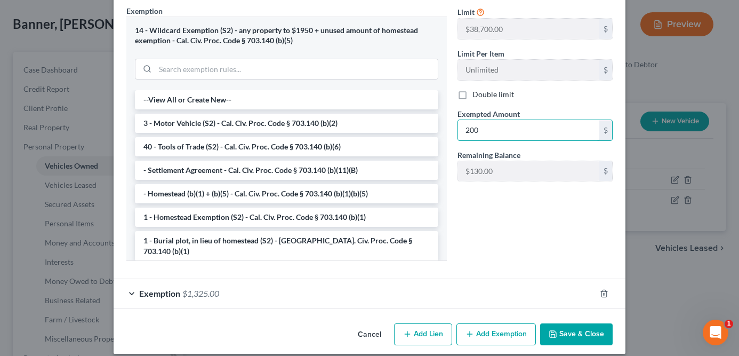
type input "200"
click at [509, 200] on div "Limit $38,700.00 $ Limit Per Item Unlimited $ Double limit Exempted Amount * 20…" at bounding box center [535, 137] width 166 height 264
click at [577, 323] on button "Save & Close" at bounding box center [576, 334] width 73 height 22
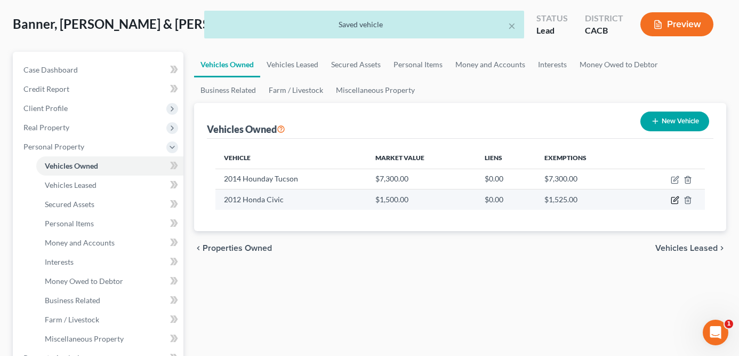
click at [674, 198] on icon "button" at bounding box center [675, 200] width 9 height 9
select select "0"
select select "14"
select select "2"
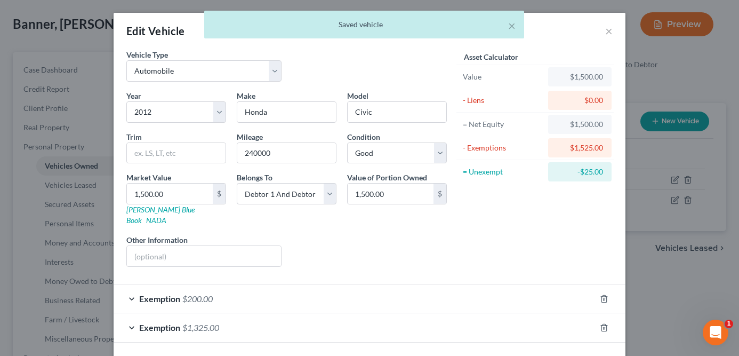
scroll to position [34, 0]
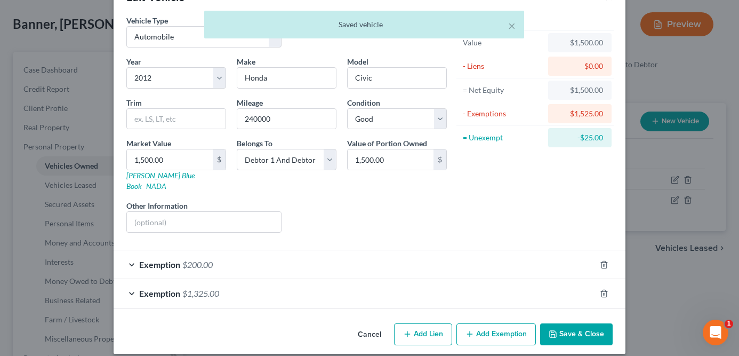
click at [562, 262] on div "Exemption $200.00" at bounding box center [355, 264] width 482 height 28
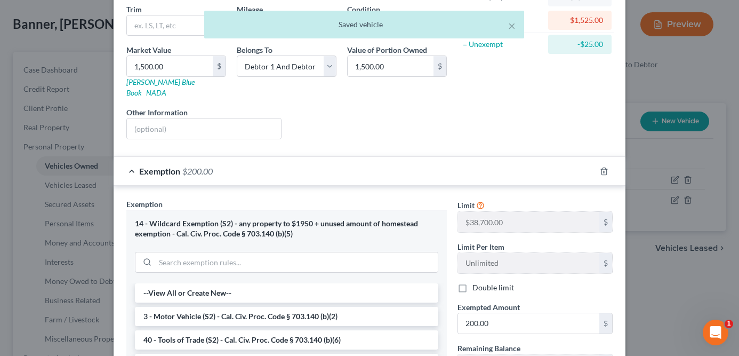
scroll to position [129, 0]
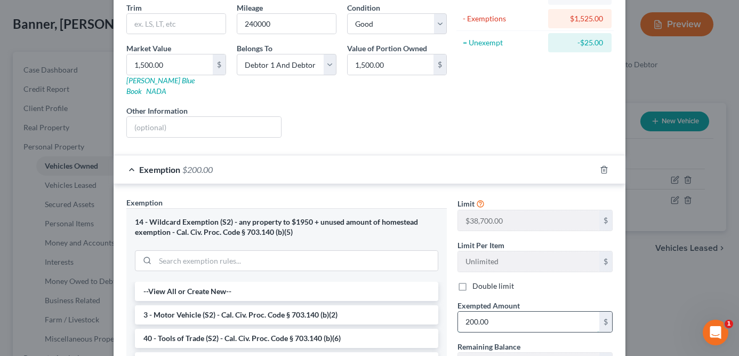
click at [525, 311] on input "200.00" at bounding box center [528, 321] width 141 height 20
type input "175"
click at [490, 116] on div "Asset Calculator Value $1,500.00 - Liens $0.00 = Net Equity $1,500.00 - Exempti…" at bounding box center [535, 33] width 166 height 226
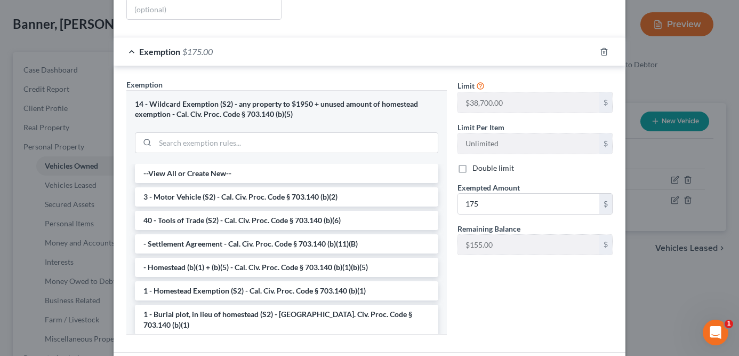
scroll to position [321, 0]
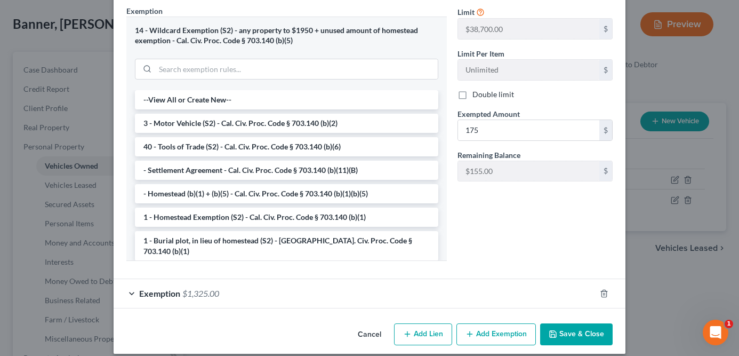
click at [572, 323] on button "Save & Close" at bounding box center [576, 334] width 73 height 22
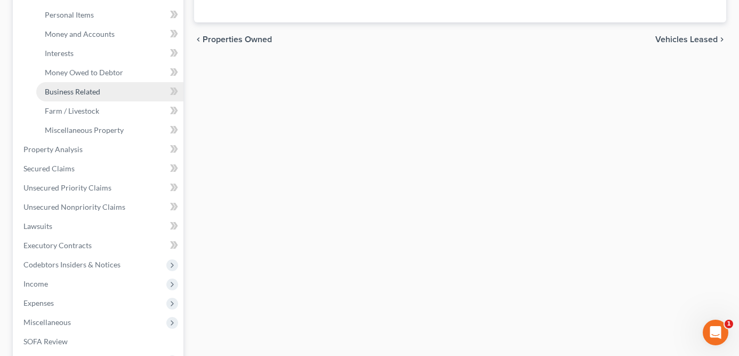
scroll to position [332, 0]
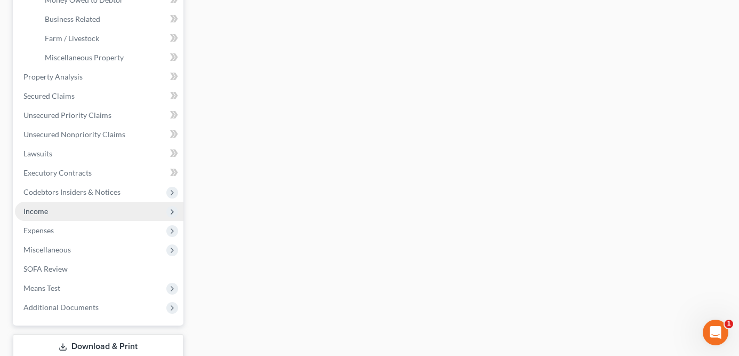
click at [93, 213] on span "Income" at bounding box center [99, 211] width 169 height 19
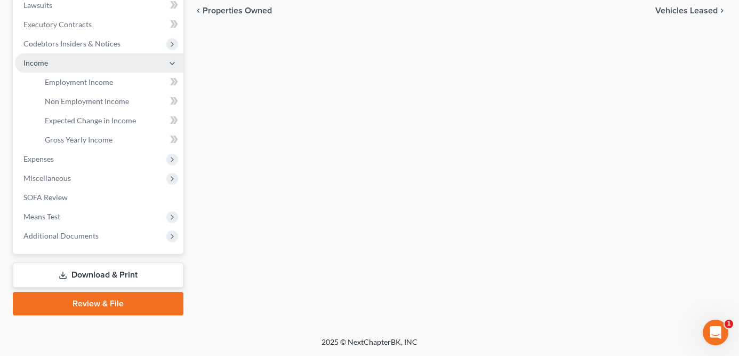
scroll to position [287, 0]
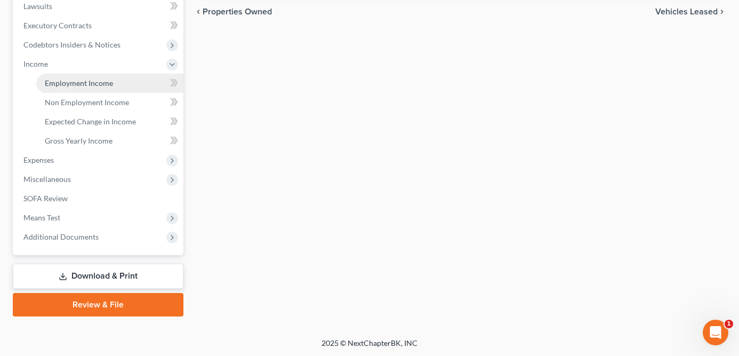
click at [99, 78] on span "Employment Income" at bounding box center [79, 82] width 68 height 9
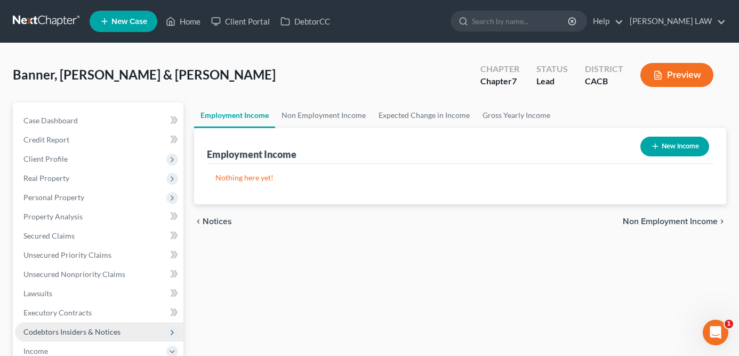
scroll to position [182, 0]
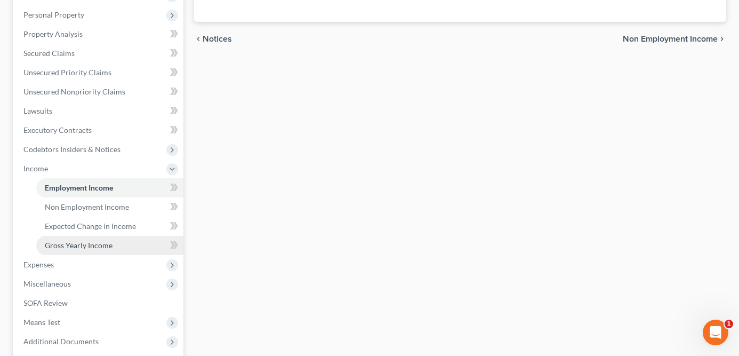
click at [84, 245] on span "Gross Yearly Income" at bounding box center [79, 245] width 68 height 9
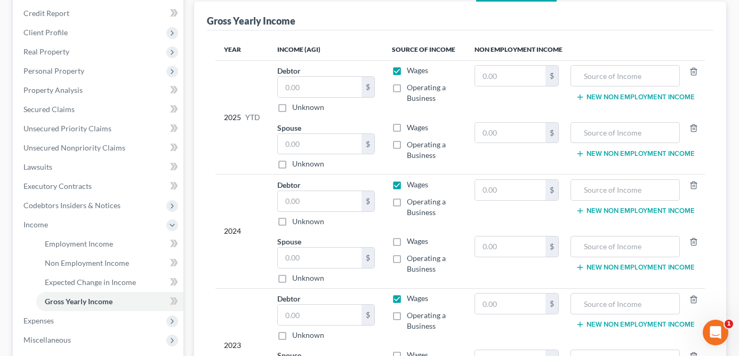
scroll to position [127, 0]
click at [498, 190] on input "text" at bounding box center [510, 189] width 70 height 20
paste input "$97271"
click at [506, 214] on td "$97271 $" at bounding box center [516, 202] width 101 height 57
click at [521, 179] on input "$97271" at bounding box center [510, 189] width 70 height 20
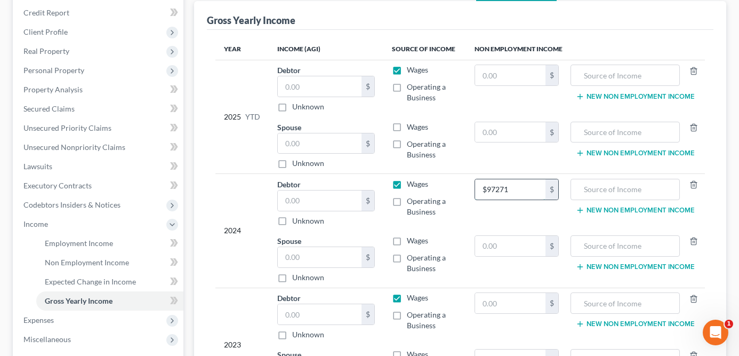
click at [521, 179] on input "$97271" at bounding box center [510, 189] width 70 height 20
type input "48,645.50"
click at [507, 175] on td "48,645.50 $" at bounding box center [516, 202] width 101 height 57
click at [508, 187] on input "48,645.50" at bounding box center [510, 189] width 70 height 20
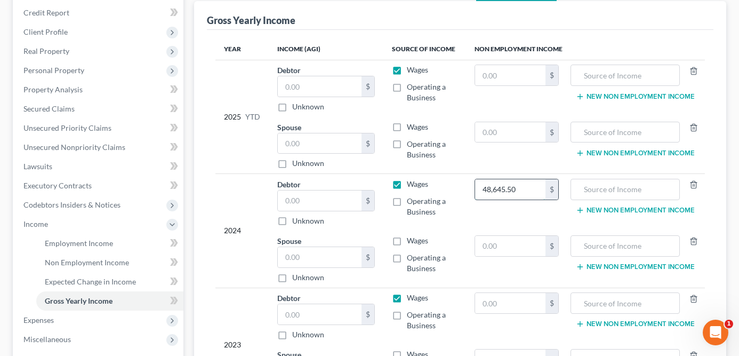
click at [508, 187] on input "48,645.50" at bounding box center [510, 189] width 70 height 20
click at [514, 247] on input "text" at bounding box center [510, 246] width 70 height 20
paste input "48,645.50"
type input "48,645.50"
click at [512, 219] on td "48,645.50 $" at bounding box center [516, 202] width 101 height 57
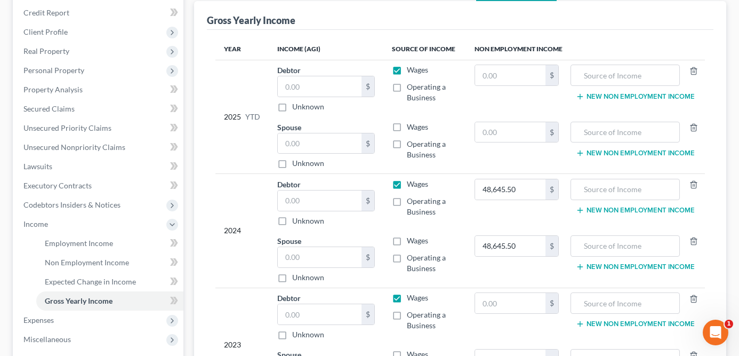
scroll to position [197, 0]
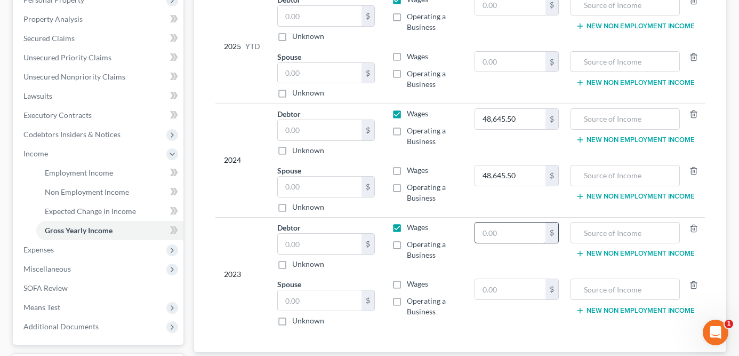
click at [499, 242] on input "text" at bounding box center [510, 232] width 70 height 20
click at [407, 170] on label "Wages" at bounding box center [417, 170] width 21 height 11
click at [411, 170] on input "Wages" at bounding box center [414, 168] width 7 height 7
checkbox input "true"
click at [491, 234] on input "text" at bounding box center [510, 232] width 70 height 20
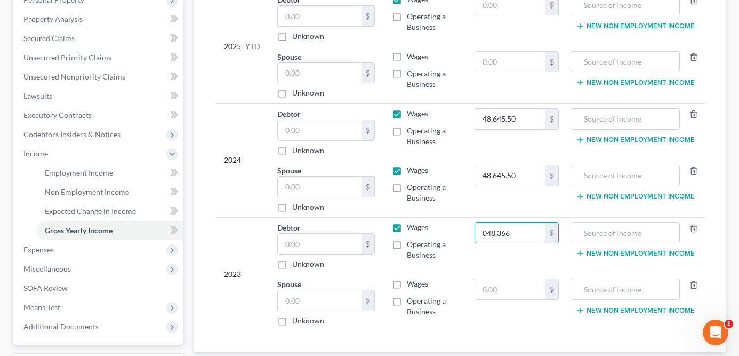
drag, startPoint x: 492, startPoint y: 233, endPoint x: 474, endPoint y: 233, distance: 18.1
click at [474, 233] on td "048,366 $" at bounding box center [516, 245] width 101 height 57
type input "48,366"
click at [506, 287] on input "text" at bounding box center [510, 289] width 70 height 20
type input "48,366"
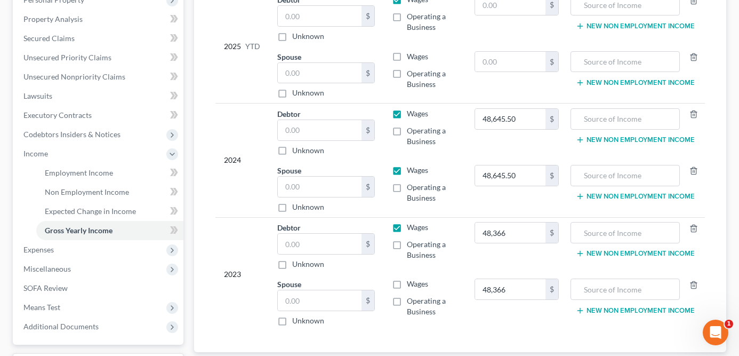
click at [407, 284] on label "Wages" at bounding box center [417, 283] width 21 height 11
click at [411, 284] on input "Wages" at bounding box center [414, 281] width 7 height 7
checkbox input "true"
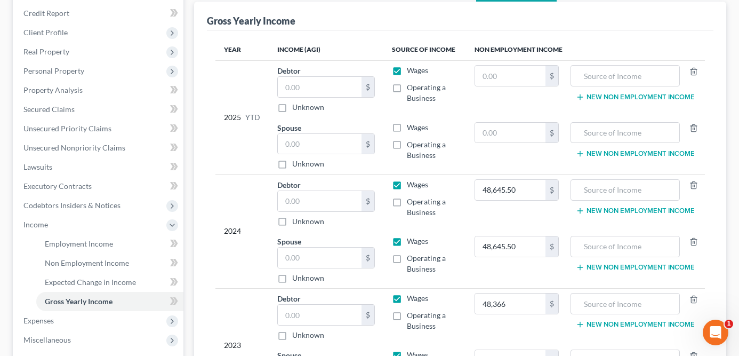
scroll to position [129, 0]
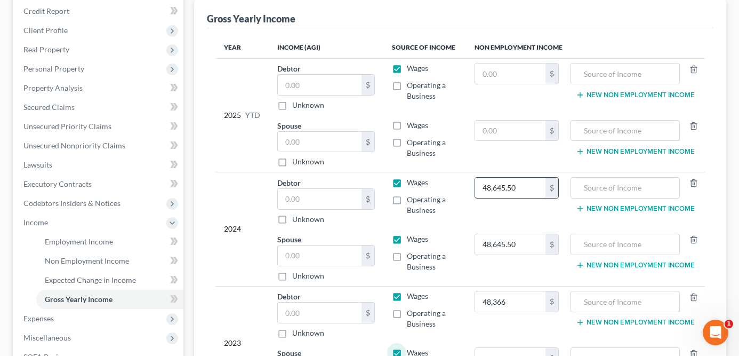
click at [526, 186] on input "48,645.50" at bounding box center [510, 188] width 70 height 20
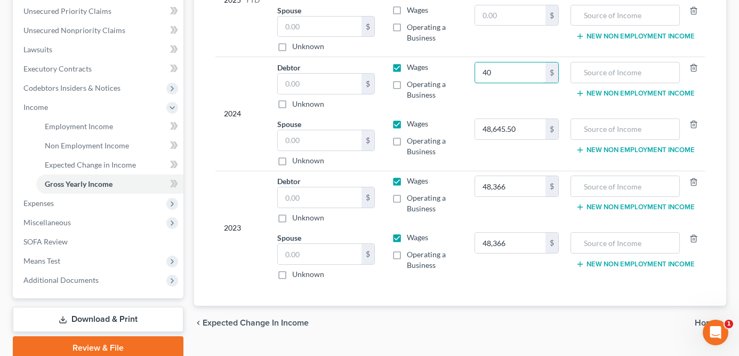
scroll to position [248, 0]
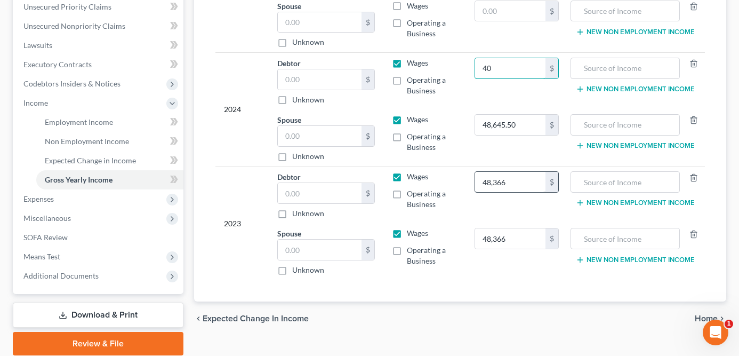
type input "40"
click at [509, 187] on input "48,366" at bounding box center [510, 182] width 70 height 20
type input "40,921"
click at [507, 245] on input "48,366" at bounding box center [510, 238] width 70 height 20
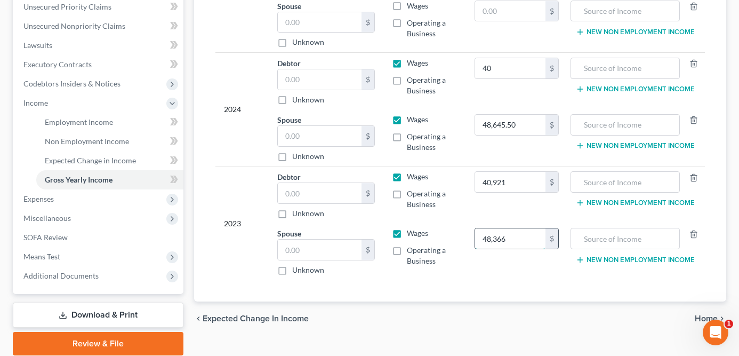
click at [507, 244] on input "48,366" at bounding box center [510, 238] width 70 height 20
click at [509, 239] on input "4,836,640,921" at bounding box center [510, 238] width 70 height 20
type input "40,921"
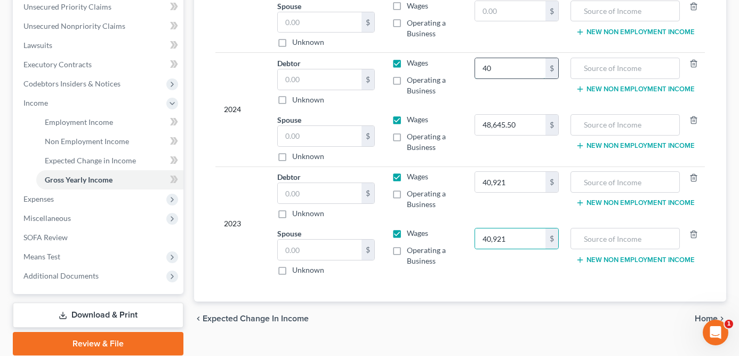
click at [522, 61] on input "40" at bounding box center [510, 68] width 70 height 20
type input "48,645.50"
click at [533, 88] on td "48,645.50 $" at bounding box center [516, 81] width 101 height 57
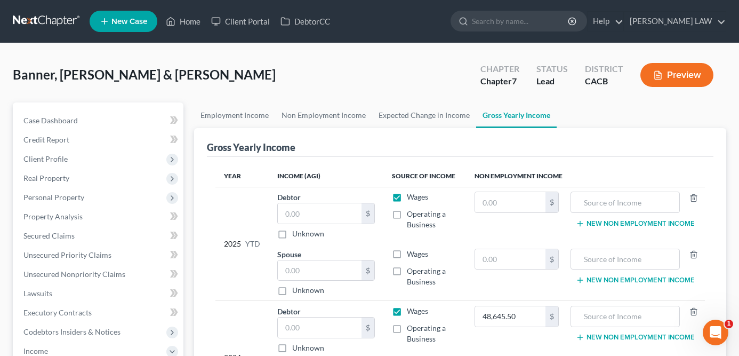
scroll to position [287, 0]
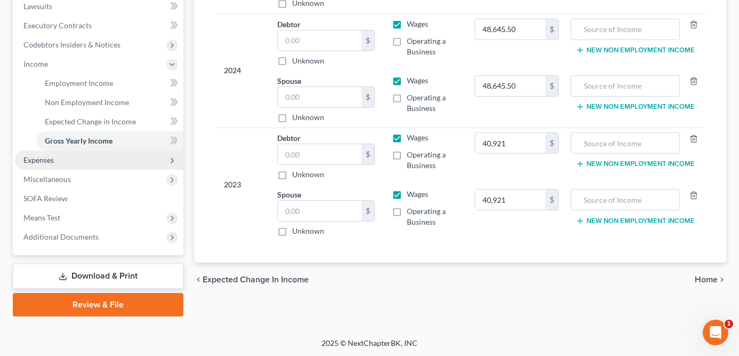
click at [59, 157] on span "Expenses" at bounding box center [99, 159] width 169 height 19
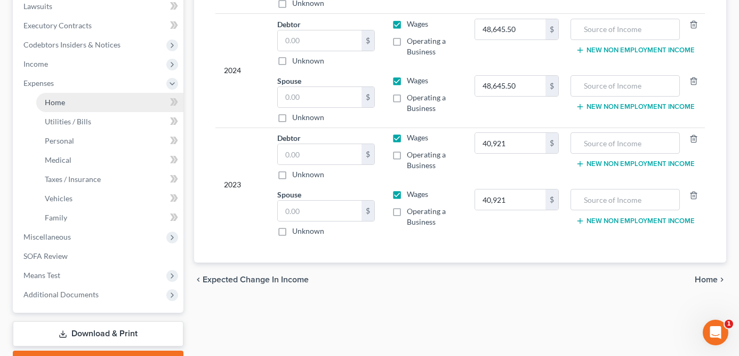
click at [67, 104] on link "Home" at bounding box center [109, 102] width 147 height 19
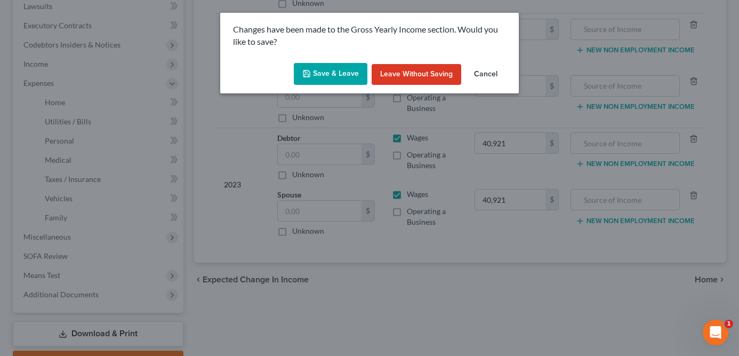
click at [324, 76] on button "Save & Leave" at bounding box center [331, 74] width 74 height 22
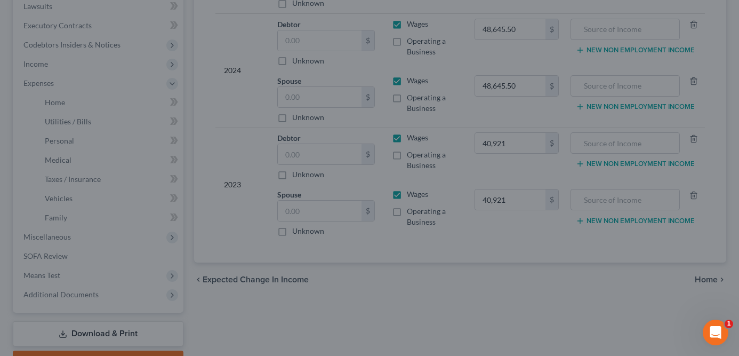
type input "40,921.00"
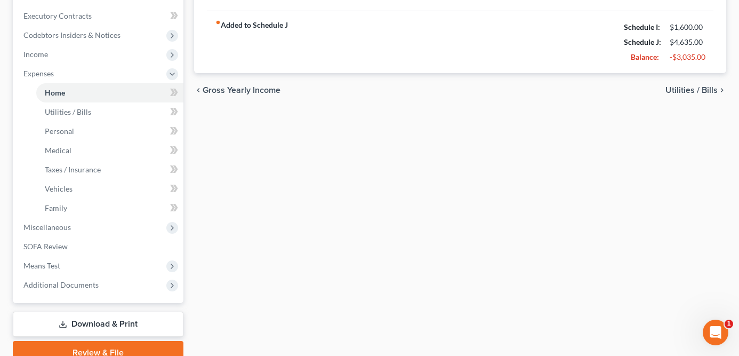
scroll to position [345, 0]
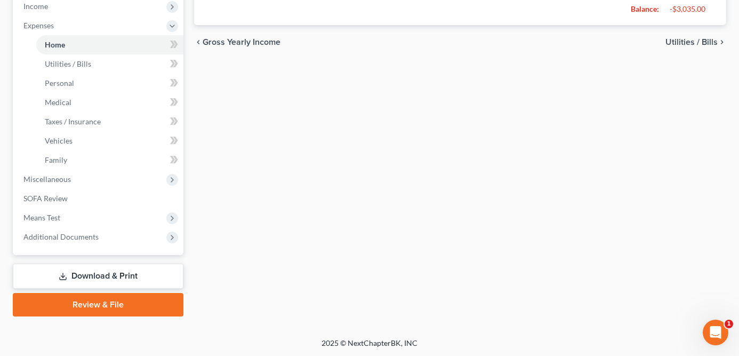
click at [91, 280] on link "Download & Print" at bounding box center [98, 275] width 171 height 25
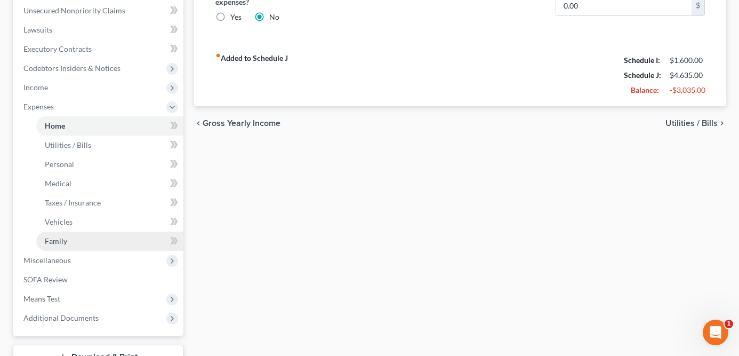
scroll to position [345, 0]
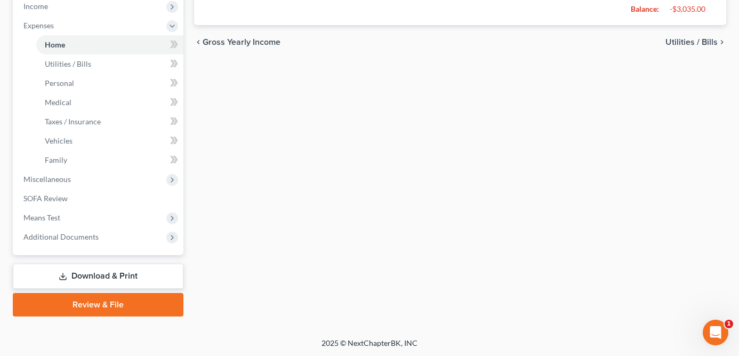
click at [129, 274] on link "Download & Print" at bounding box center [98, 275] width 171 height 25
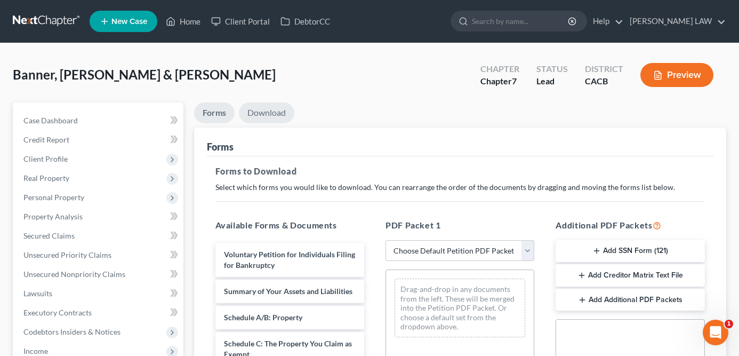
click at [275, 112] on link "Download" at bounding box center [266, 112] width 55 height 21
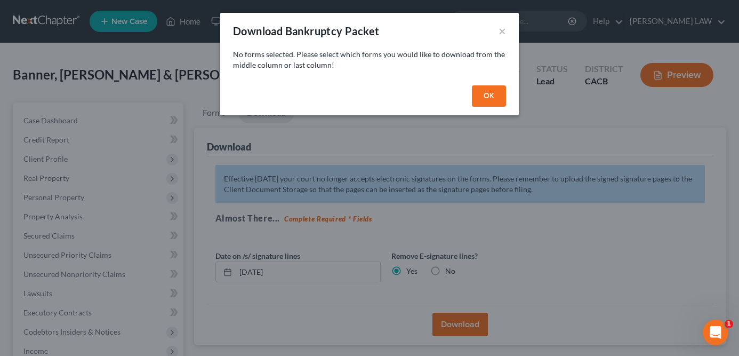
click at [491, 93] on button "OK" at bounding box center [489, 95] width 34 height 21
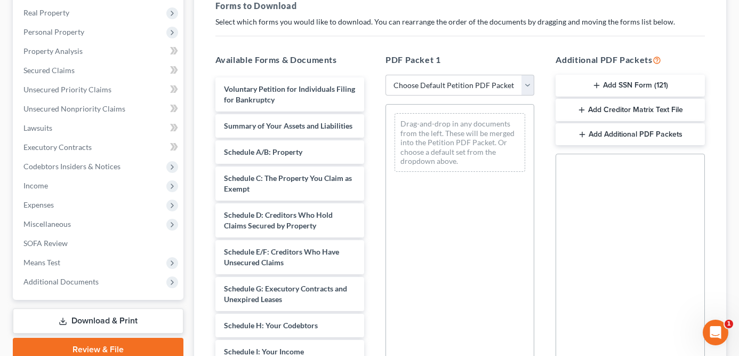
scroll to position [242, 0]
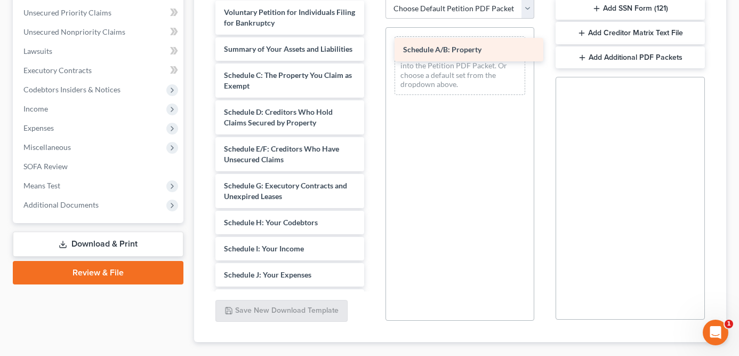
drag, startPoint x: 276, startPoint y: 74, endPoint x: 455, endPoint y: 49, distance: 181.0
click at [373, 49] on div "Schedule A/B: Property Voluntary Petition for Individuals Filing for Bankruptcy…" at bounding box center [290, 280] width 166 height 559
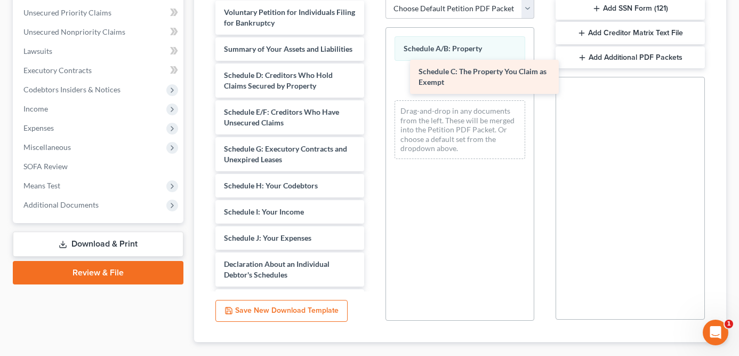
drag, startPoint x: 290, startPoint y: 83, endPoint x: 485, endPoint y: 80, distance: 194.7
click at [373, 80] on div "Schedule C: The Property You Claim as Exempt Voluntary Petition for Individuals…" at bounding box center [290, 262] width 166 height 522
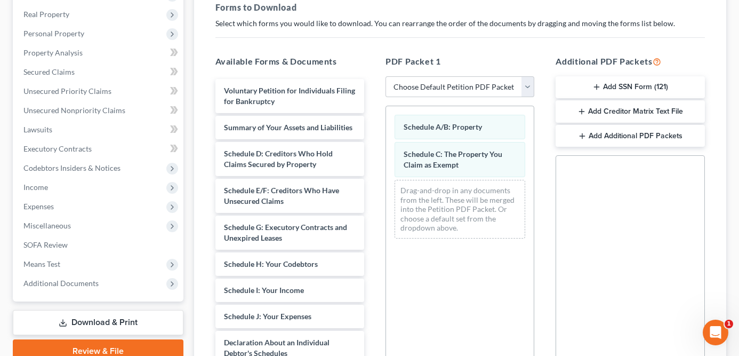
scroll to position [0, 0]
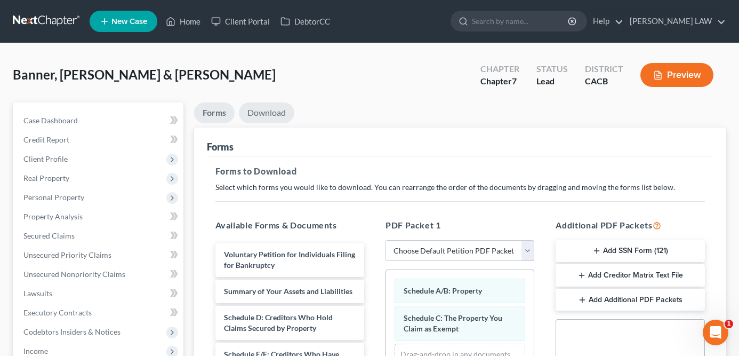
click at [274, 113] on link "Download" at bounding box center [266, 112] width 55 height 21
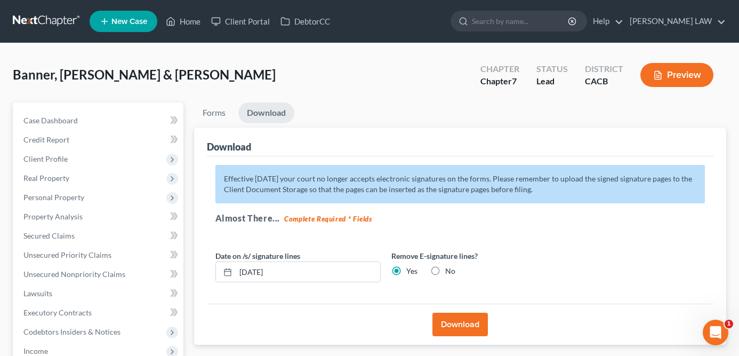
click at [451, 321] on button "Download" at bounding box center [460, 324] width 55 height 23
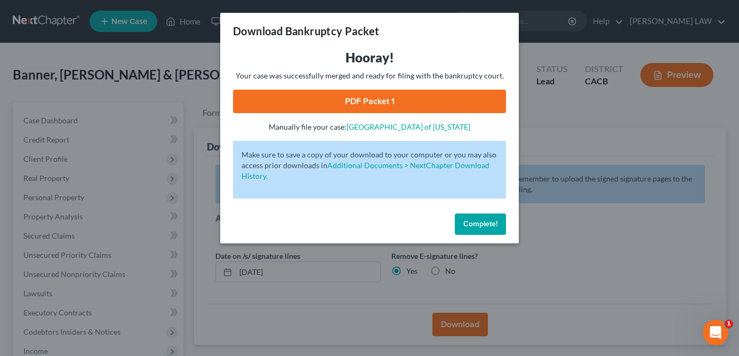
click at [351, 90] on link "PDF Packet 1" at bounding box center [369, 101] width 273 height 23
click at [468, 219] on span "Complete!" at bounding box center [480, 223] width 34 height 9
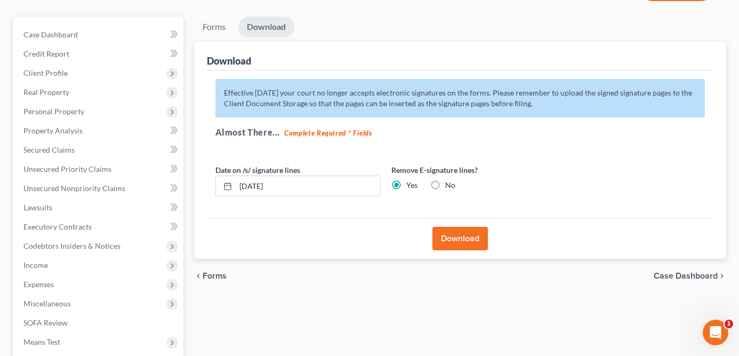
scroll to position [101, 0]
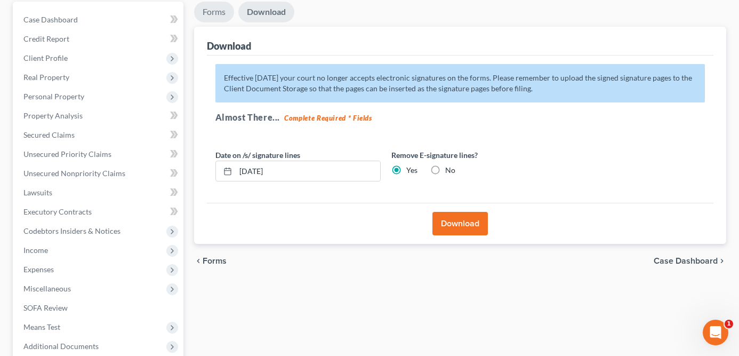
click at [223, 9] on link "Forms" at bounding box center [214, 12] width 40 height 21
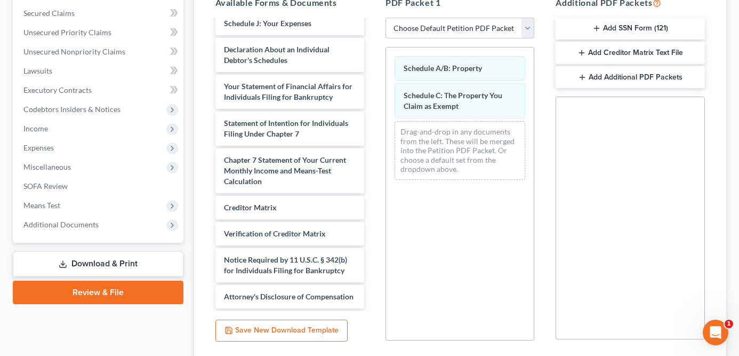
scroll to position [122, 0]
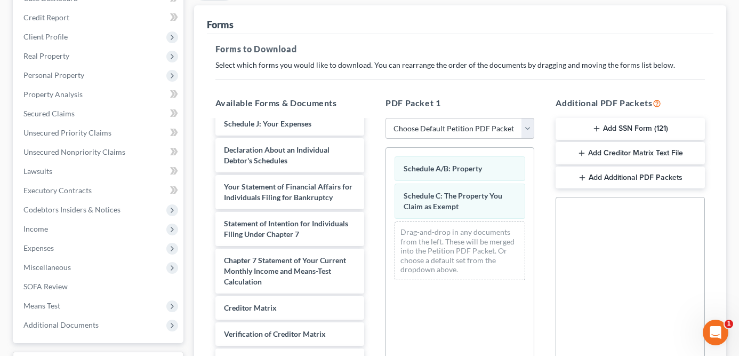
click at [635, 123] on button "Add SSN Form (121)" at bounding box center [630, 129] width 149 height 22
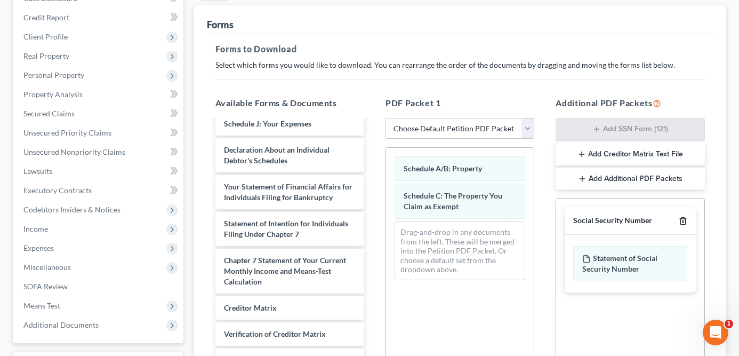
click at [685, 221] on icon "button" at bounding box center [683, 221] width 5 height 7
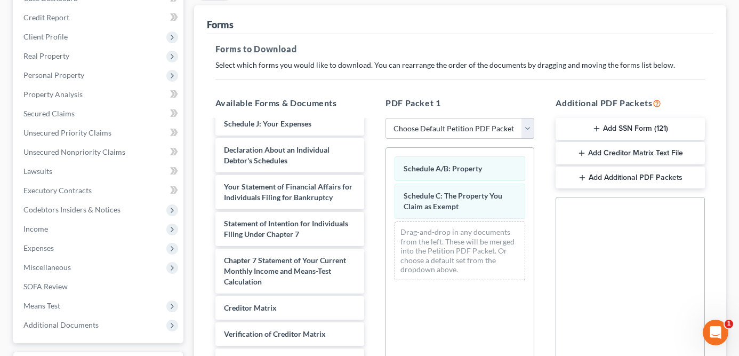
click at [645, 153] on button "Add Creditor Matrix Text File" at bounding box center [630, 153] width 149 height 22
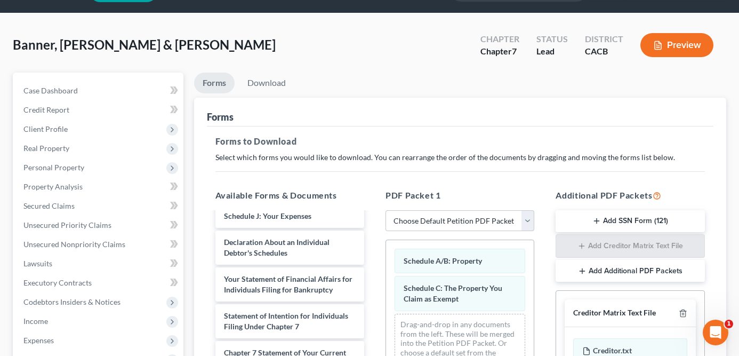
scroll to position [0, 0]
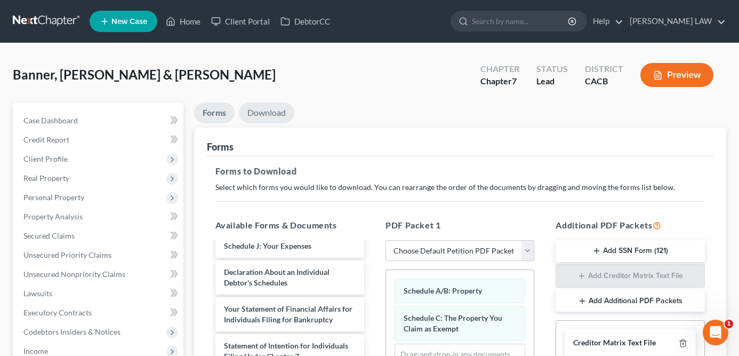
click at [253, 115] on link "Download" at bounding box center [266, 112] width 55 height 21
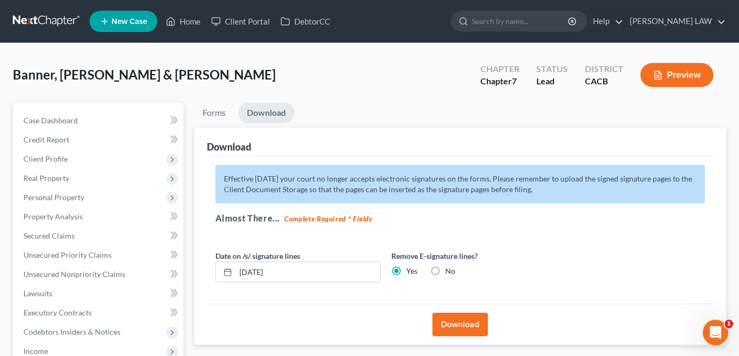
click at [463, 326] on button "Download" at bounding box center [460, 324] width 55 height 23
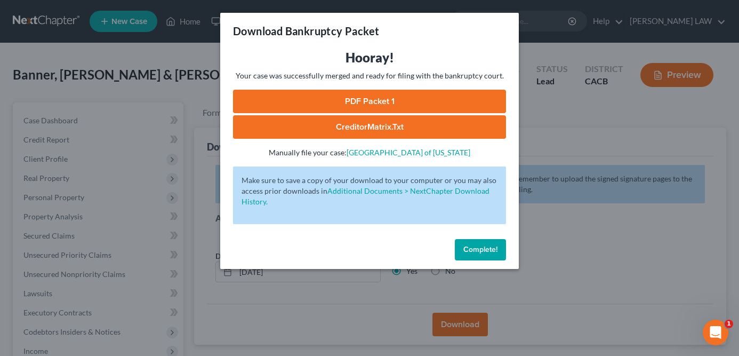
click at [371, 135] on link "CreditorMatrix.txt" at bounding box center [369, 126] width 273 height 23
click at [478, 246] on span "Complete!" at bounding box center [480, 249] width 34 height 9
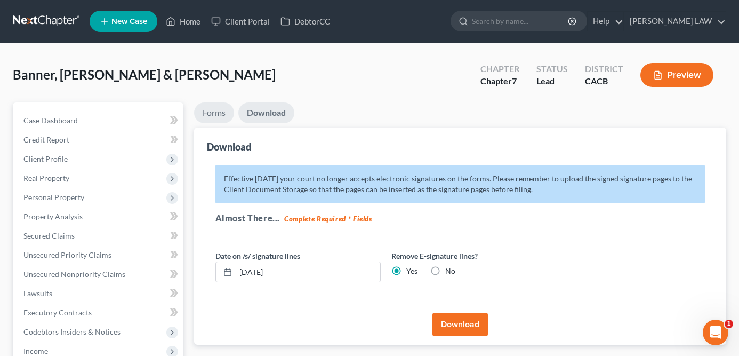
click at [207, 113] on link "Forms" at bounding box center [214, 112] width 40 height 21
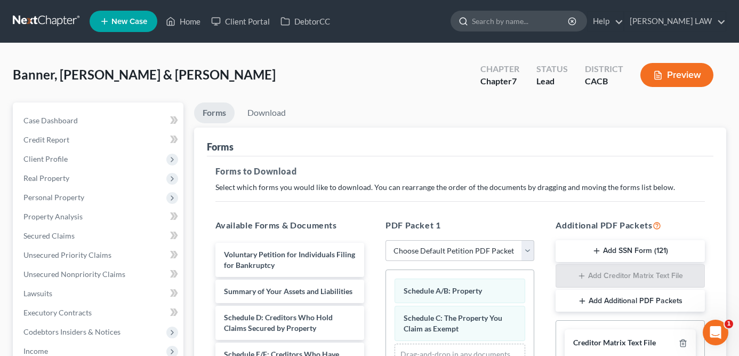
click at [561, 25] on input "search" at bounding box center [521, 21] width 98 height 20
type input "H"
type input "AMENDING"
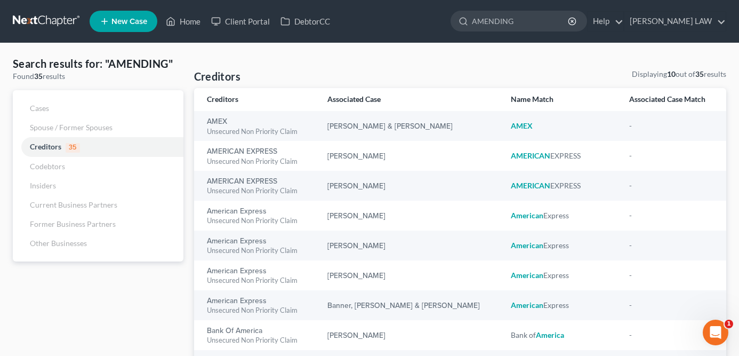
click at [37, 20] on link at bounding box center [47, 21] width 68 height 19
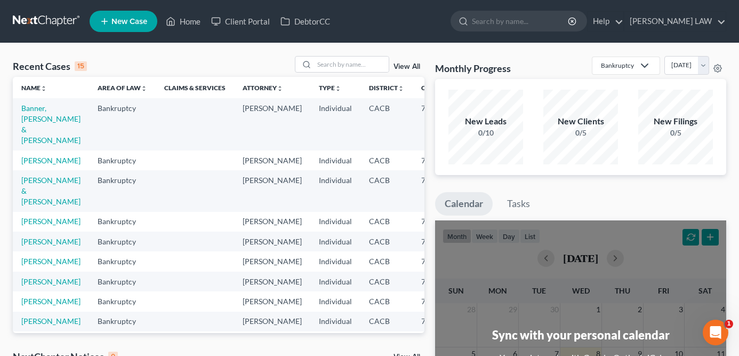
click at [39, 113] on td "Banner, Terrence & Stephanie" at bounding box center [51, 124] width 76 height 52
click at [37, 119] on link "Banner, Terrence & Stephanie" at bounding box center [50, 123] width 59 height 41
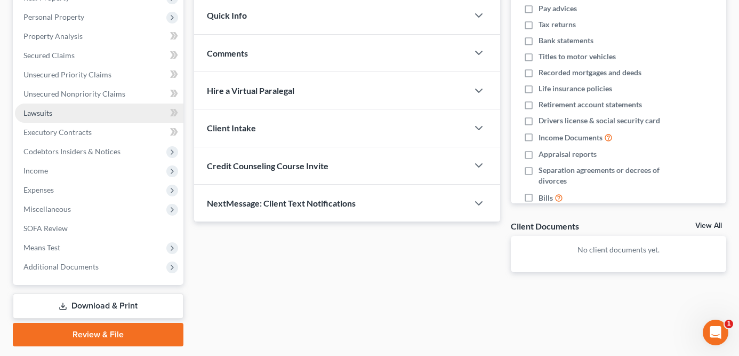
scroll to position [175, 0]
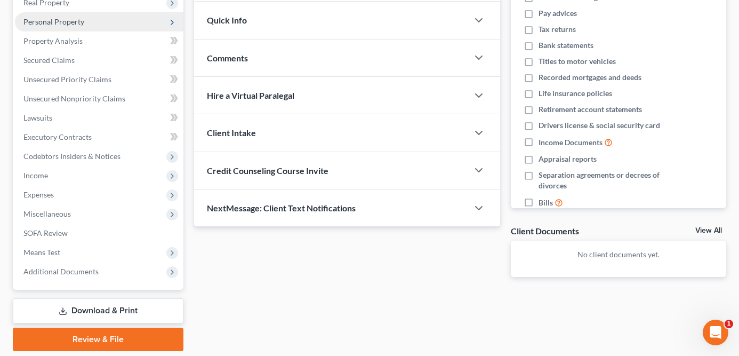
click at [83, 26] on span "Personal Property" at bounding box center [99, 21] width 169 height 19
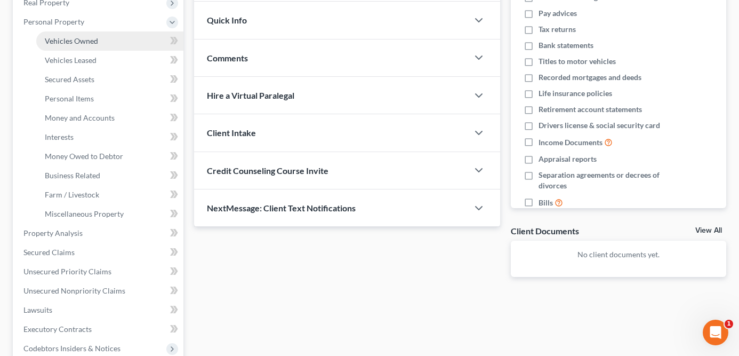
click at [91, 43] on span "Vehicles Owned" at bounding box center [71, 40] width 53 height 9
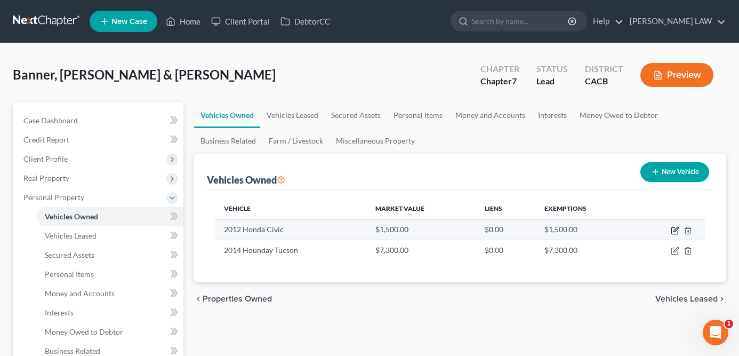
click at [671, 226] on icon "button" at bounding box center [675, 230] width 9 height 9
select select "0"
select select "14"
select select "2"
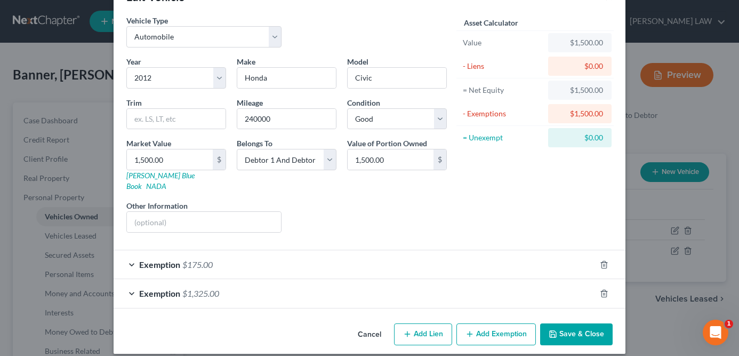
scroll to position [33, 0]
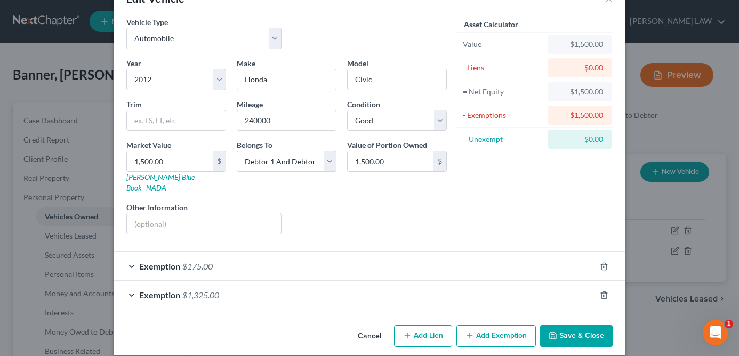
click at [673, 204] on div "Edit Vehicle × Vehicle Type Select Automobile Truck Trailer Watercraft Aircraft…" at bounding box center [369, 178] width 739 height 356
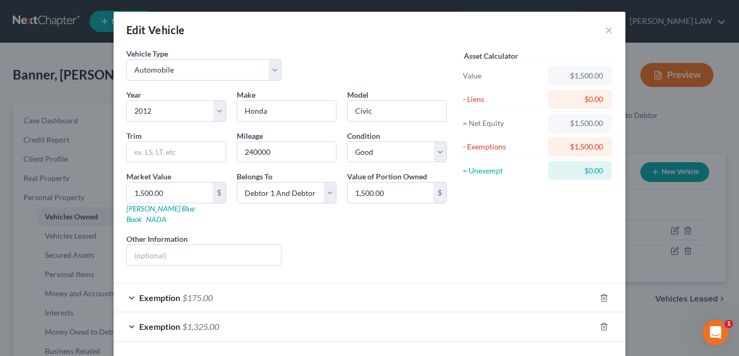
scroll to position [34, 0]
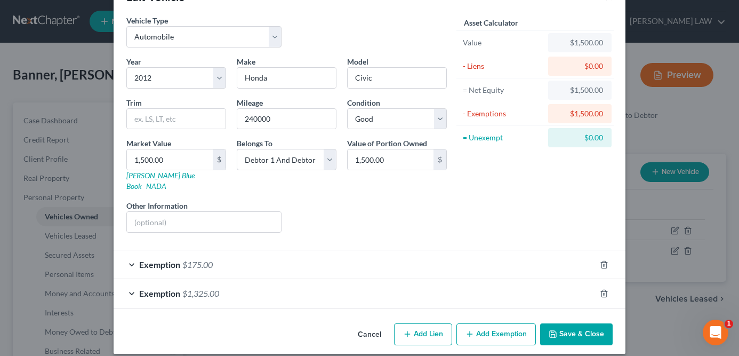
click at [582, 324] on button "Save & Close" at bounding box center [576, 334] width 73 height 22
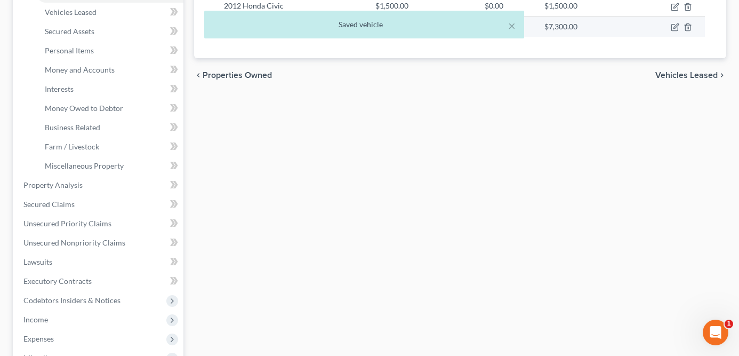
scroll to position [402, 0]
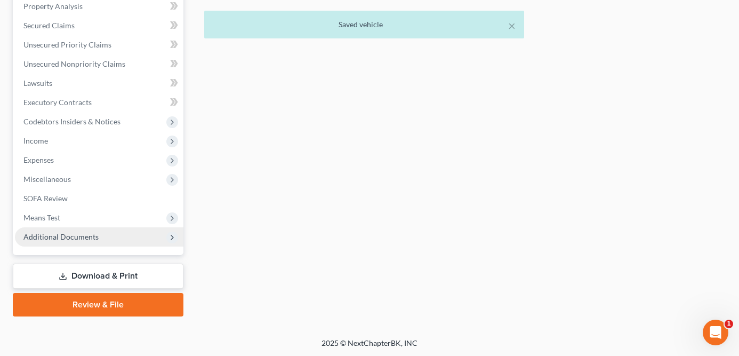
click at [89, 237] on span "Additional Documents" at bounding box center [60, 236] width 75 height 9
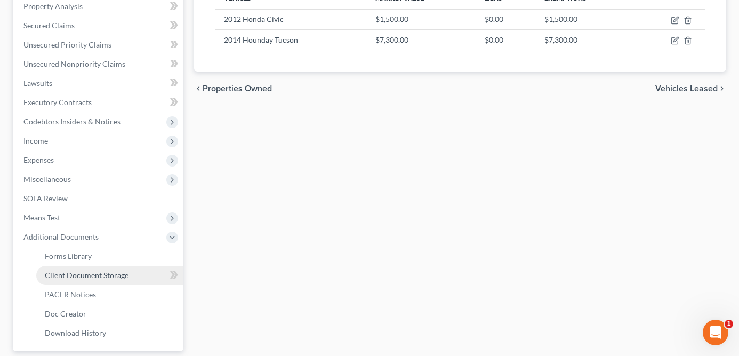
scroll to position [306, 0]
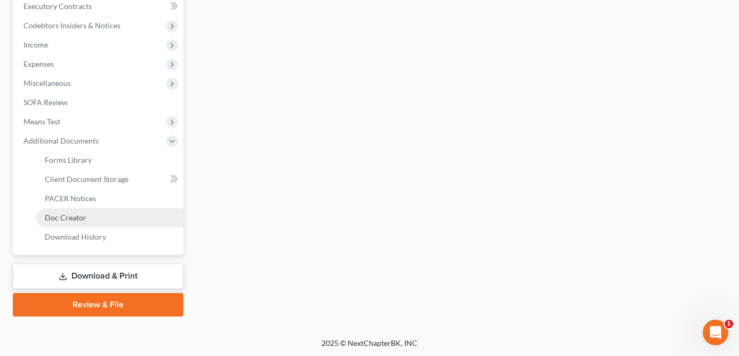
click at [121, 219] on link "Doc Creator" at bounding box center [109, 217] width 147 height 19
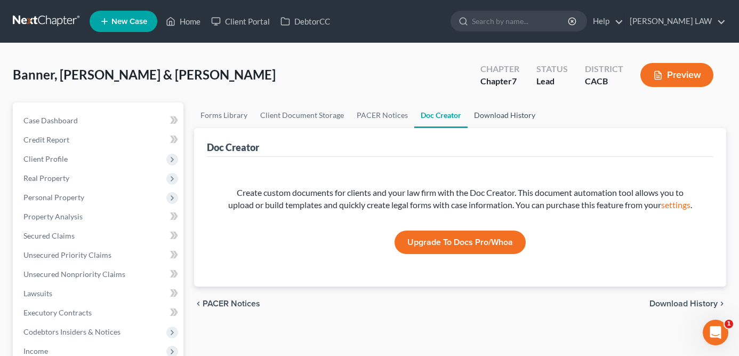
click at [491, 115] on link "Download History" at bounding box center [505, 115] width 74 height 26
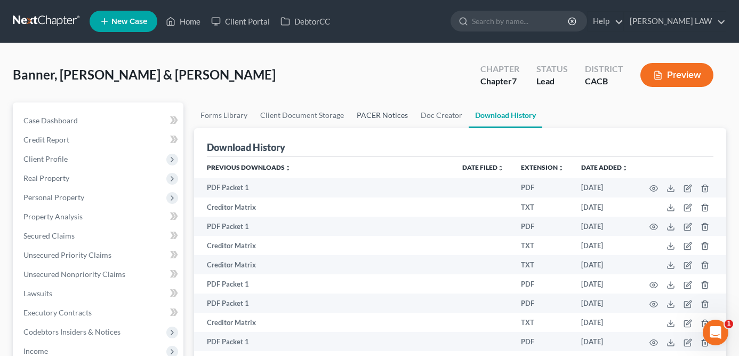
click at [390, 118] on link "PACER Notices" at bounding box center [382, 115] width 64 height 26
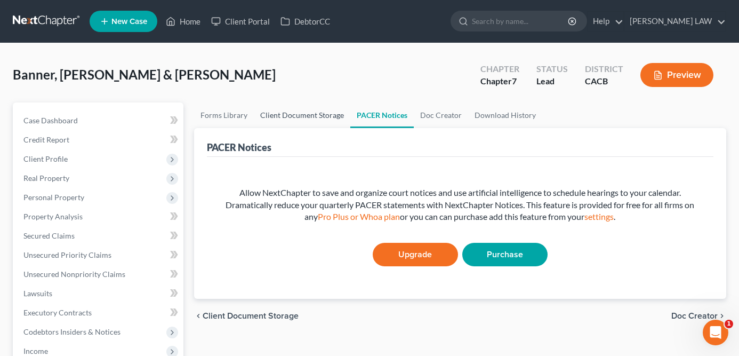
click at [317, 114] on link "Client Document Storage" at bounding box center [302, 115] width 97 height 26
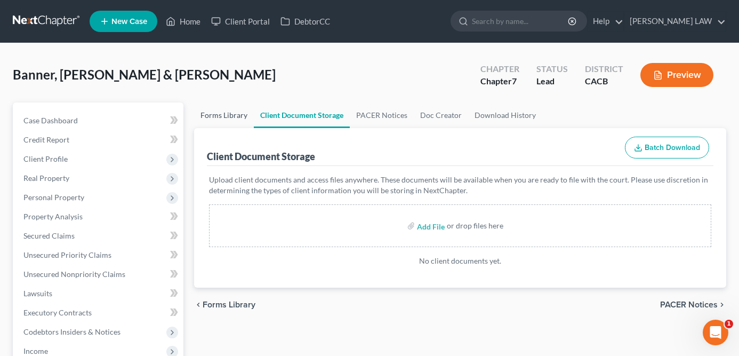
click at [238, 118] on link "Forms Library" at bounding box center [224, 115] width 60 height 26
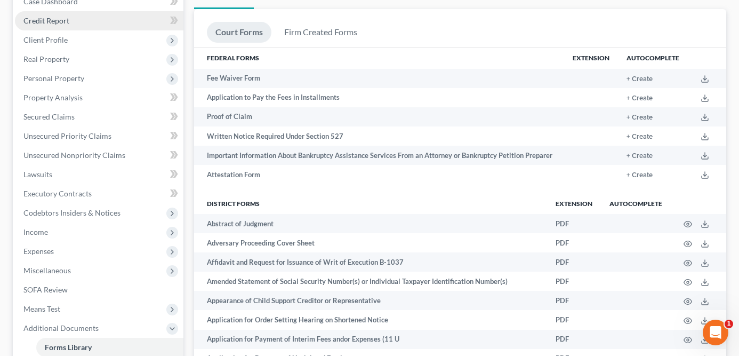
scroll to position [322, 0]
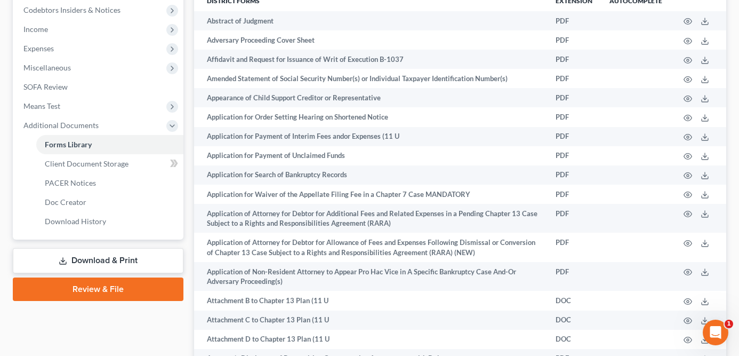
click at [133, 264] on link "Download & Print" at bounding box center [98, 260] width 171 height 25
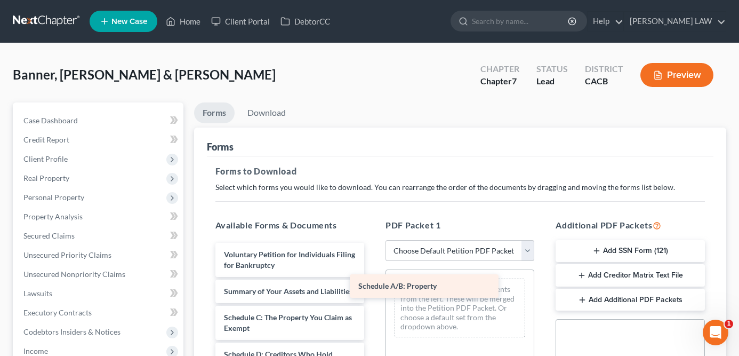
drag, startPoint x: 317, startPoint y: 316, endPoint x: 452, endPoint y: 285, distance: 138.4
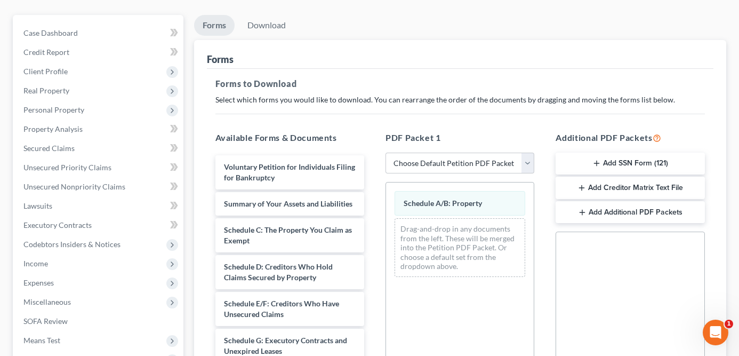
scroll to position [117, 0]
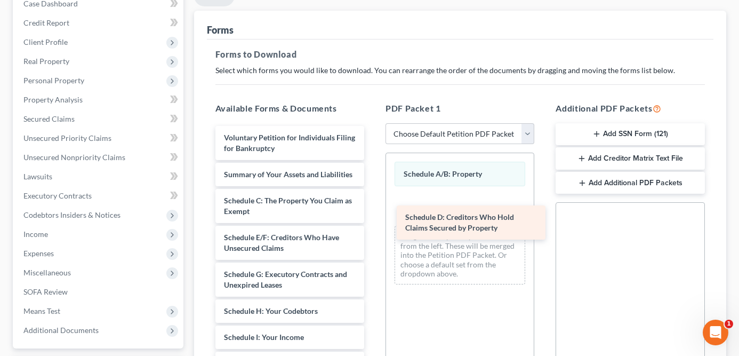
drag, startPoint x: 285, startPoint y: 243, endPoint x: 474, endPoint y: 225, distance: 189.2
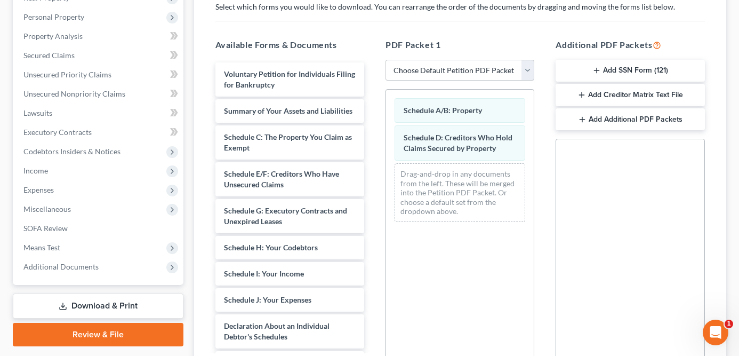
scroll to position [62, 0]
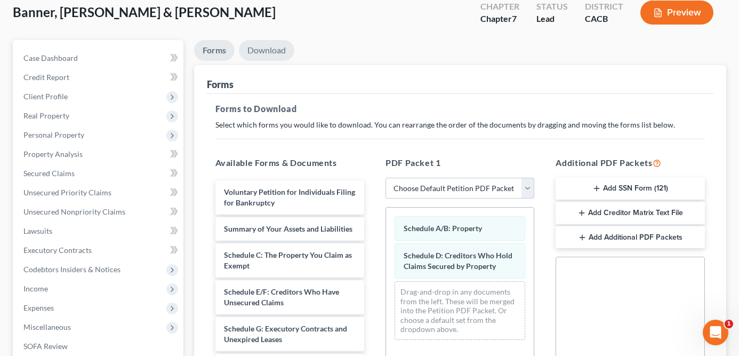
click at [257, 52] on link "Download" at bounding box center [266, 50] width 55 height 21
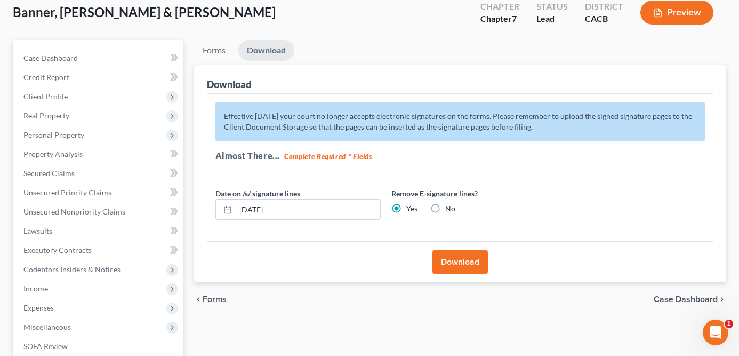
click at [464, 261] on button "Download" at bounding box center [460, 261] width 55 height 23
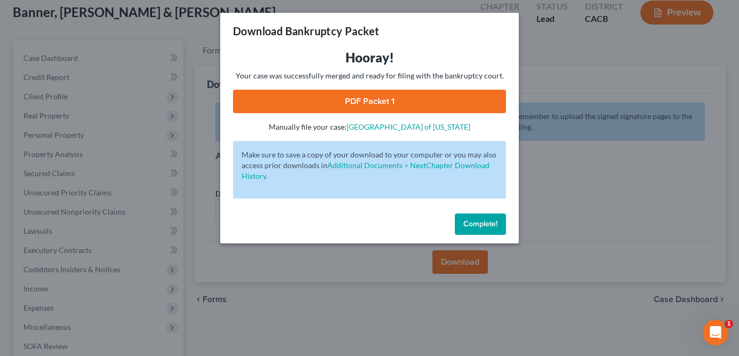
click at [486, 219] on span "Complete!" at bounding box center [480, 223] width 34 height 9
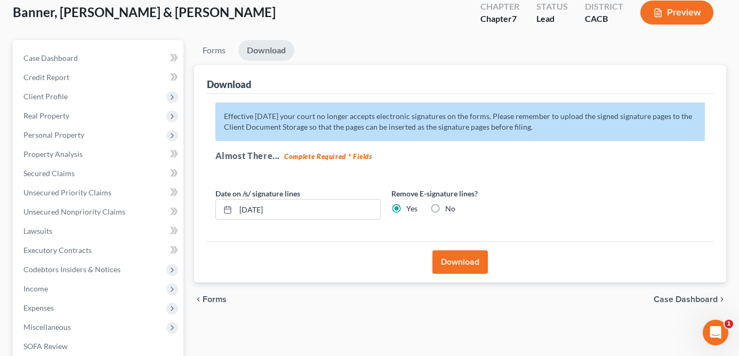
click at [452, 267] on button "Download" at bounding box center [460, 261] width 55 height 23
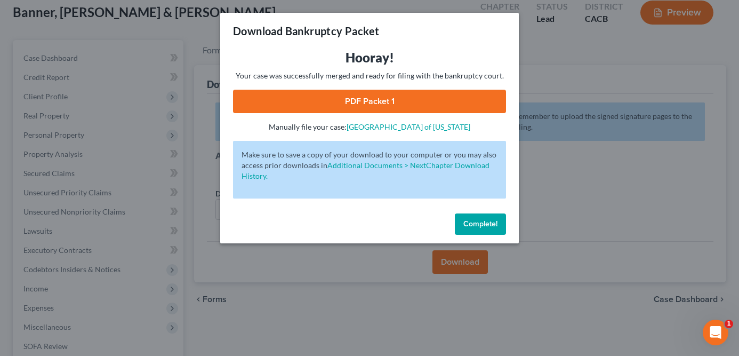
click at [414, 98] on link "PDF Packet 1" at bounding box center [369, 101] width 273 height 23
